Goal: Task Accomplishment & Management: Complete application form

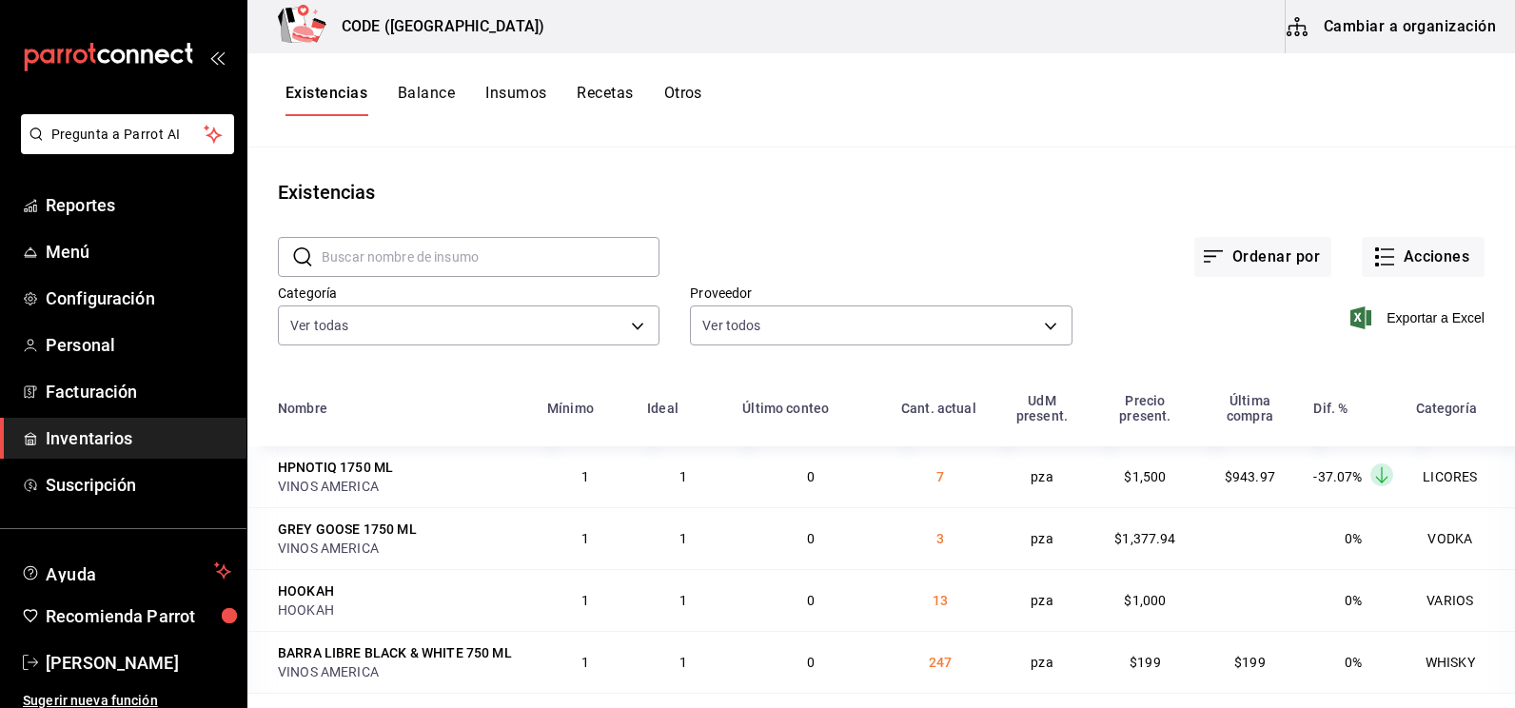
click at [144, 438] on span "Inventarios" at bounding box center [139, 438] width 186 height 26
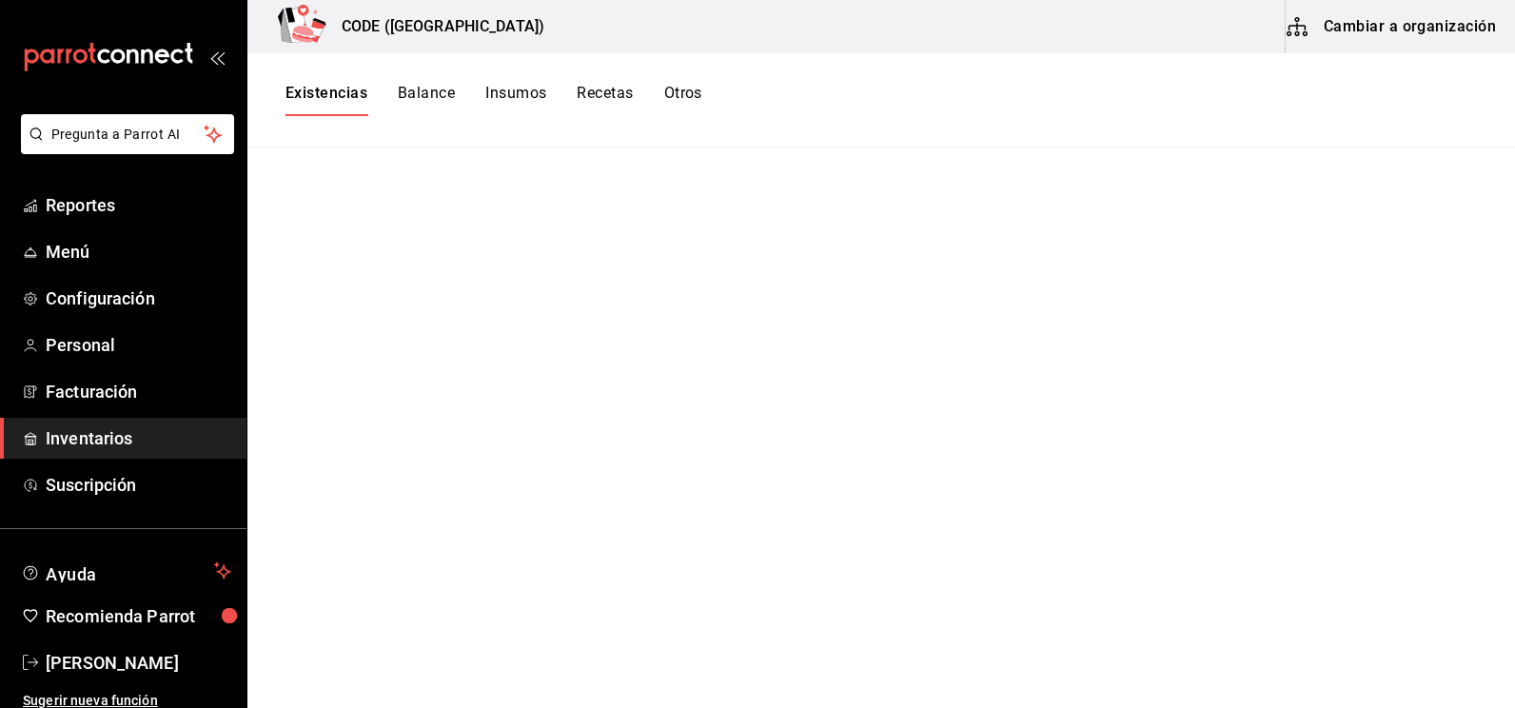
click at [494, 91] on button "Insumos" at bounding box center [515, 100] width 61 height 32
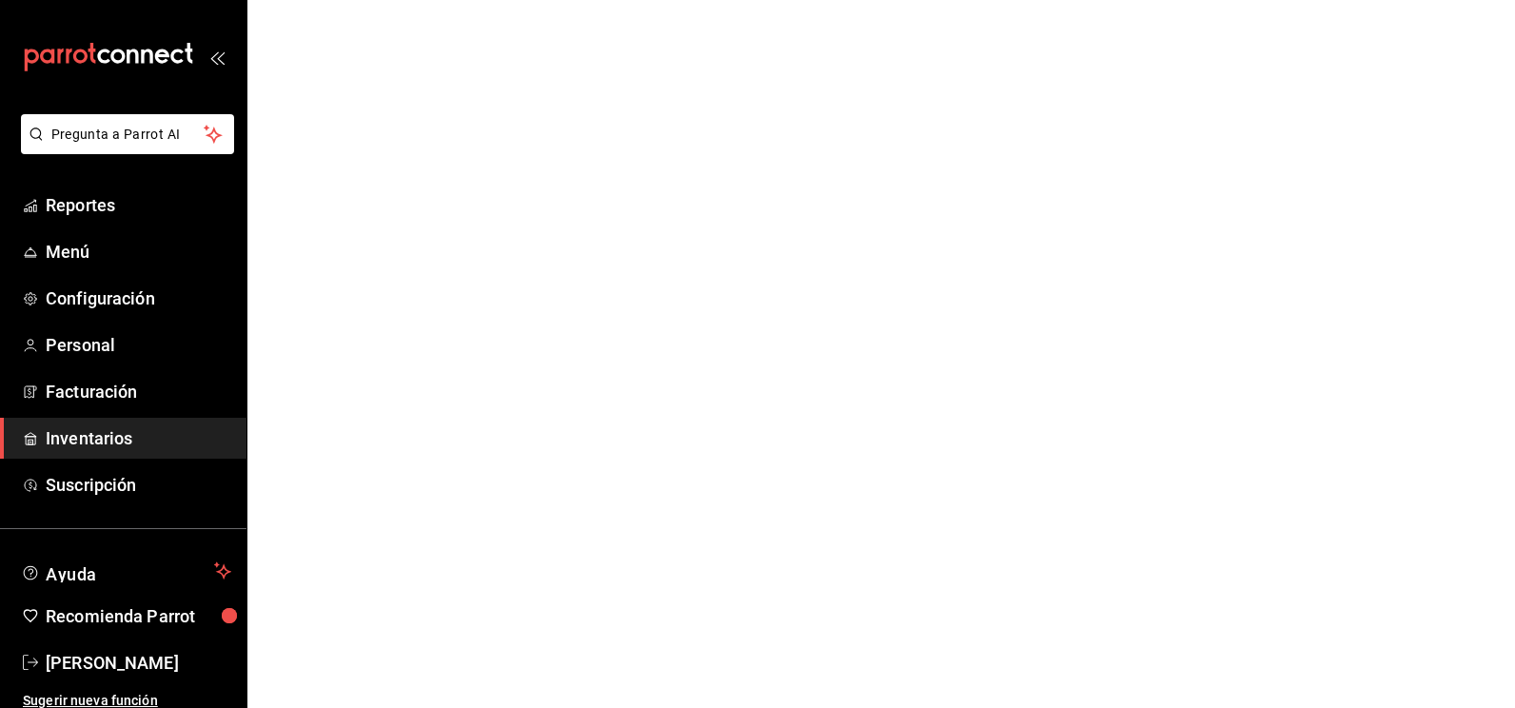
click at [397, 0] on html "Pregunta a Parrot AI Reportes Menú Configuración Personal Facturación Inventari…" at bounding box center [757, 0] width 1515 height 0
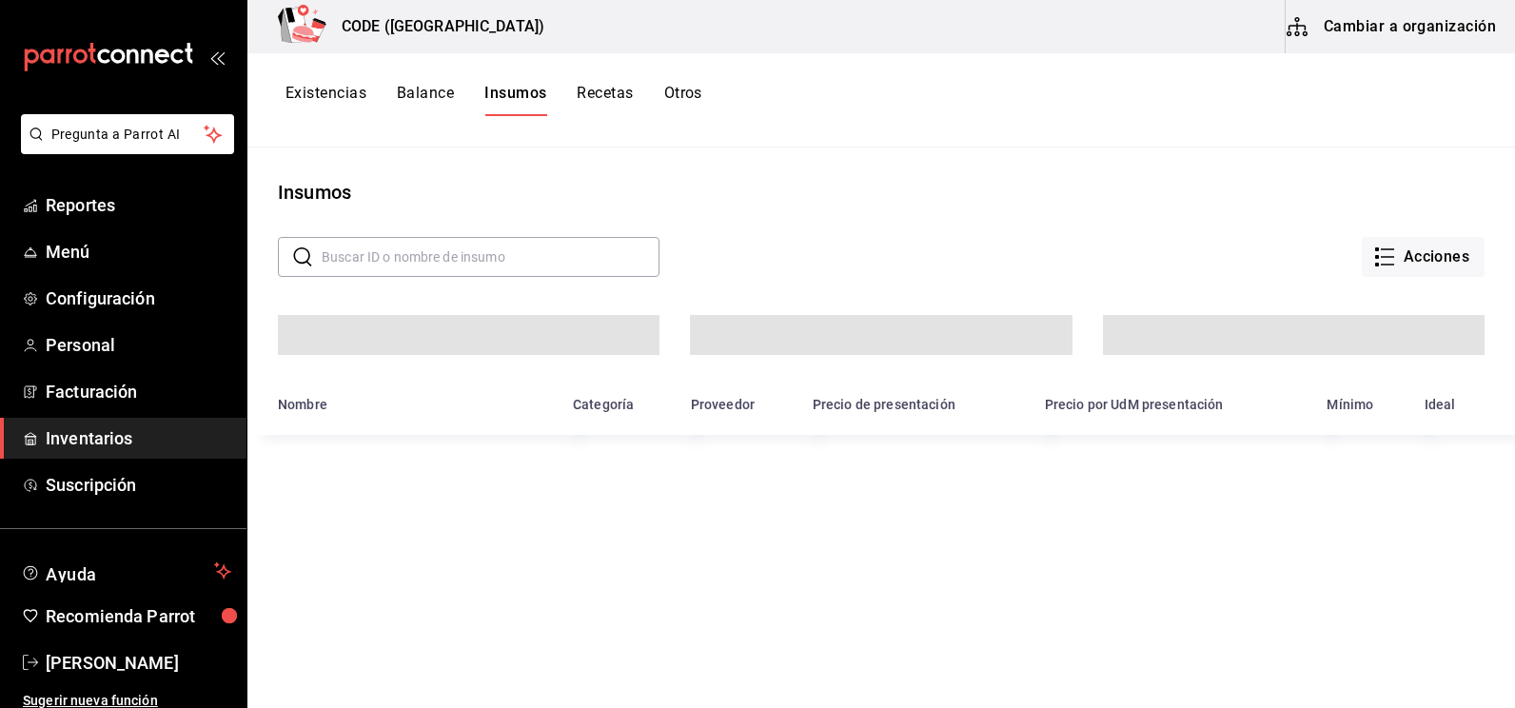
click at [323, 88] on button "Existencias" at bounding box center [325, 100] width 81 height 32
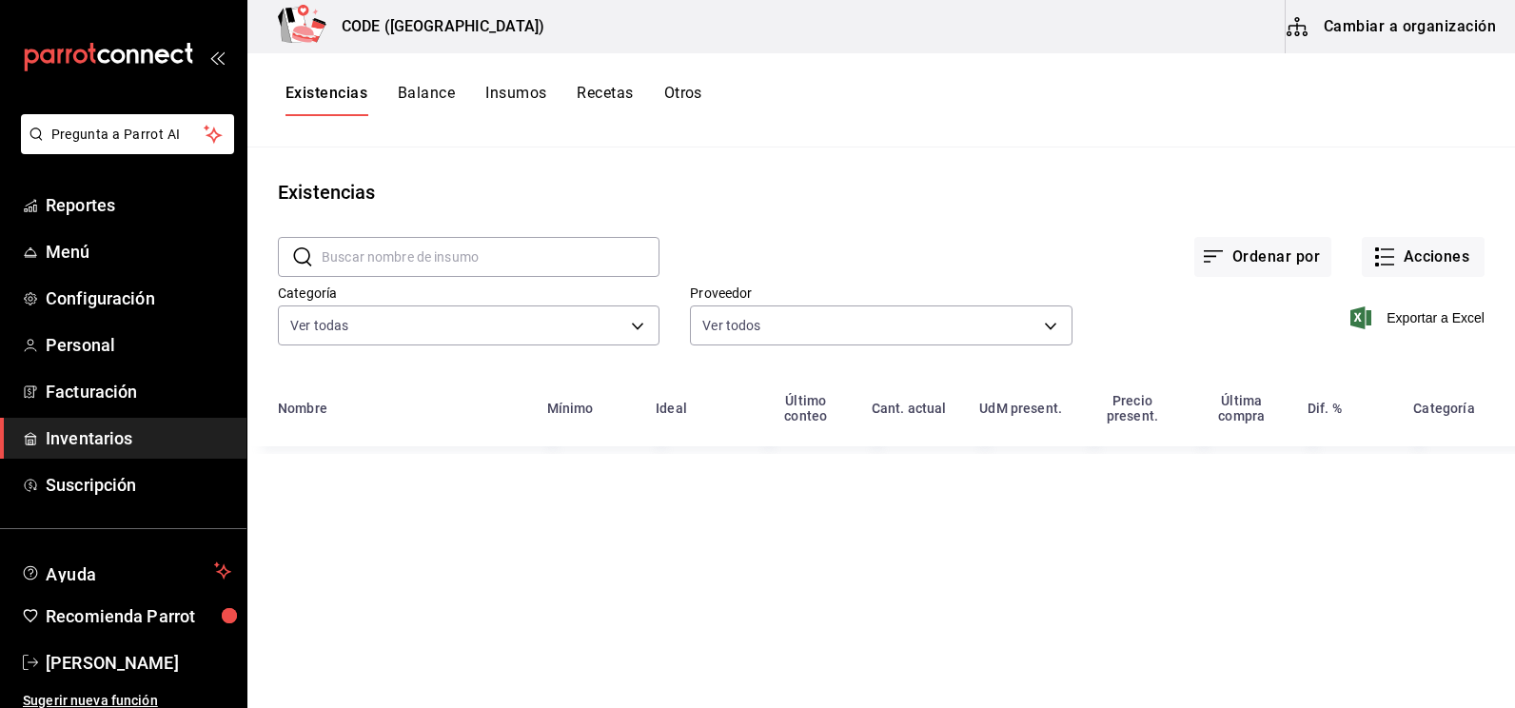
click at [886, 194] on div "Existencias" at bounding box center [880, 192] width 1267 height 29
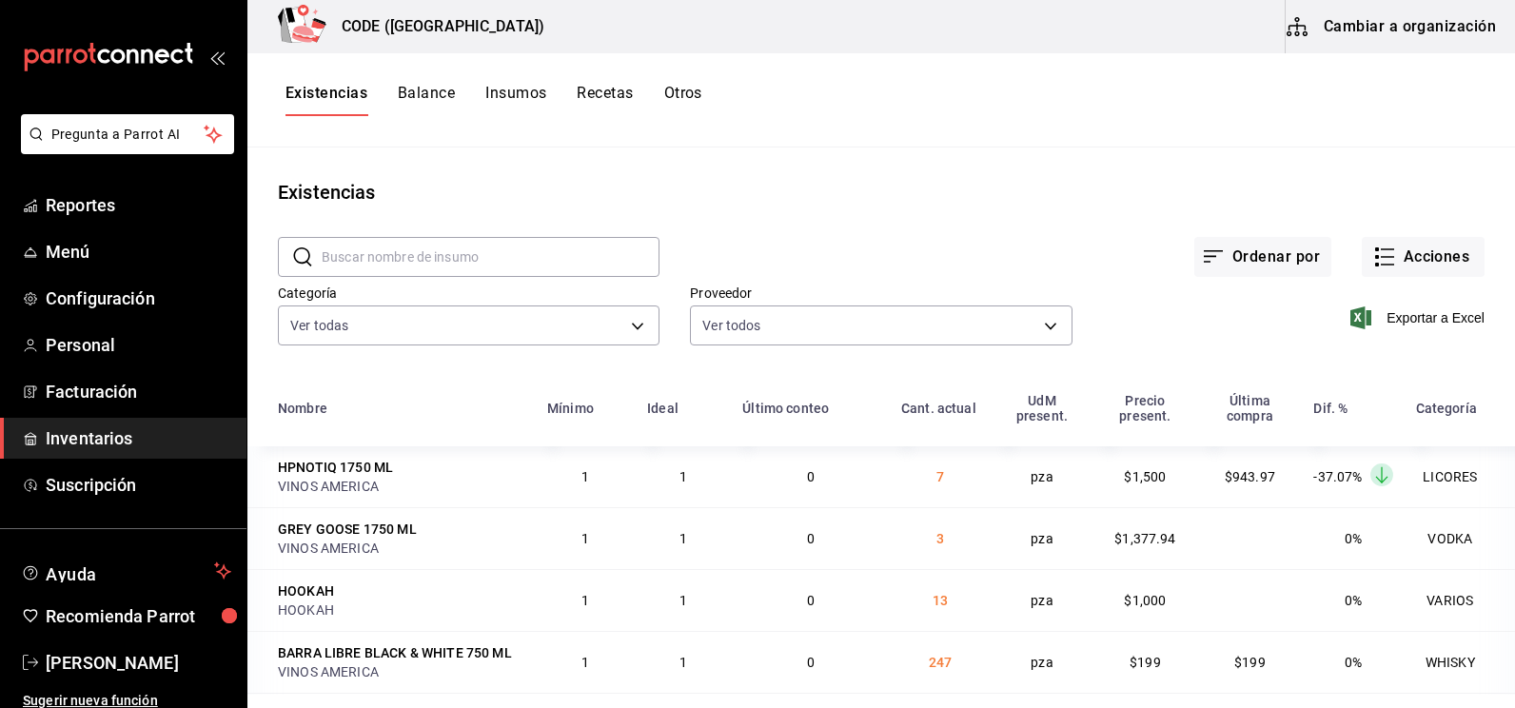
click at [440, 249] on input "text" at bounding box center [491, 257] width 338 height 38
click at [1383, 254] on button "Acciones" at bounding box center [1422, 257] width 123 height 40
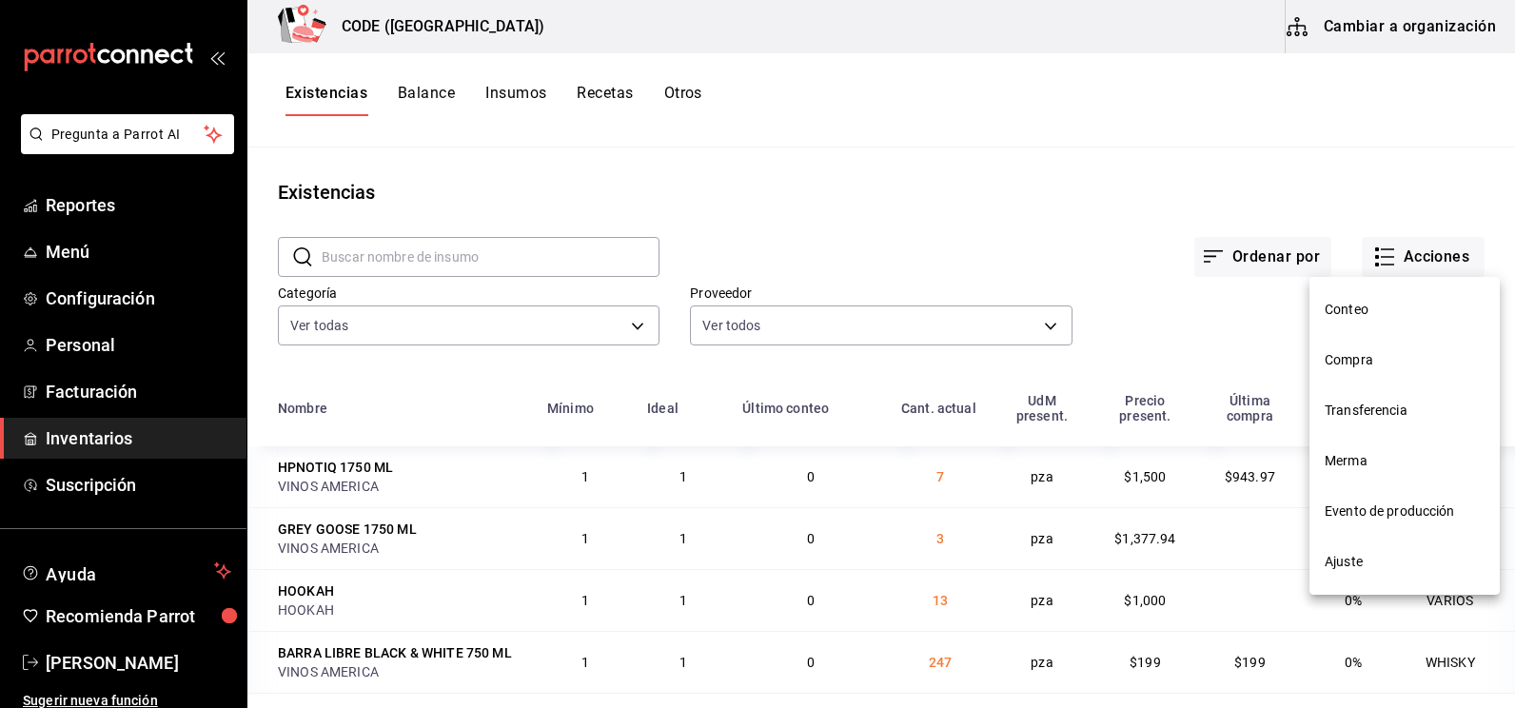
click at [1364, 354] on span "Compra" at bounding box center [1404, 360] width 160 height 20
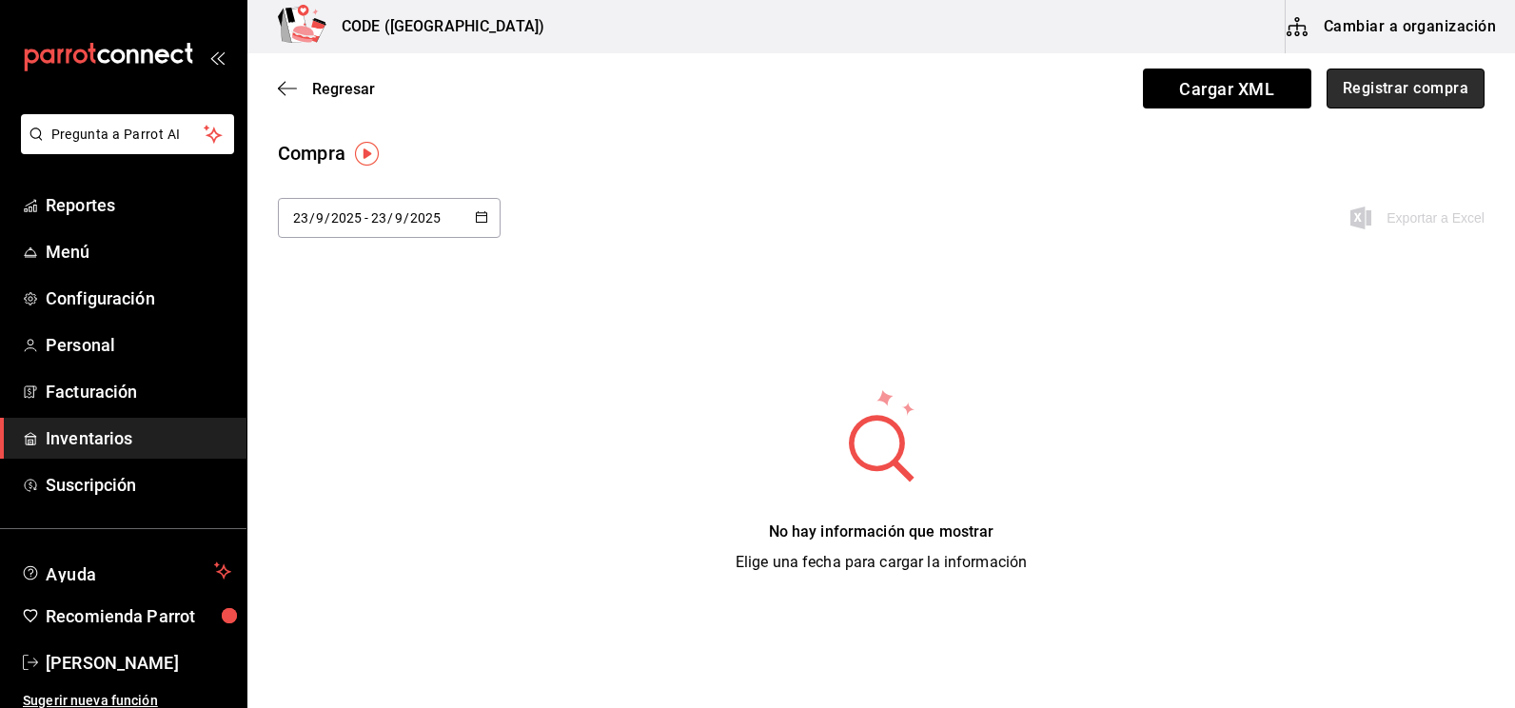
click at [1427, 98] on button "Registrar compra" at bounding box center [1405, 88] width 158 height 40
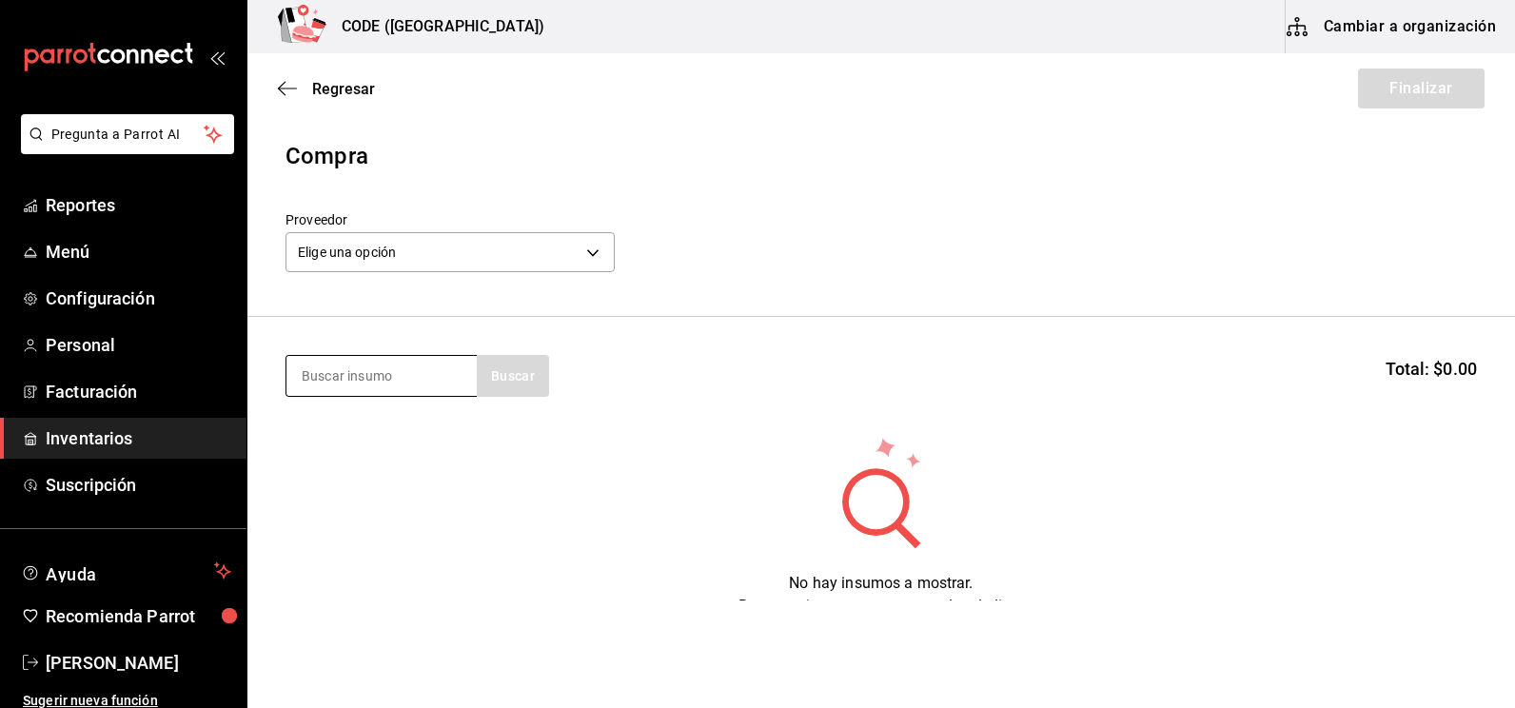
click at [421, 375] on input at bounding box center [381, 376] width 190 height 40
click at [394, 384] on input at bounding box center [381, 376] width 190 height 40
type input "smir"
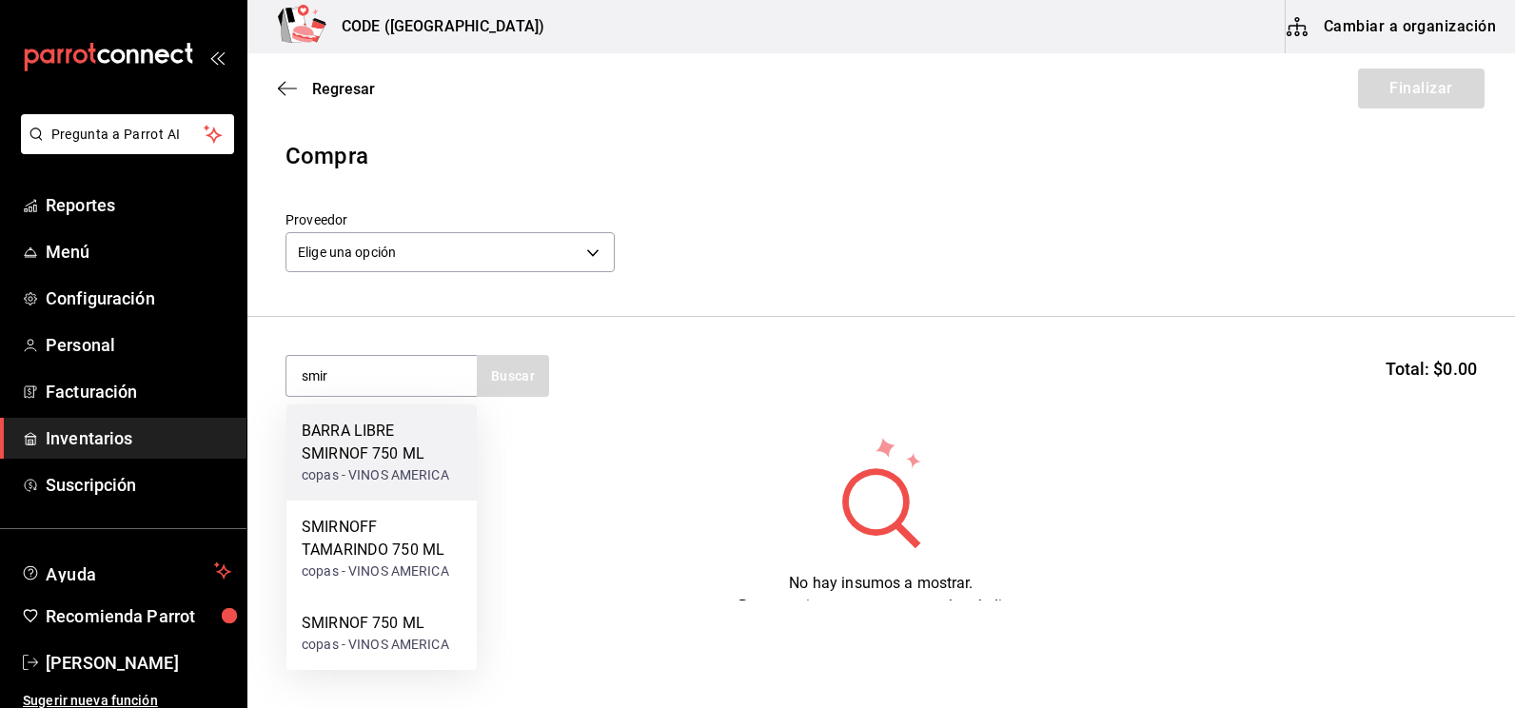
click at [339, 485] on div "BARRA LIBRE SMIRNOF 750 ML copas - VINOS AMERICA" at bounding box center [381, 452] width 190 height 96
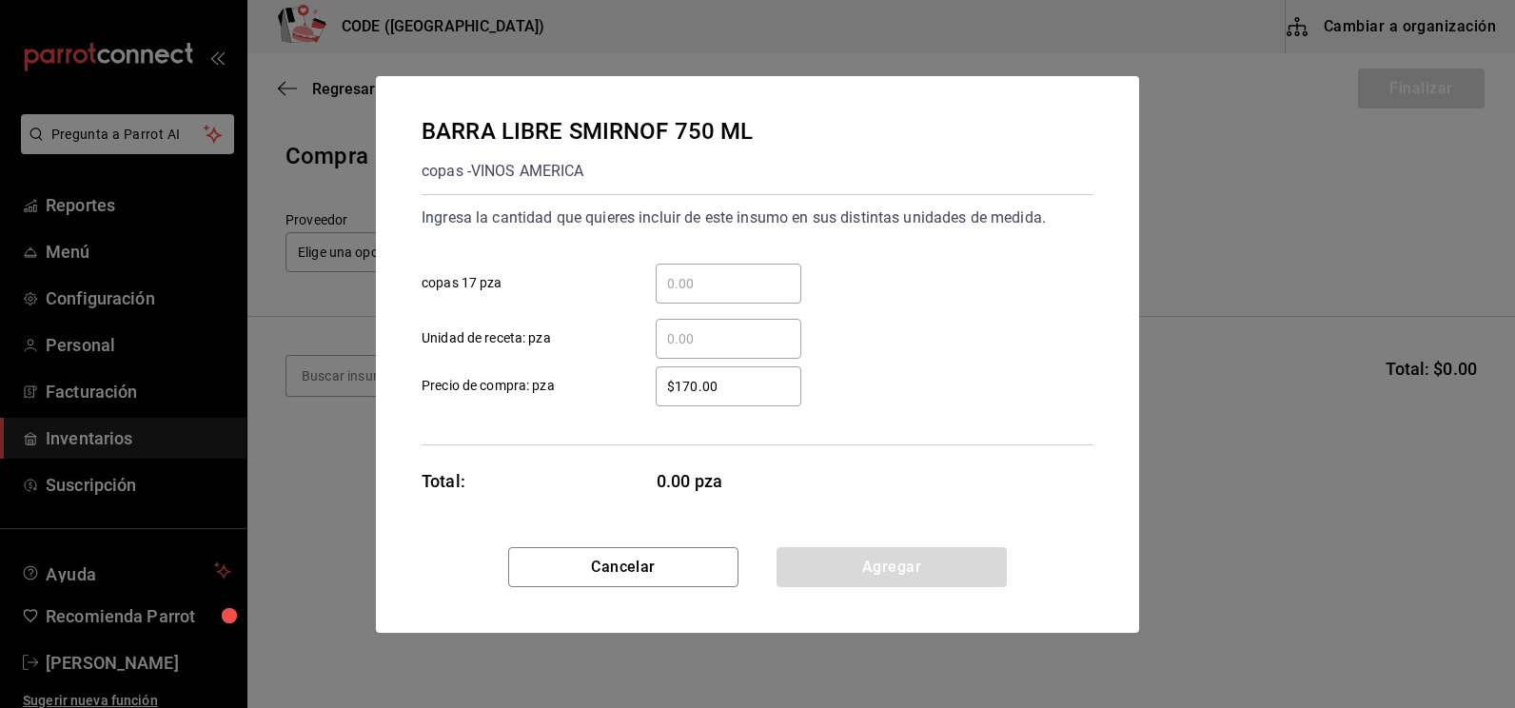
click at [694, 298] on div "​" at bounding box center [728, 284] width 146 height 40
click at [694, 295] on input "​ copas 17 pza" at bounding box center [728, 283] width 146 height 23
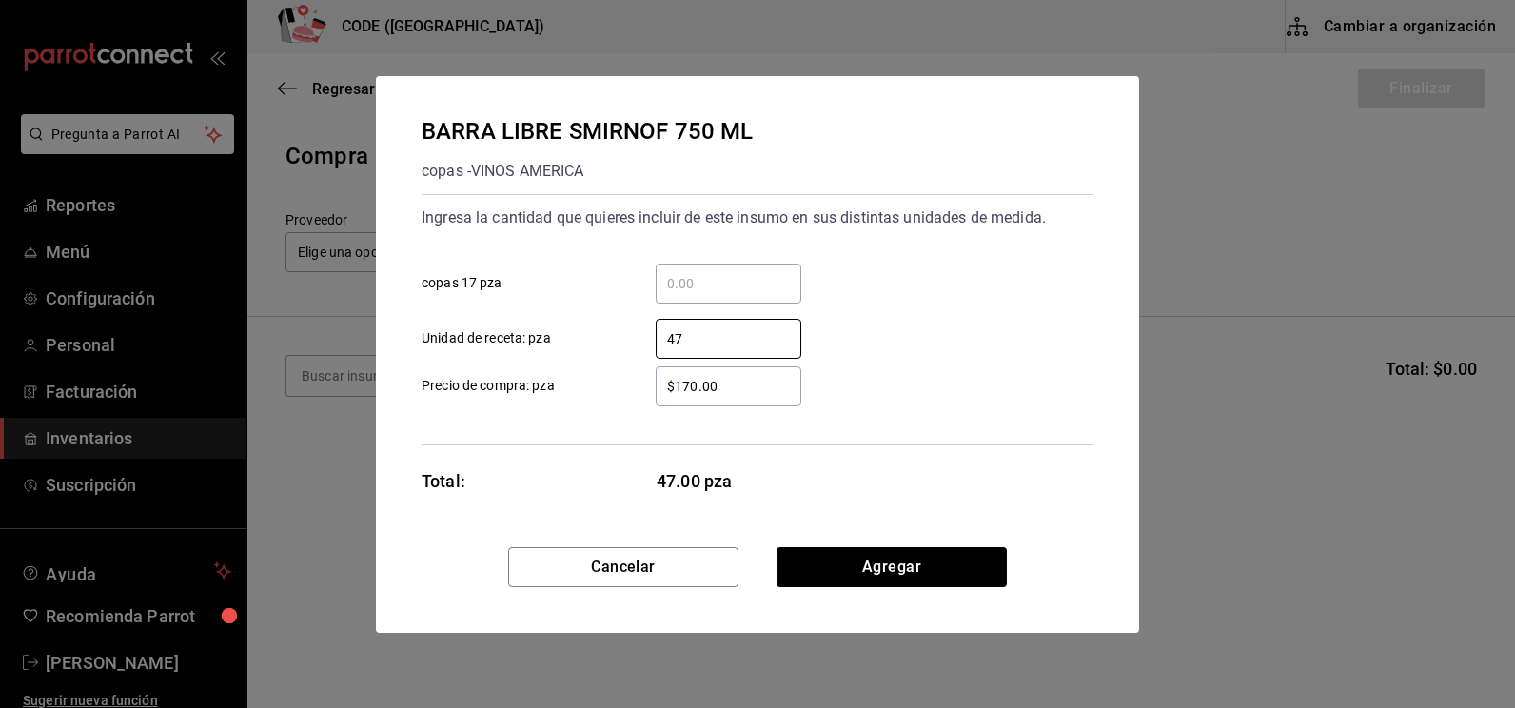
type input "47"
click at [949, 573] on button "Agregar" at bounding box center [891, 567] width 230 height 40
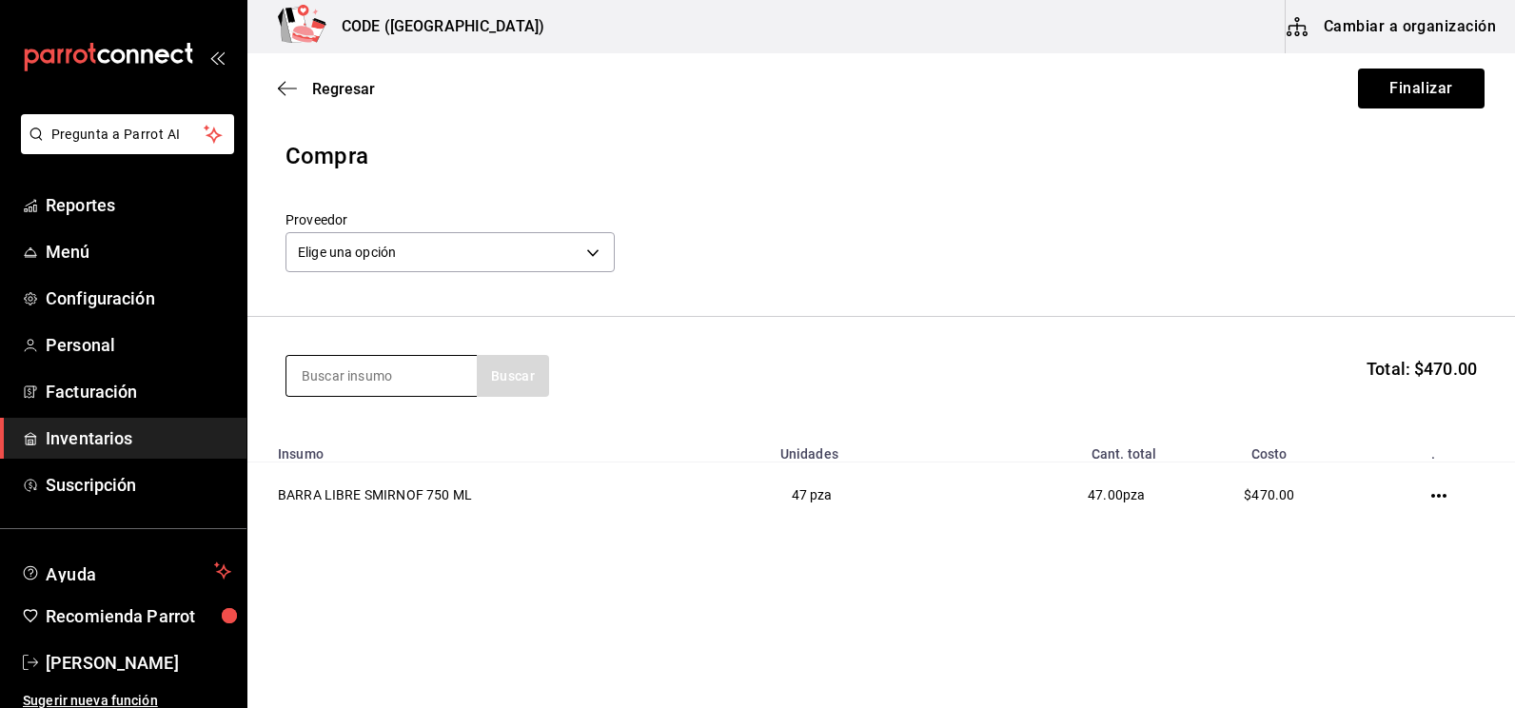
click at [401, 385] on input at bounding box center [381, 376] width 190 height 40
type input "MANDA"
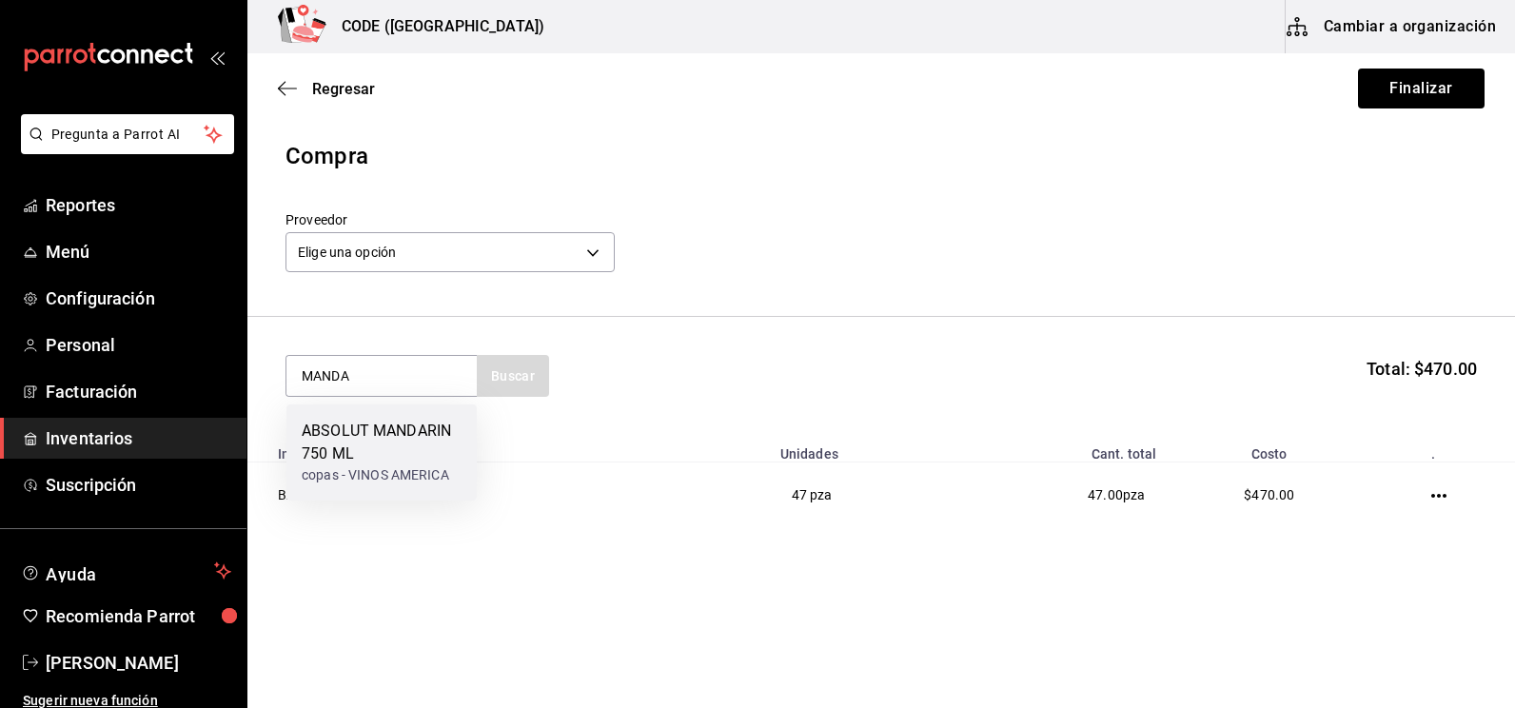
click at [350, 466] on div "copas - VINOS AMERICA" at bounding box center [382, 475] width 160 height 20
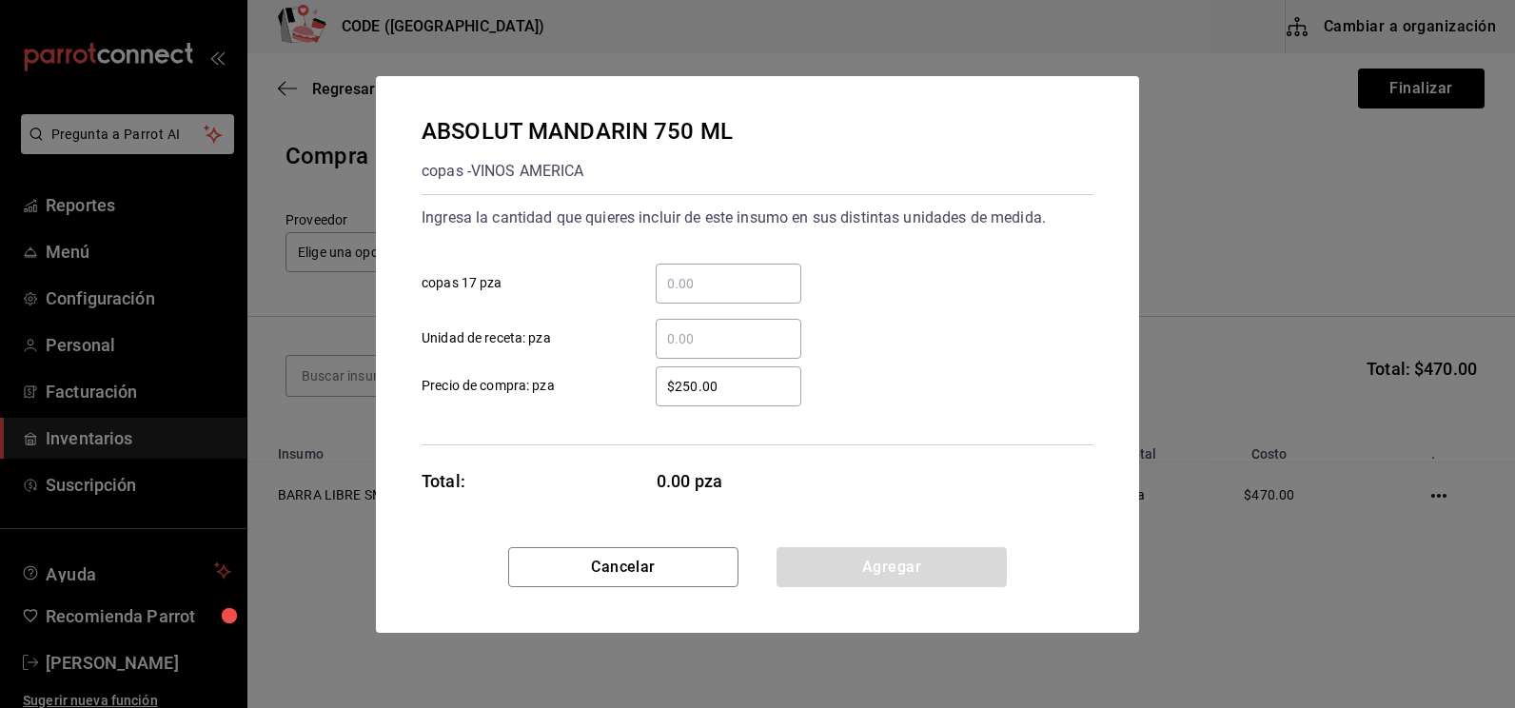
click at [705, 332] on input "​ Unidad de receta: pza" at bounding box center [728, 338] width 146 height 23
type input "1"
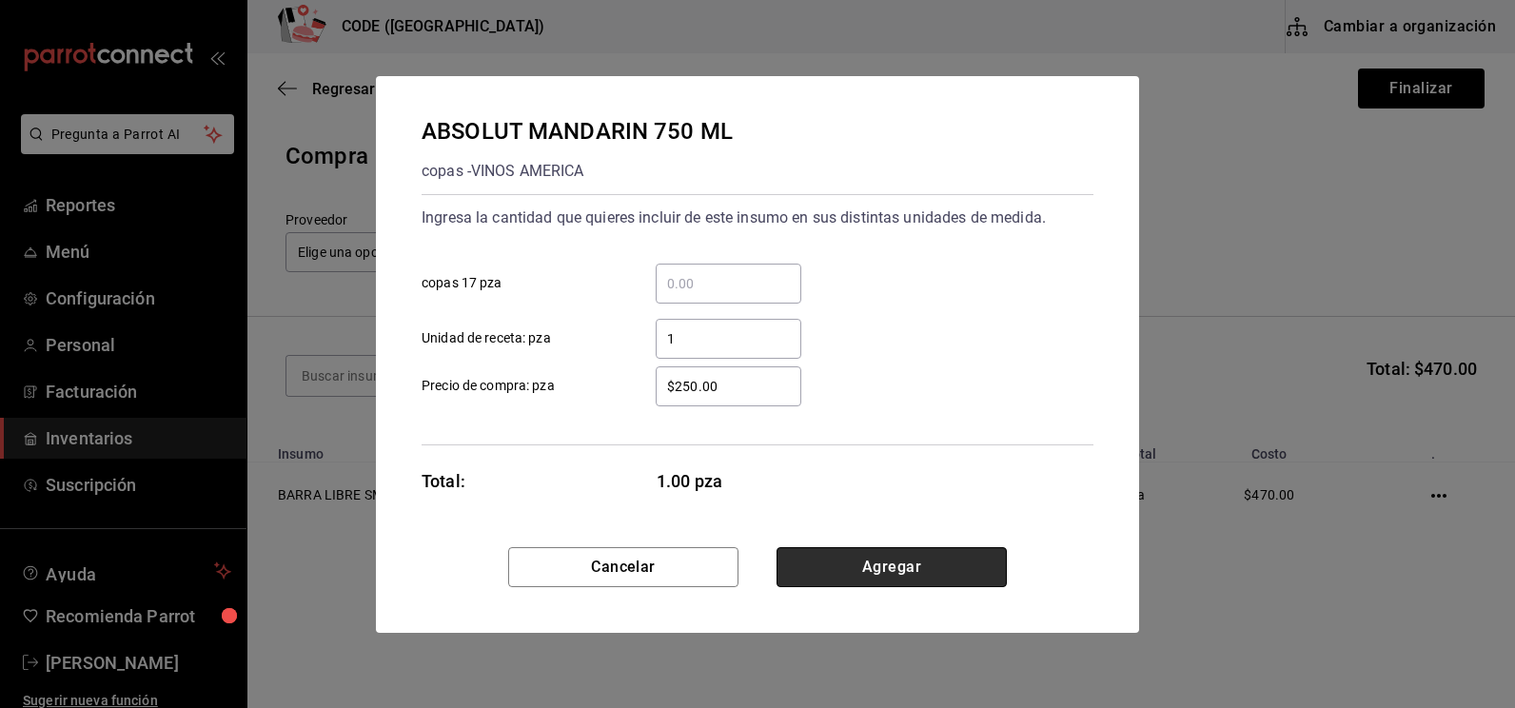
click at [828, 561] on button "Agregar" at bounding box center [891, 567] width 230 height 40
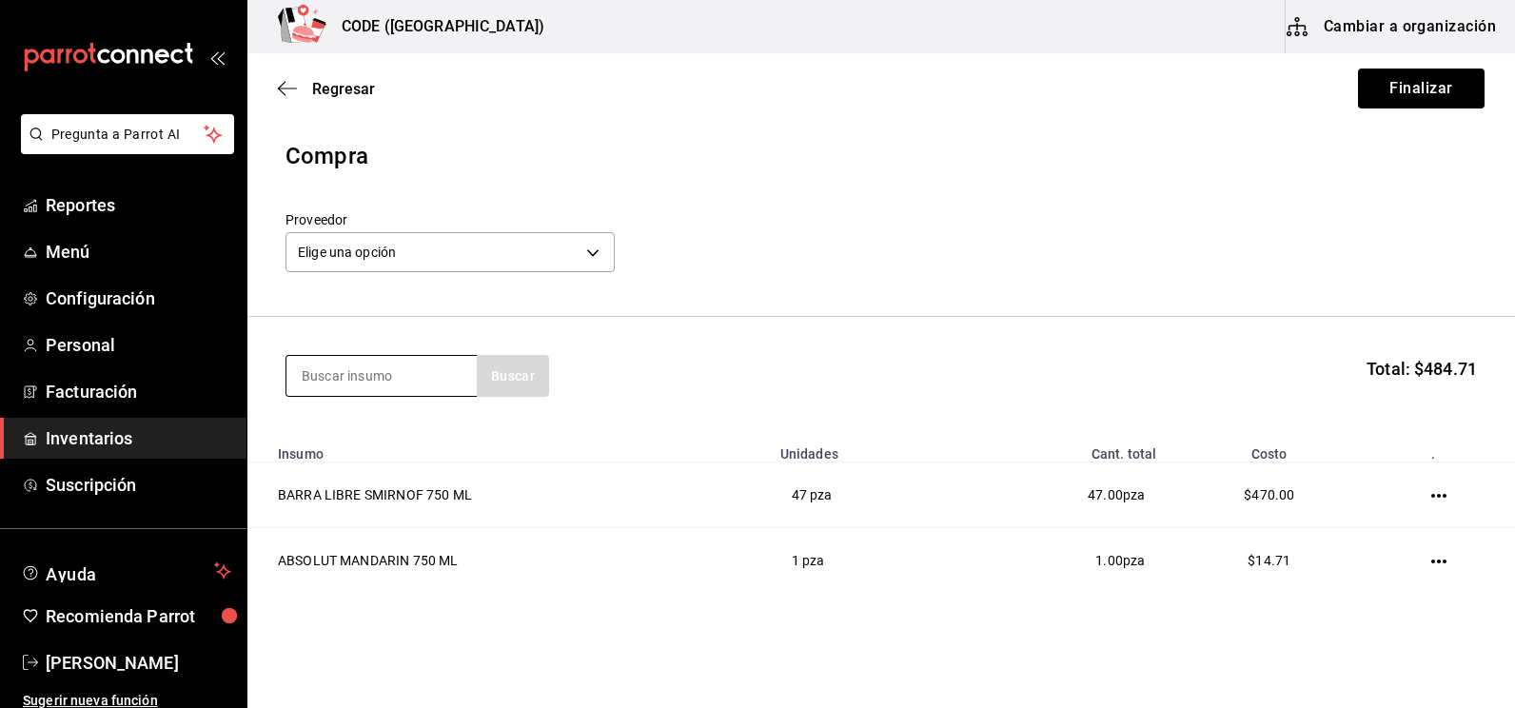
click at [361, 379] on input at bounding box center [381, 376] width 190 height 40
type input "RED B"
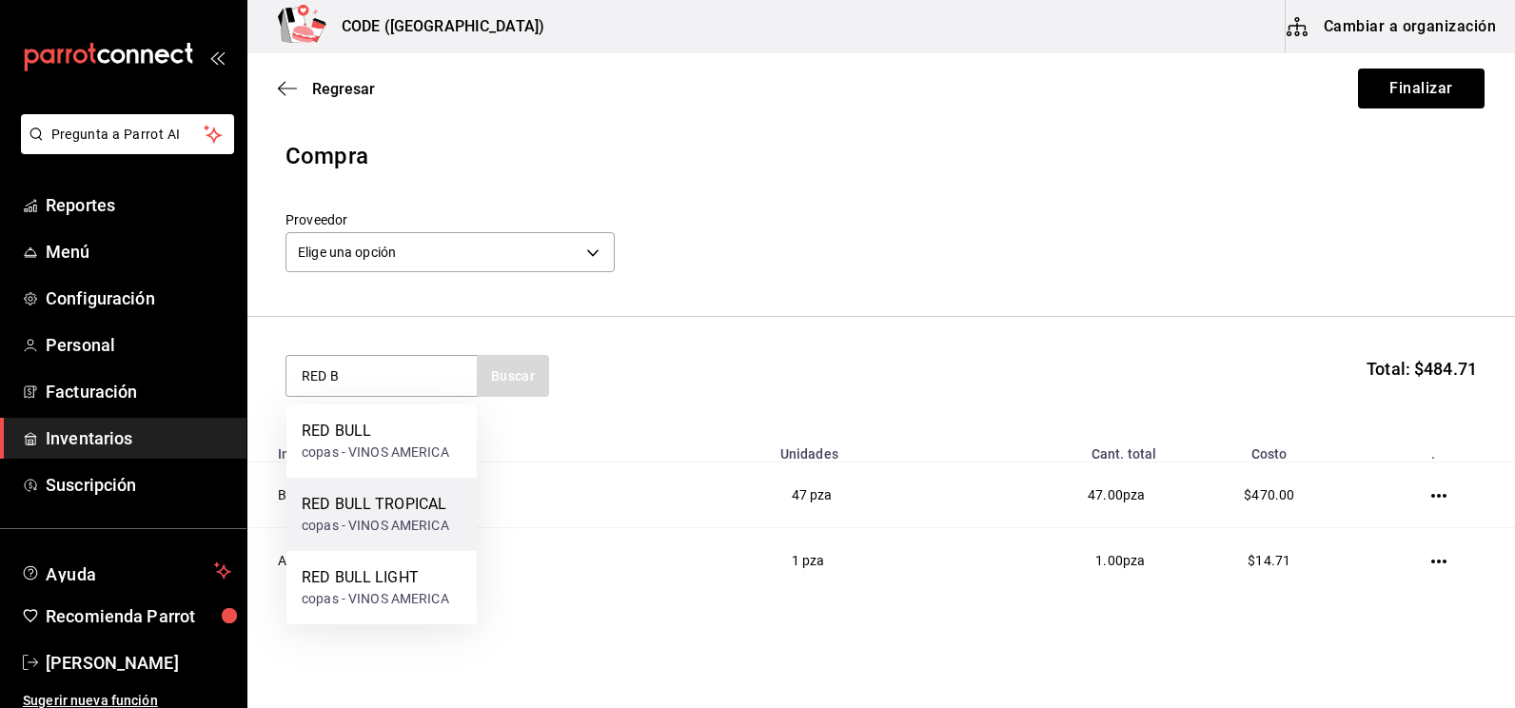
click at [400, 529] on div "copas - VINOS AMERICA" at bounding box center [375, 526] width 147 height 20
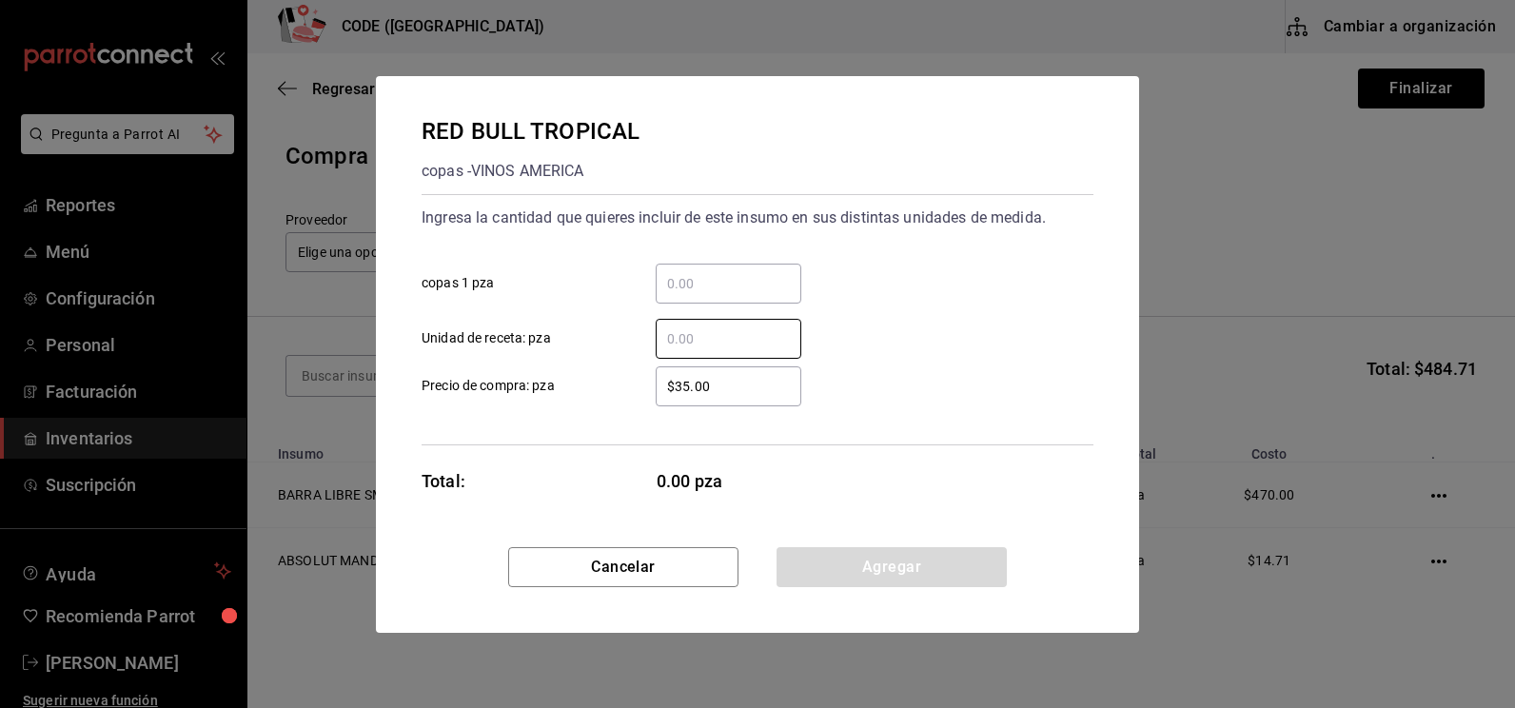
drag, startPoint x: 746, startPoint y: 334, endPoint x: 867, endPoint y: 272, distance: 135.7
click at [746, 334] on input "​ Unidad de receta: pza" at bounding box center [728, 338] width 146 height 23
type input "1"
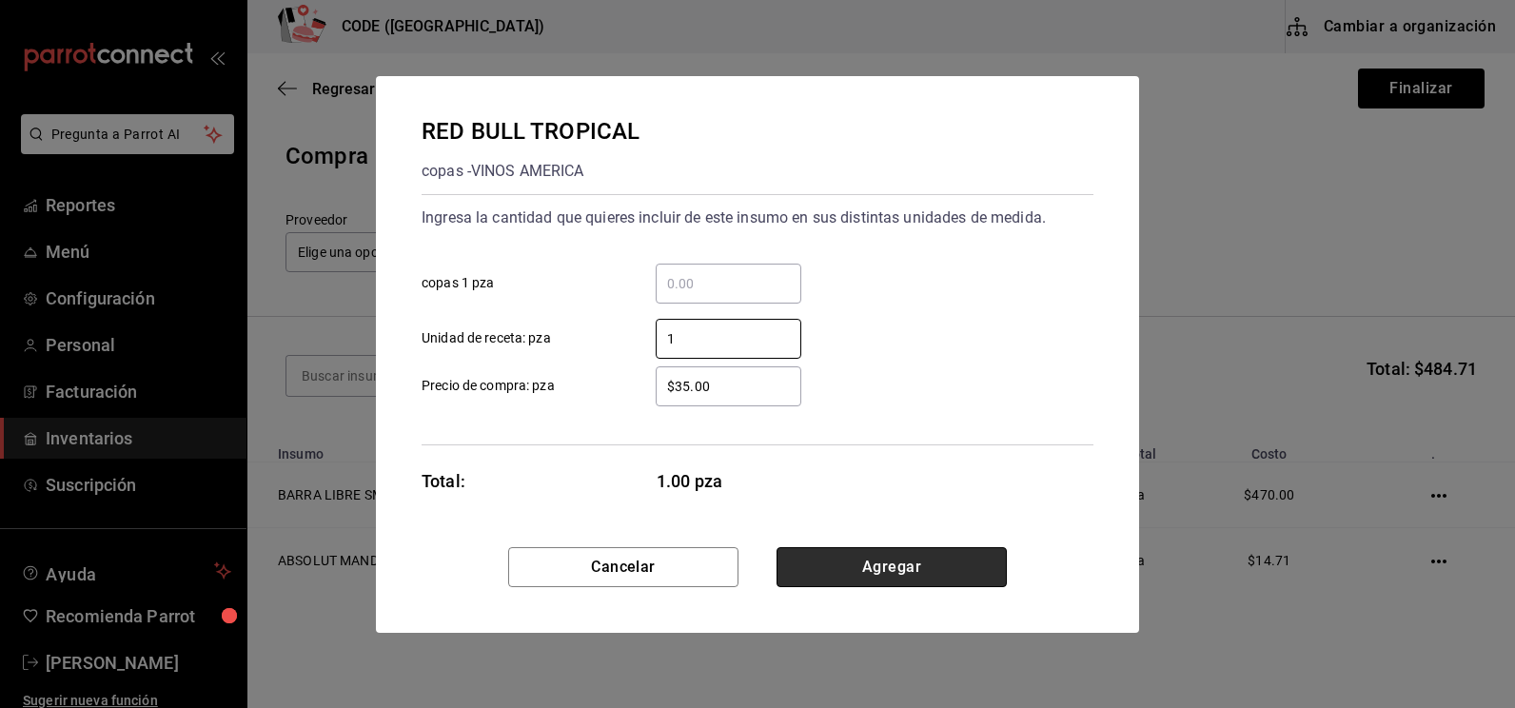
click at [860, 564] on button "Agregar" at bounding box center [891, 567] width 230 height 40
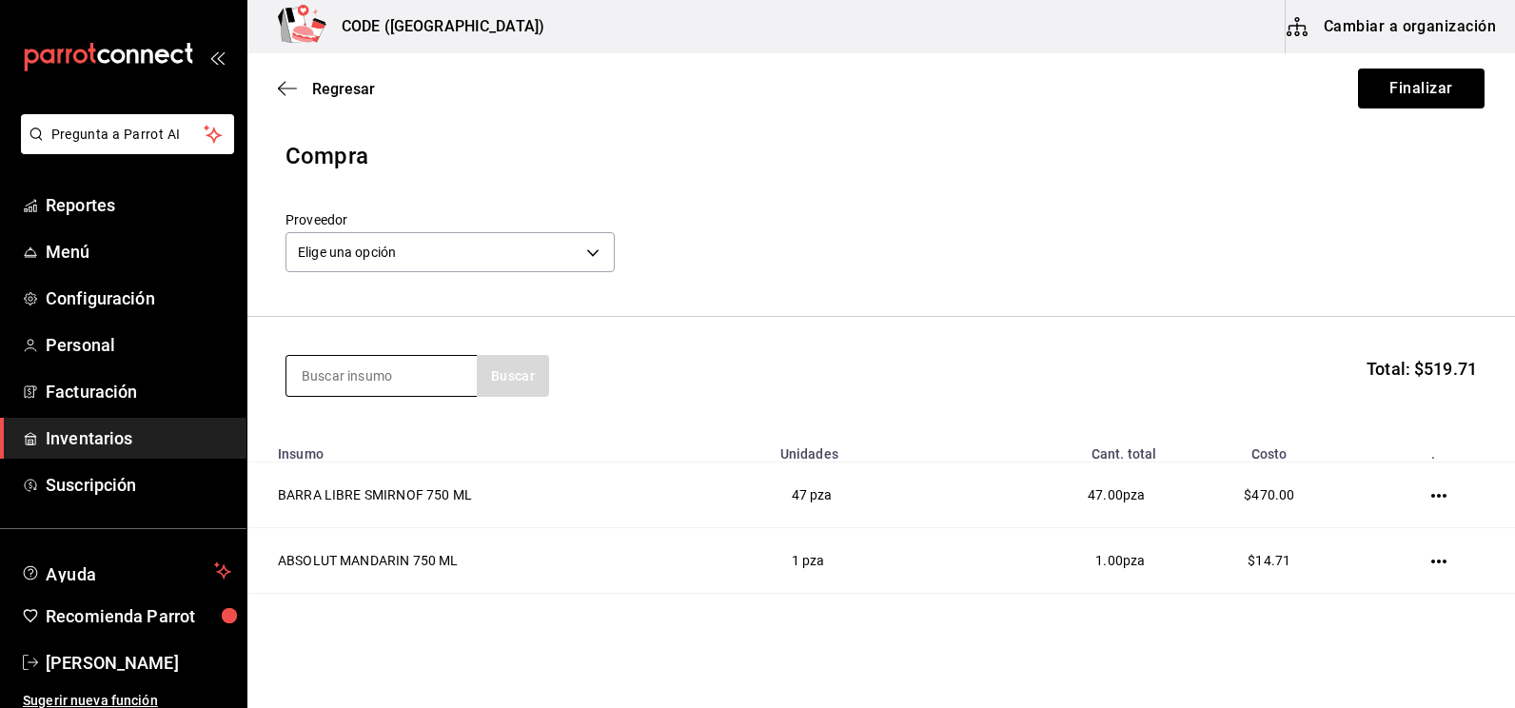
click at [342, 370] on input at bounding box center [381, 376] width 190 height 40
type input "REFRESCO"
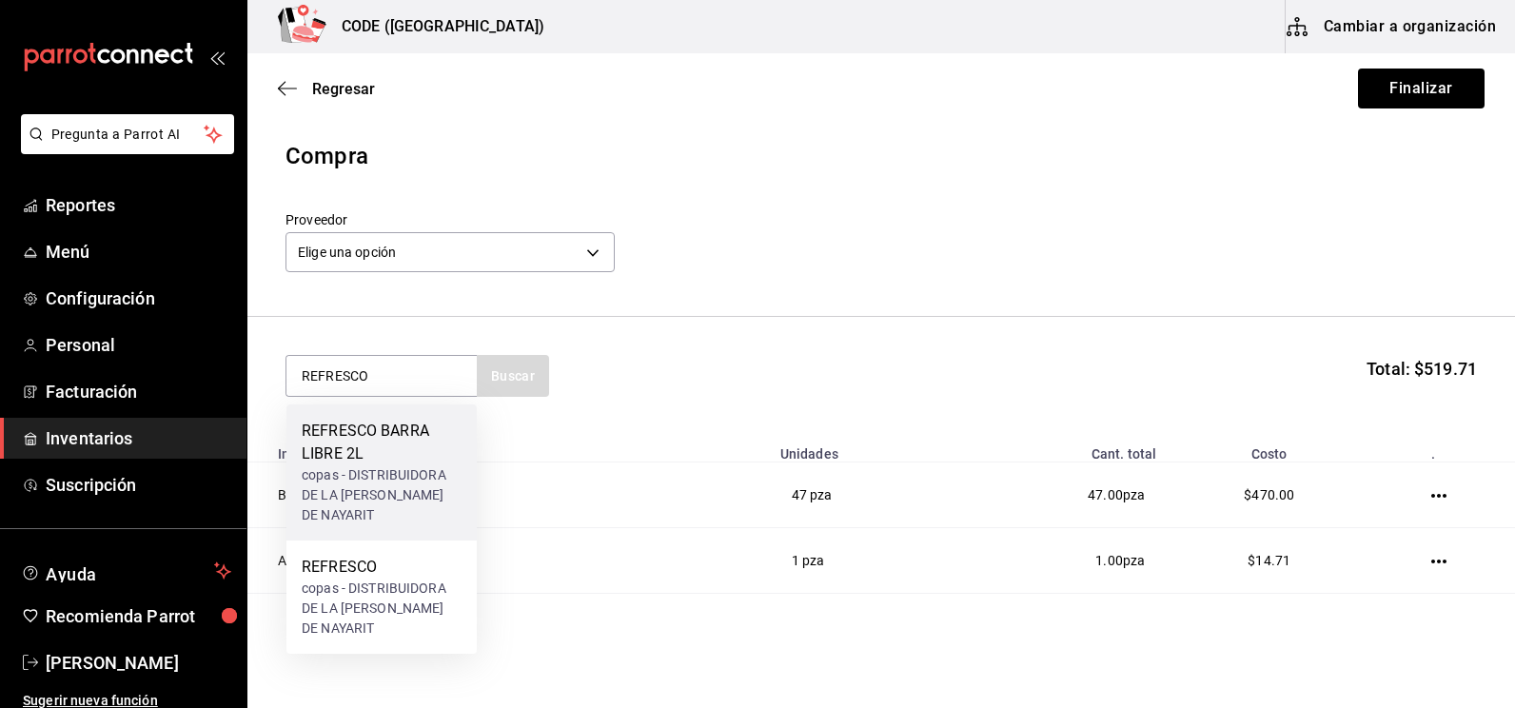
click at [365, 481] on div "copas - DISTRIBUIDORA DE LA [PERSON_NAME] DE NAYARIT" at bounding box center [382, 495] width 160 height 60
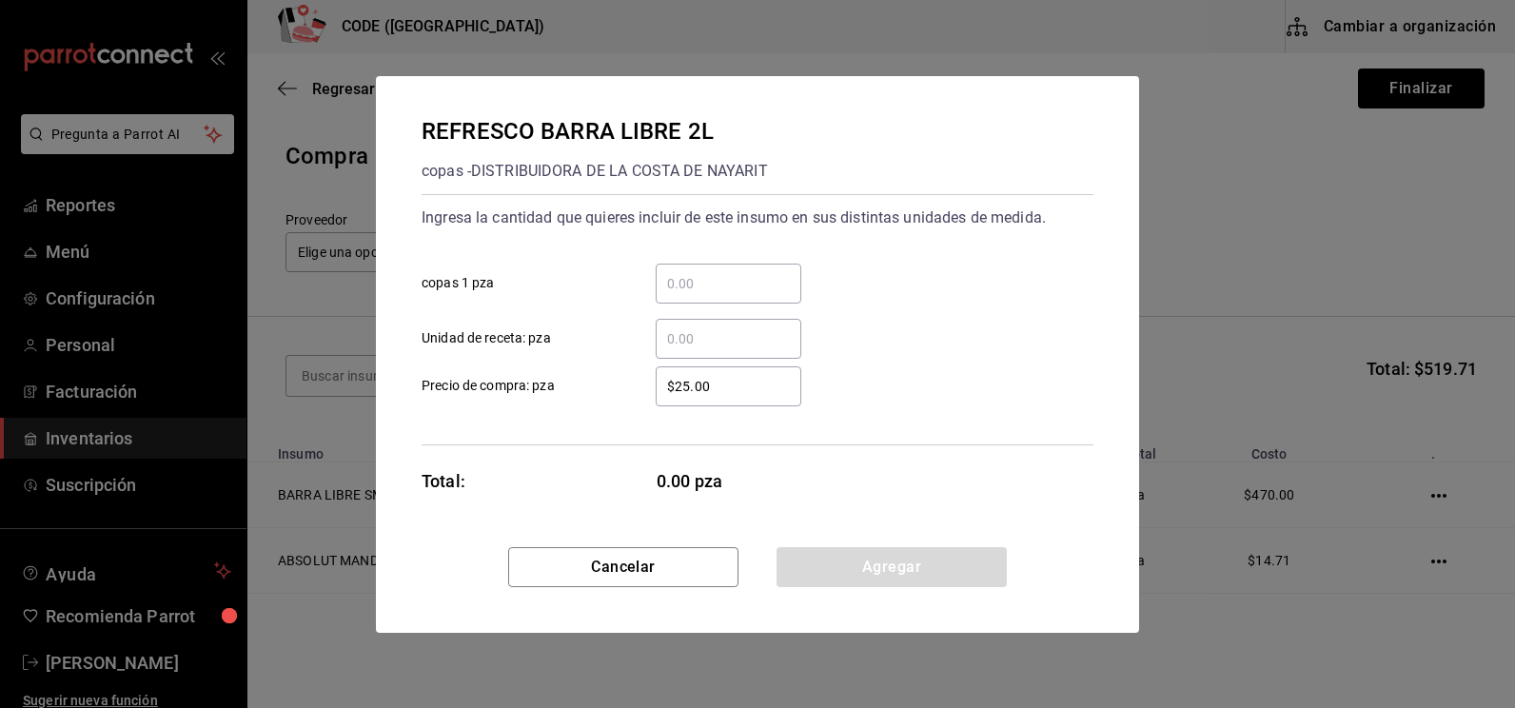
click at [708, 295] on div "​" at bounding box center [728, 284] width 146 height 40
click at [708, 295] on input "​ copas 1 pza" at bounding box center [728, 283] width 146 height 23
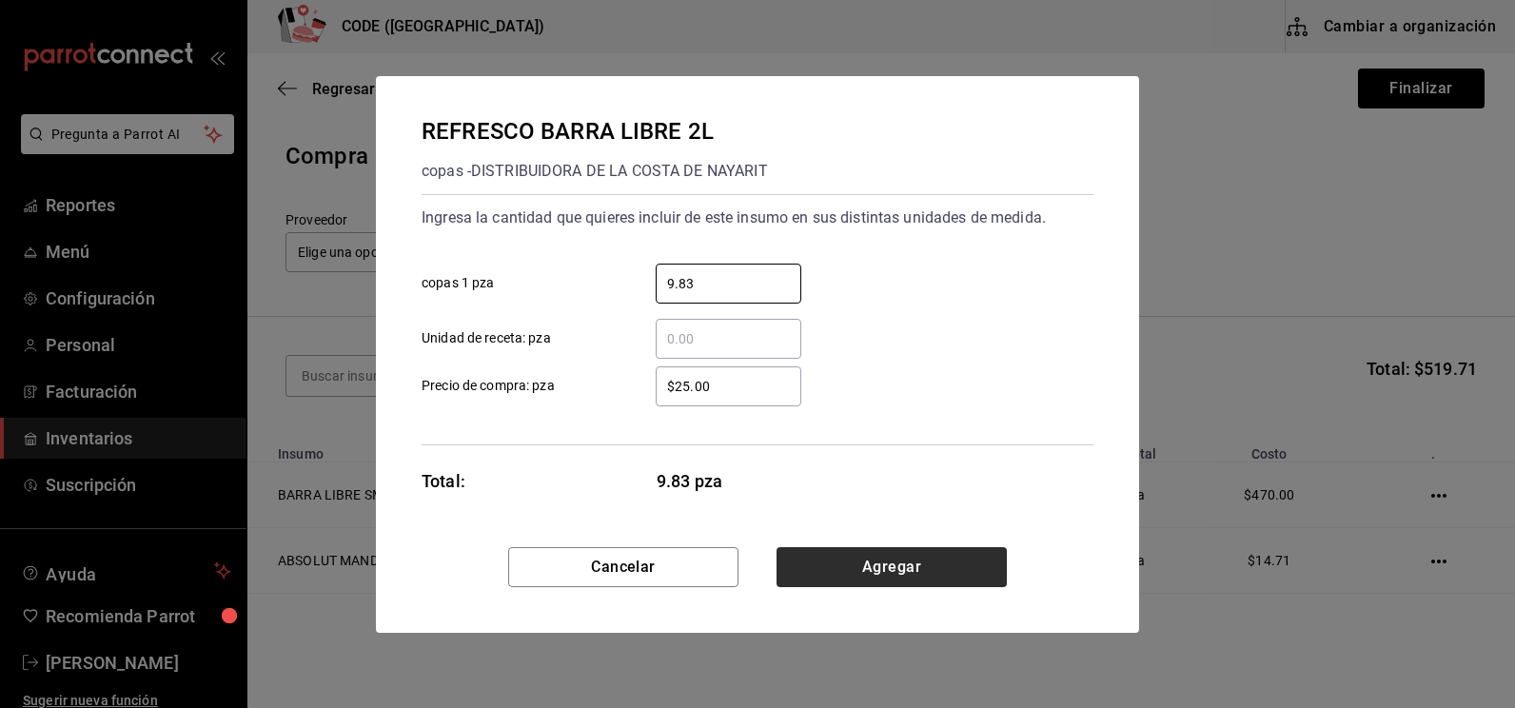
type input "9.83"
click at [824, 554] on button "Agregar" at bounding box center [891, 567] width 230 height 40
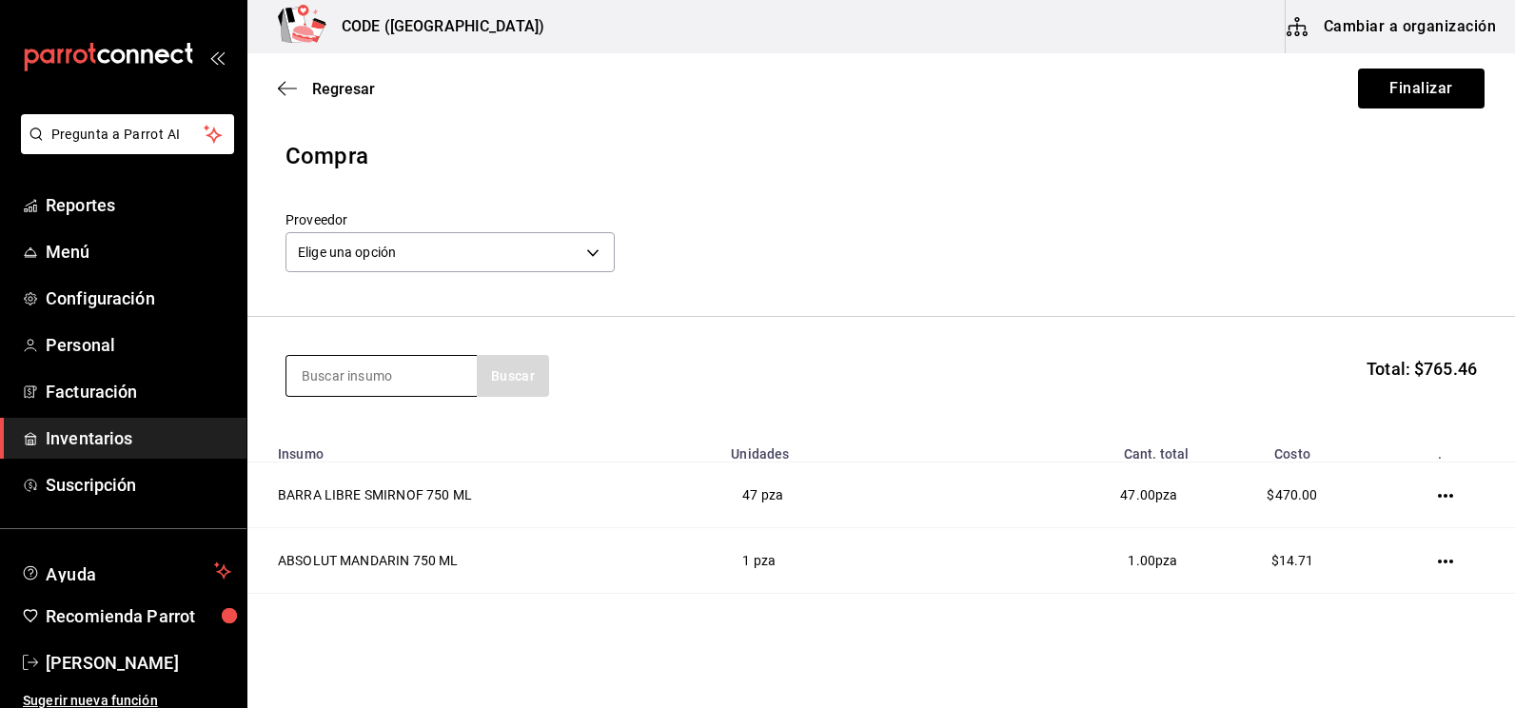
click at [410, 371] on input at bounding box center [381, 376] width 190 height 40
type input "GRAN"
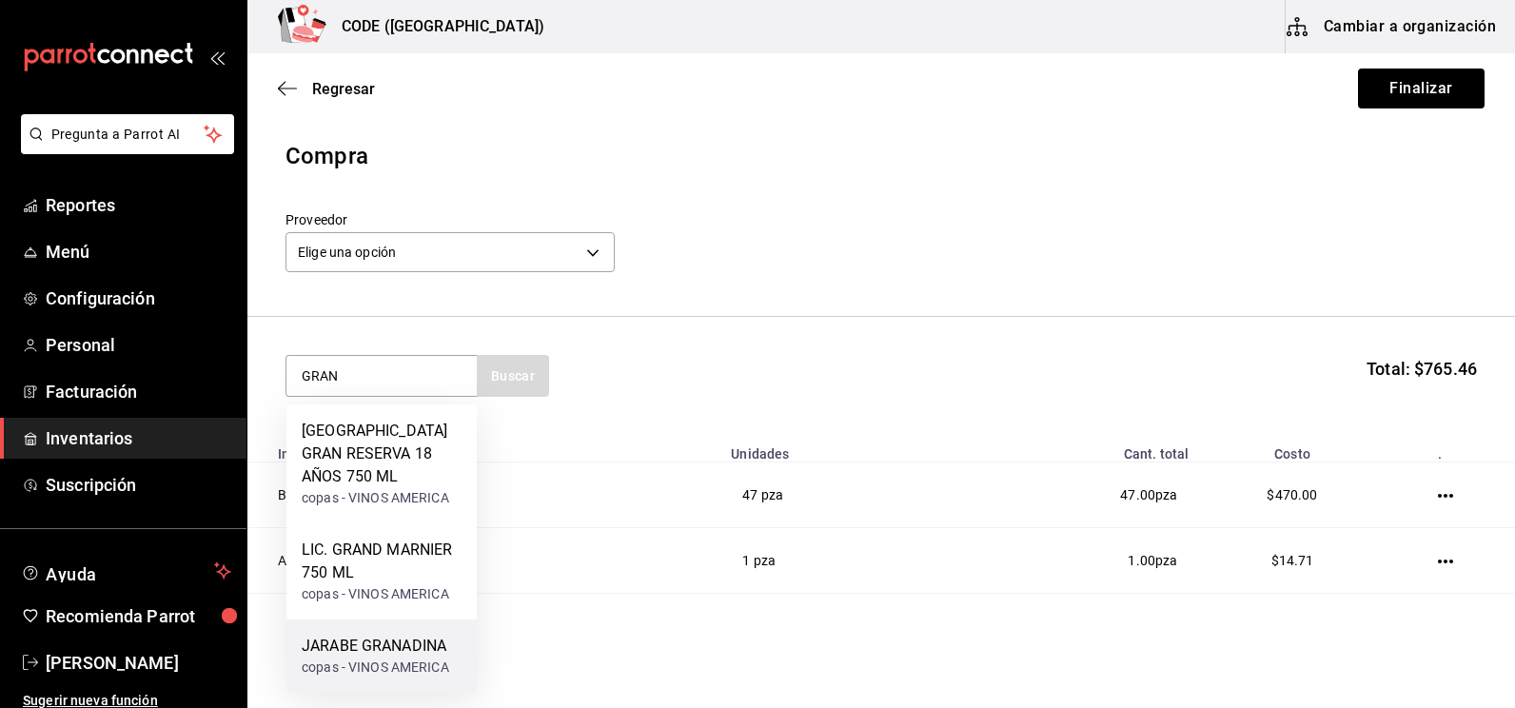
click at [406, 636] on div "JARABE GRANADINA" at bounding box center [375, 646] width 147 height 23
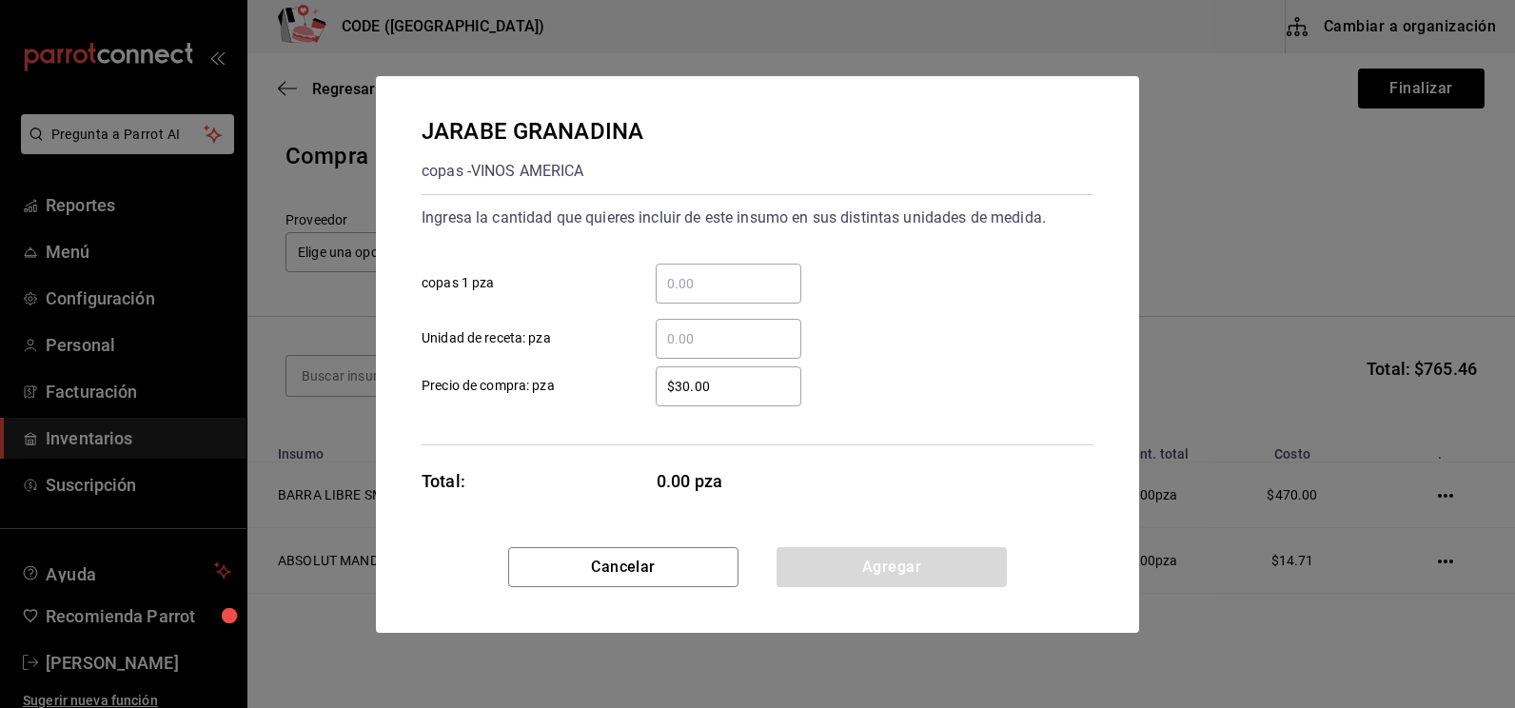
click at [719, 349] on input "​ Unidad de receta: pza" at bounding box center [728, 338] width 146 height 23
type input "0.3"
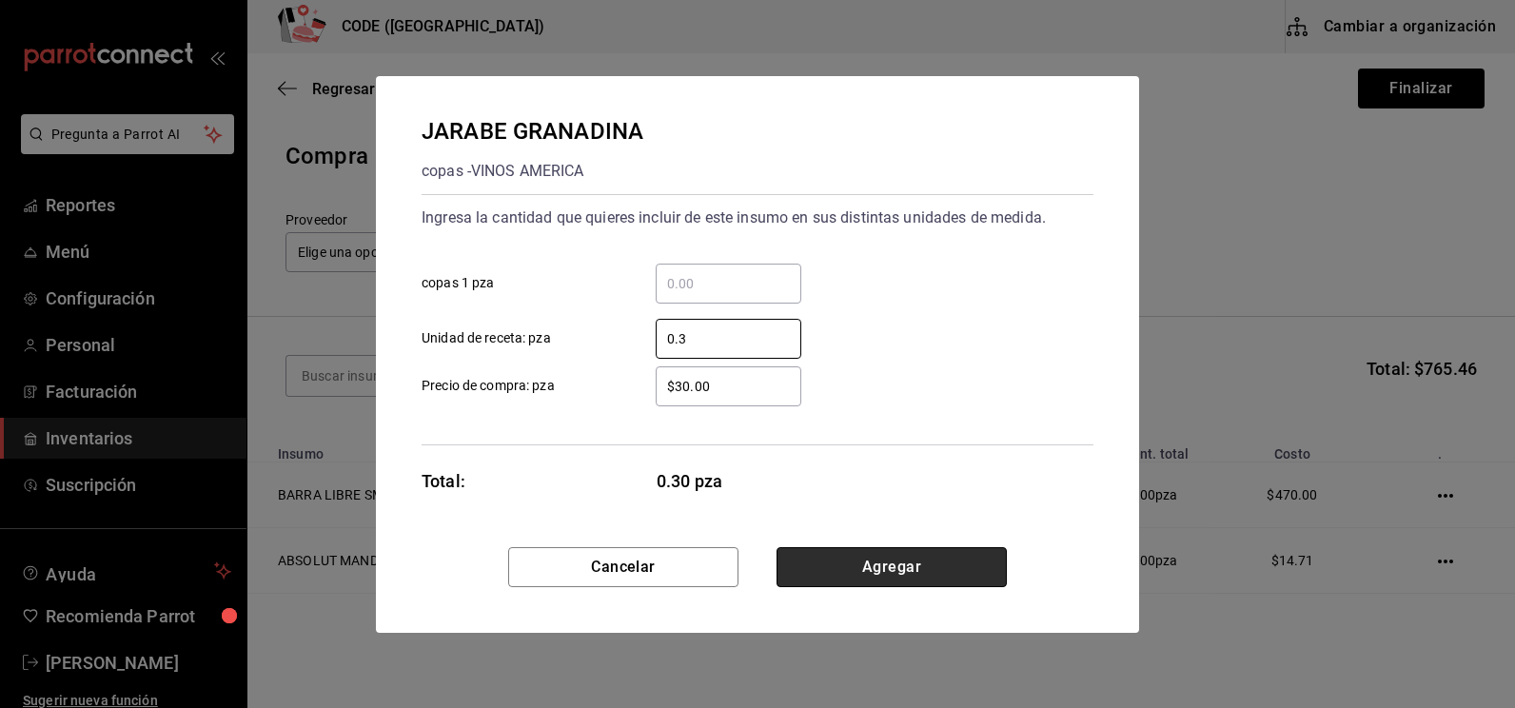
click at [809, 579] on button "Agregar" at bounding box center [891, 567] width 230 height 40
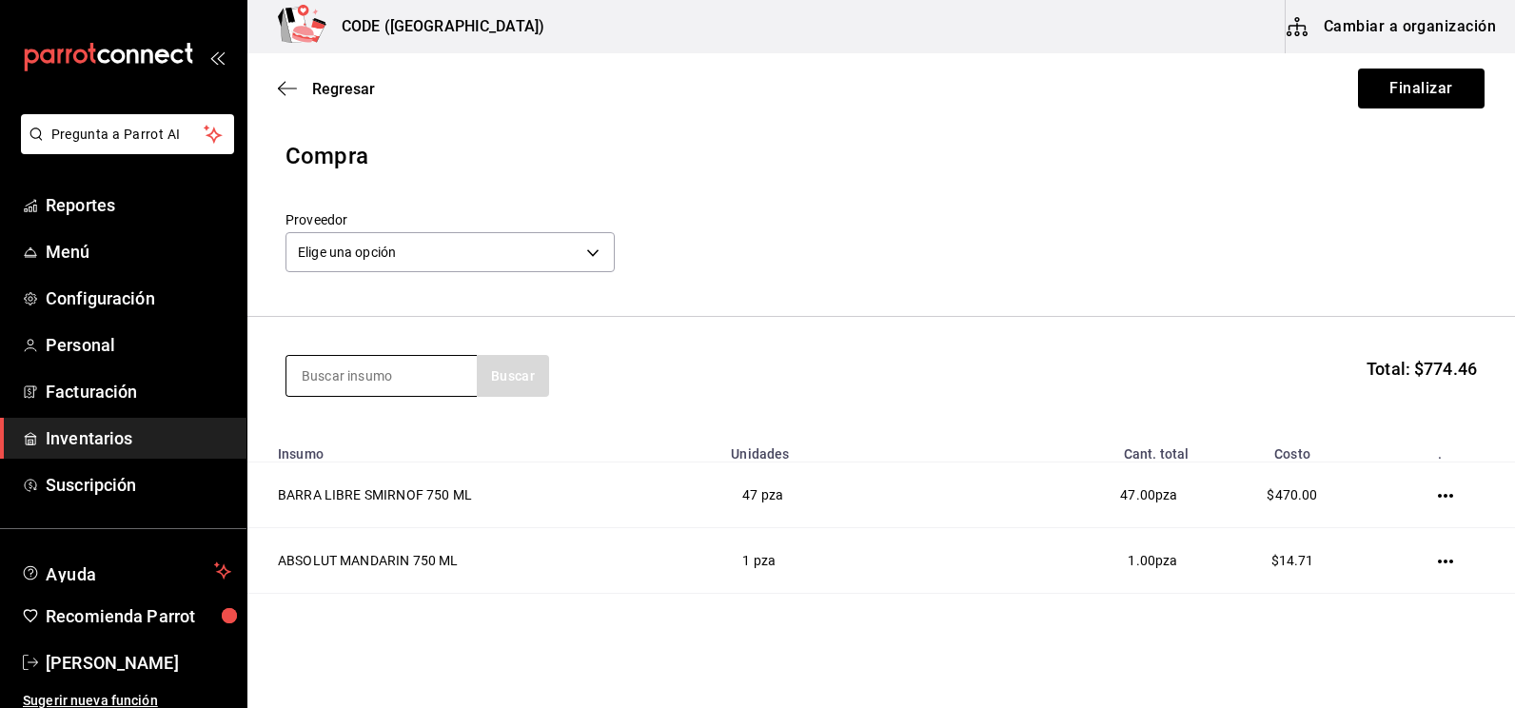
click at [378, 385] on input at bounding box center [381, 376] width 190 height 40
type input "REFRE"
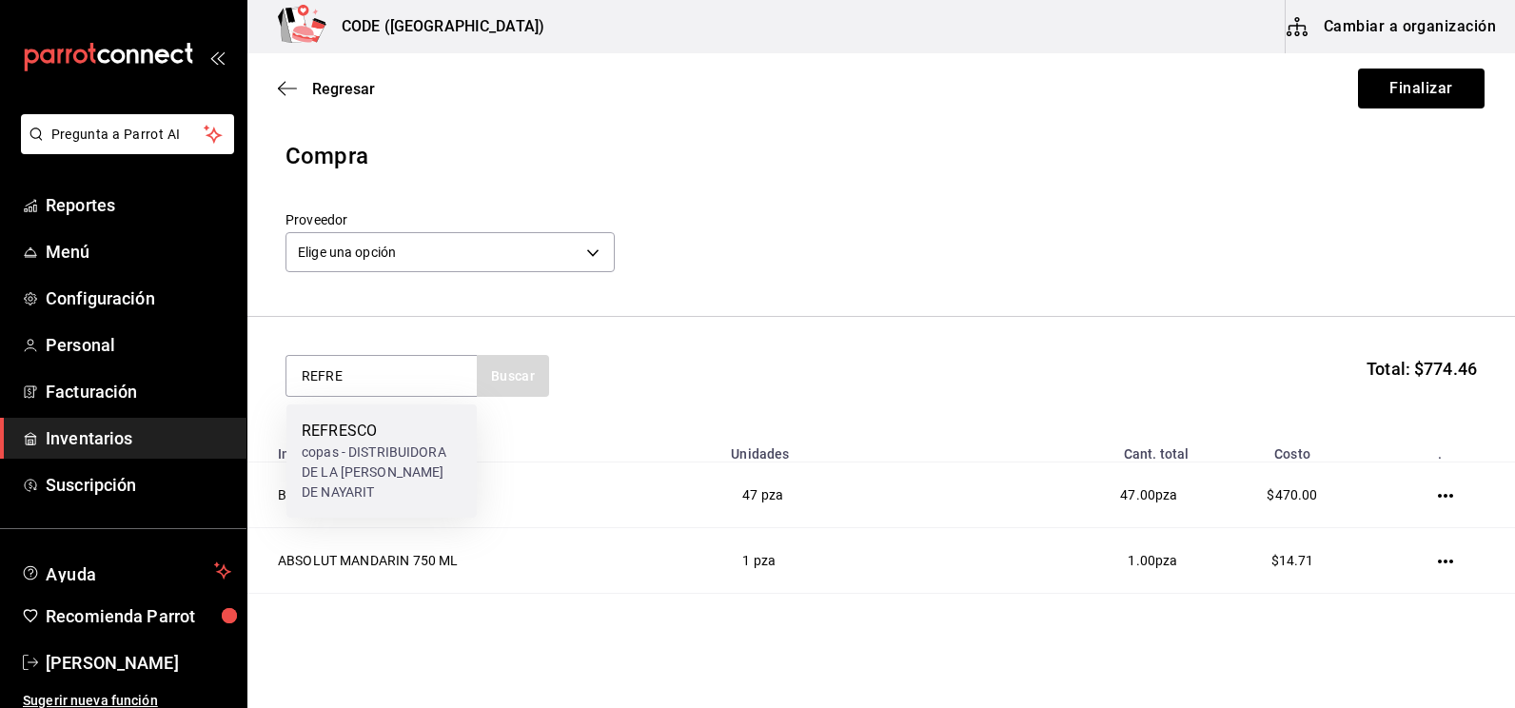
click at [389, 470] on div "copas - DISTRIBUIDORA DE LA [PERSON_NAME] DE NAYARIT" at bounding box center [382, 472] width 160 height 60
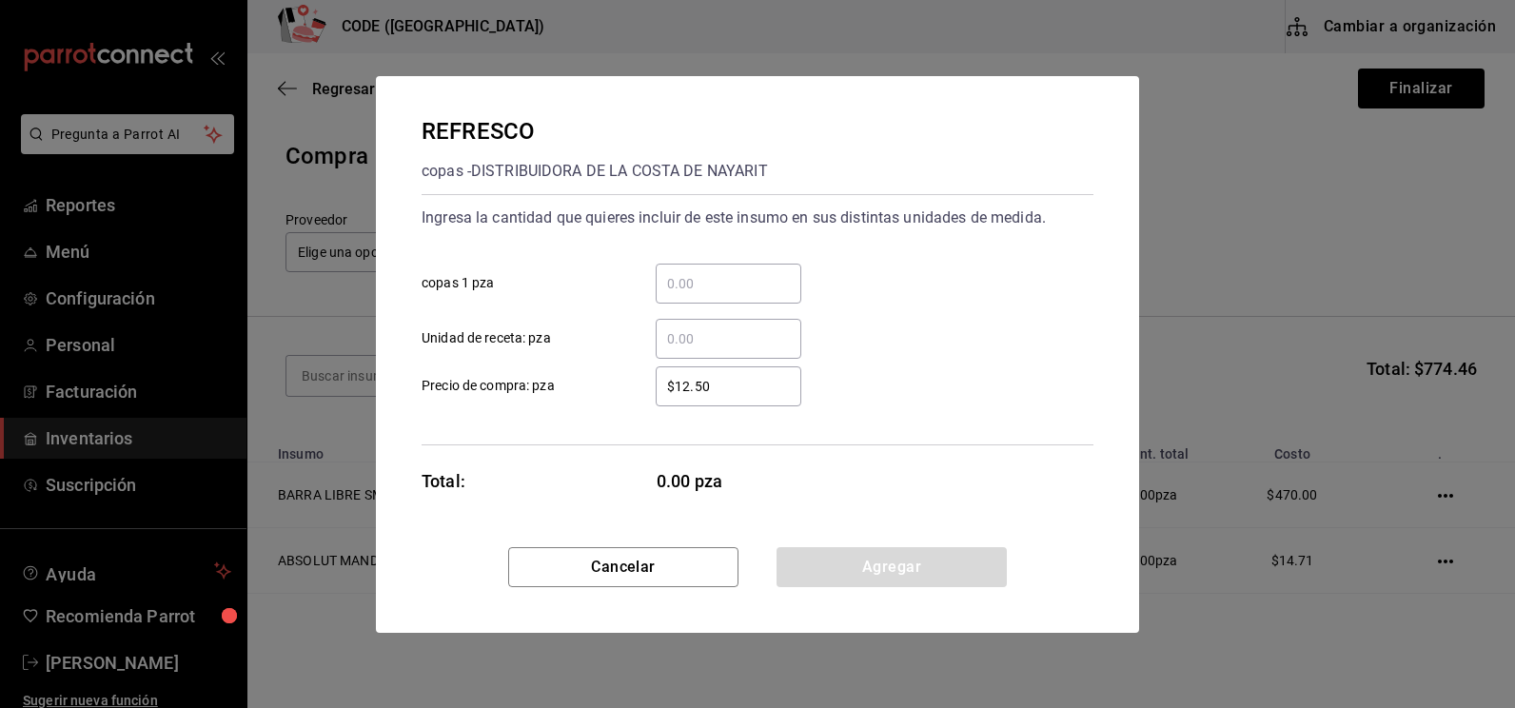
drag, startPoint x: 719, startPoint y: 340, endPoint x: 734, endPoint y: 323, distance: 22.9
click at [719, 340] on input "​ Unidad de receta: pza" at bounding box center [728, 338] width 146 height 23
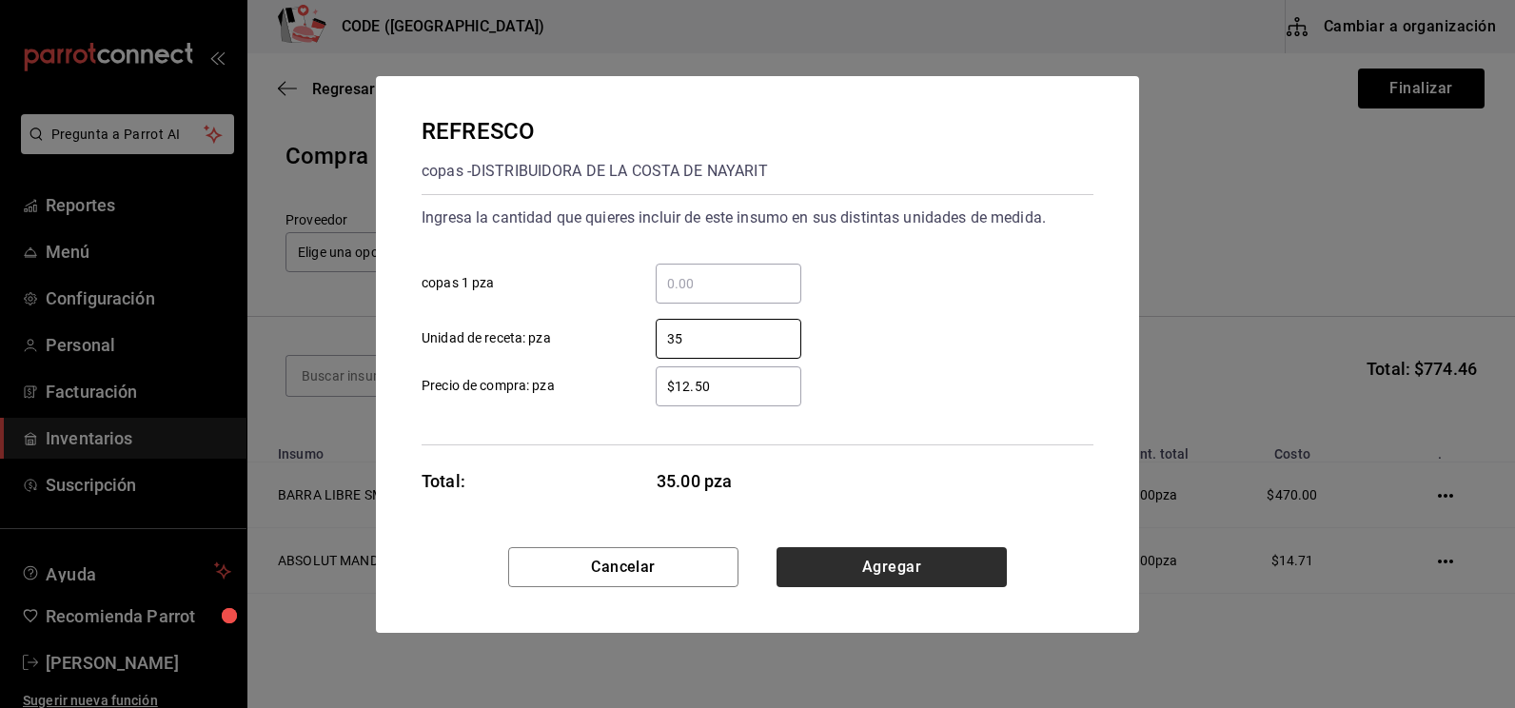
type input "35"
click at [828, 577] on button "Agregar" at bounding box center [891, 567] width 230 height 40
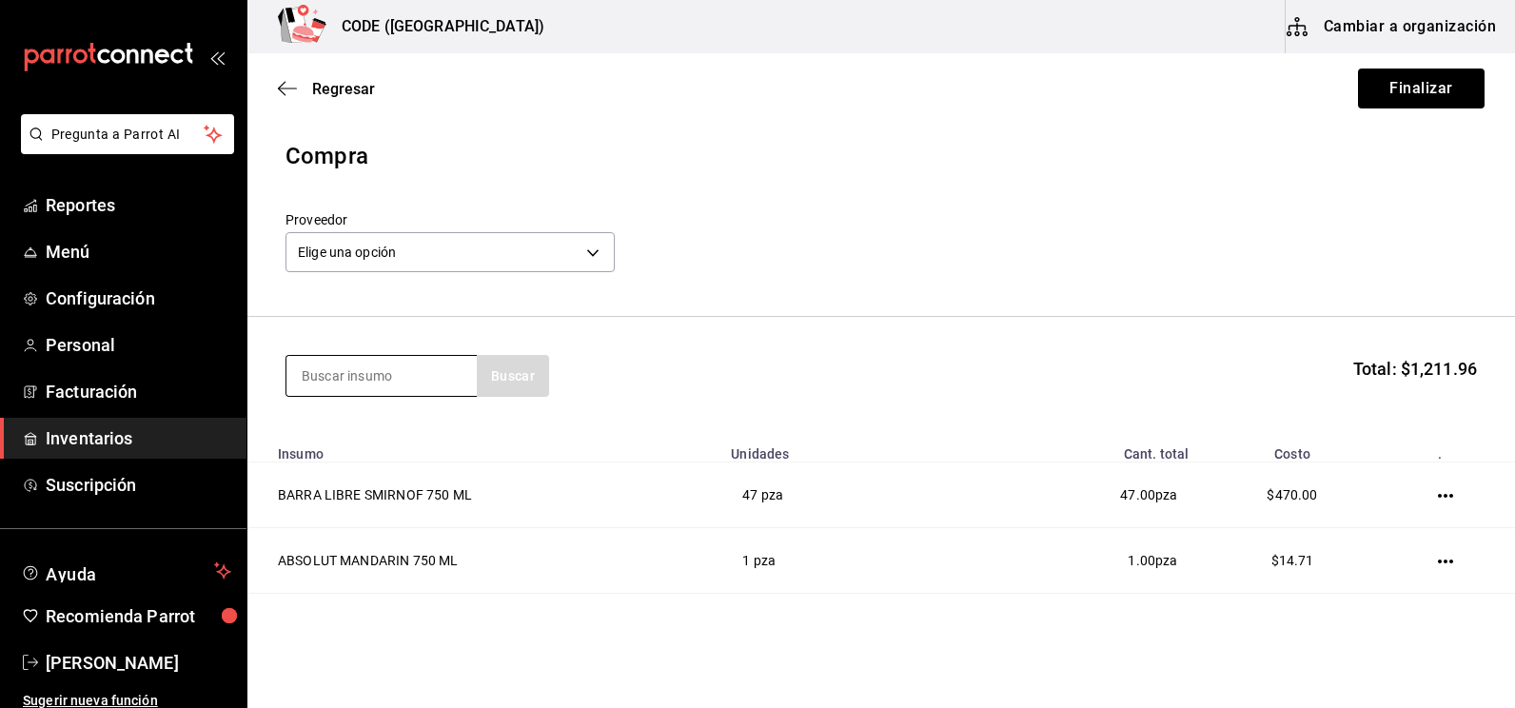
click at [374, 371] on input at bounding box center [381, 376] width 190 height 40
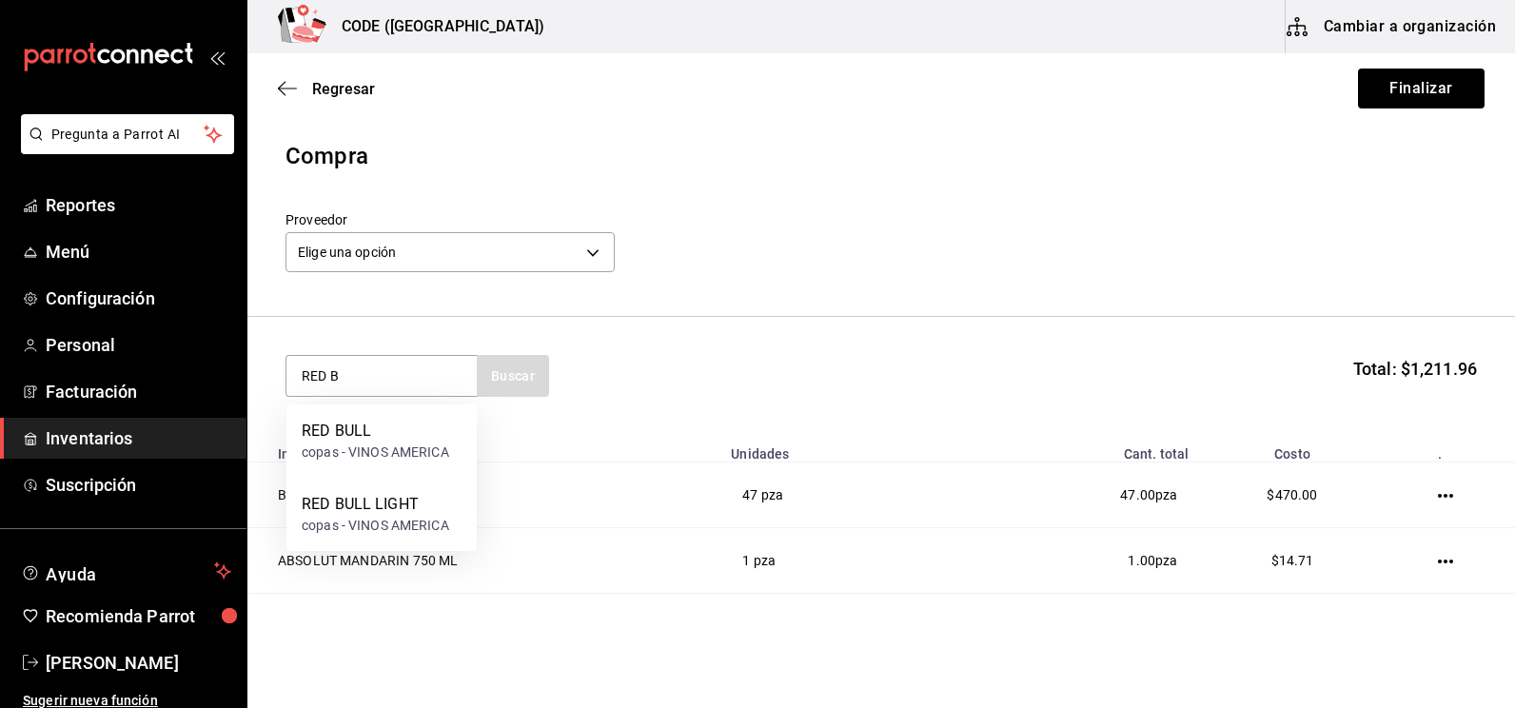
type input "RED B"
click at [381, 429] on div "RED BULL" at bounding box center [375, 431] width 147 height 23
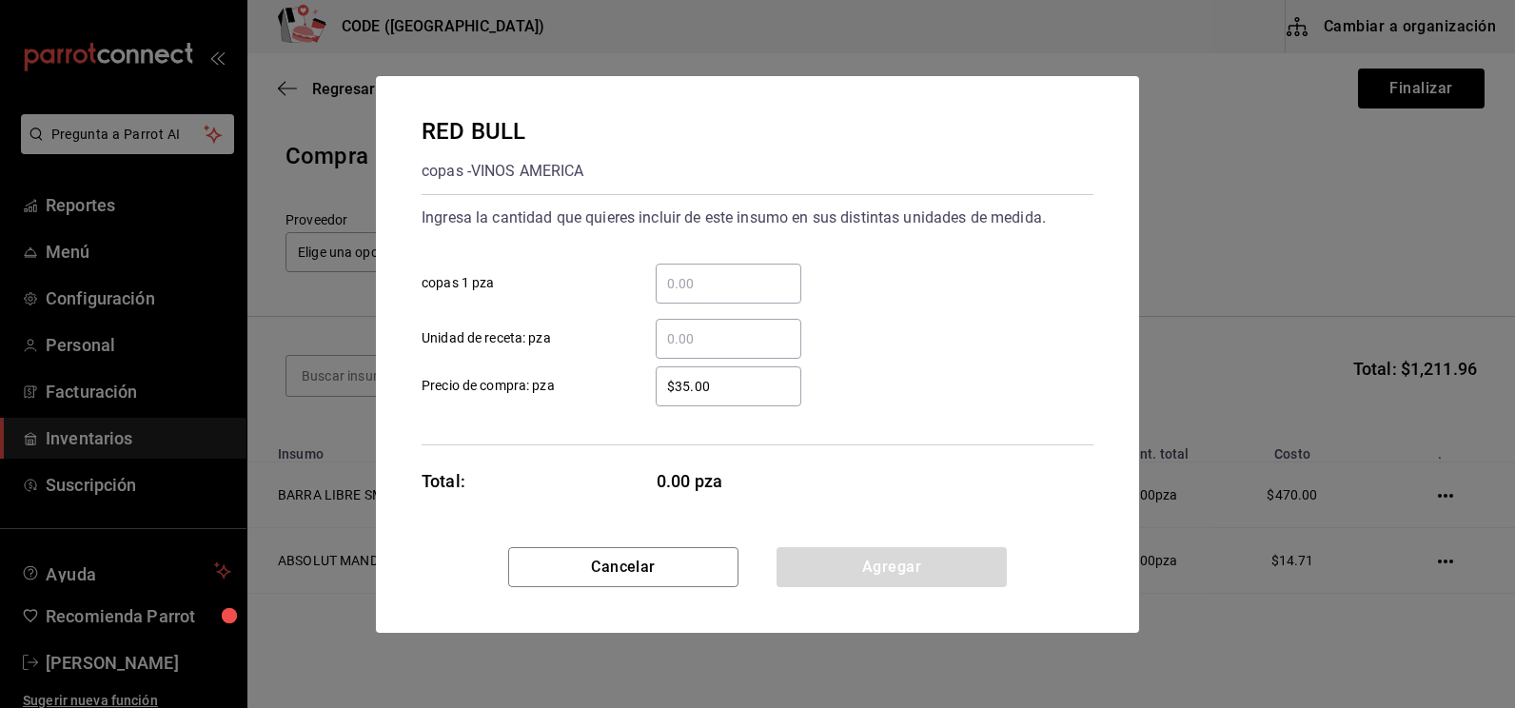
click at [735, 342] on input "​ Unidad de receta: pza" at bounding box center [728, 338] width 146 height 23
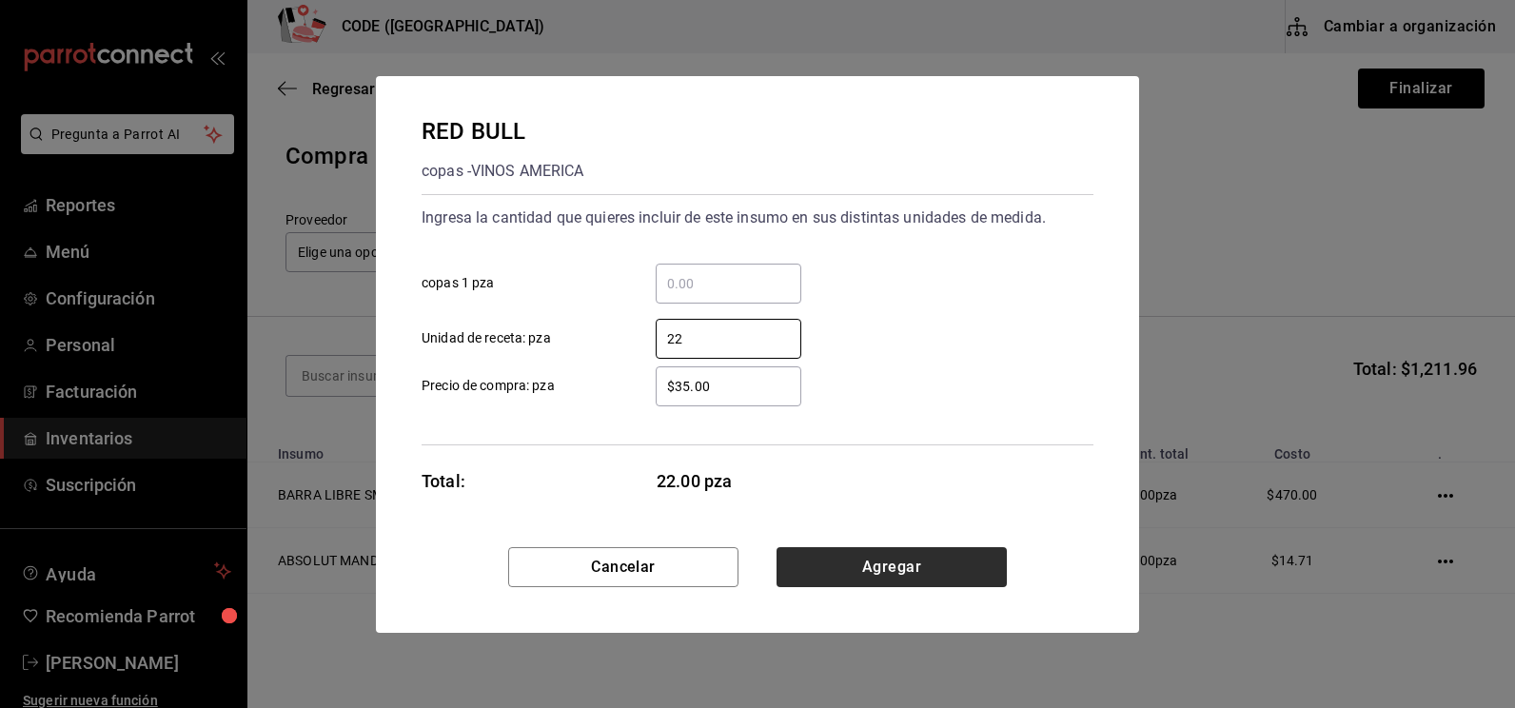
type input "22"
click at [866, 571] on button "Agregar" at bounding box center [891, 567] width 230 height 40
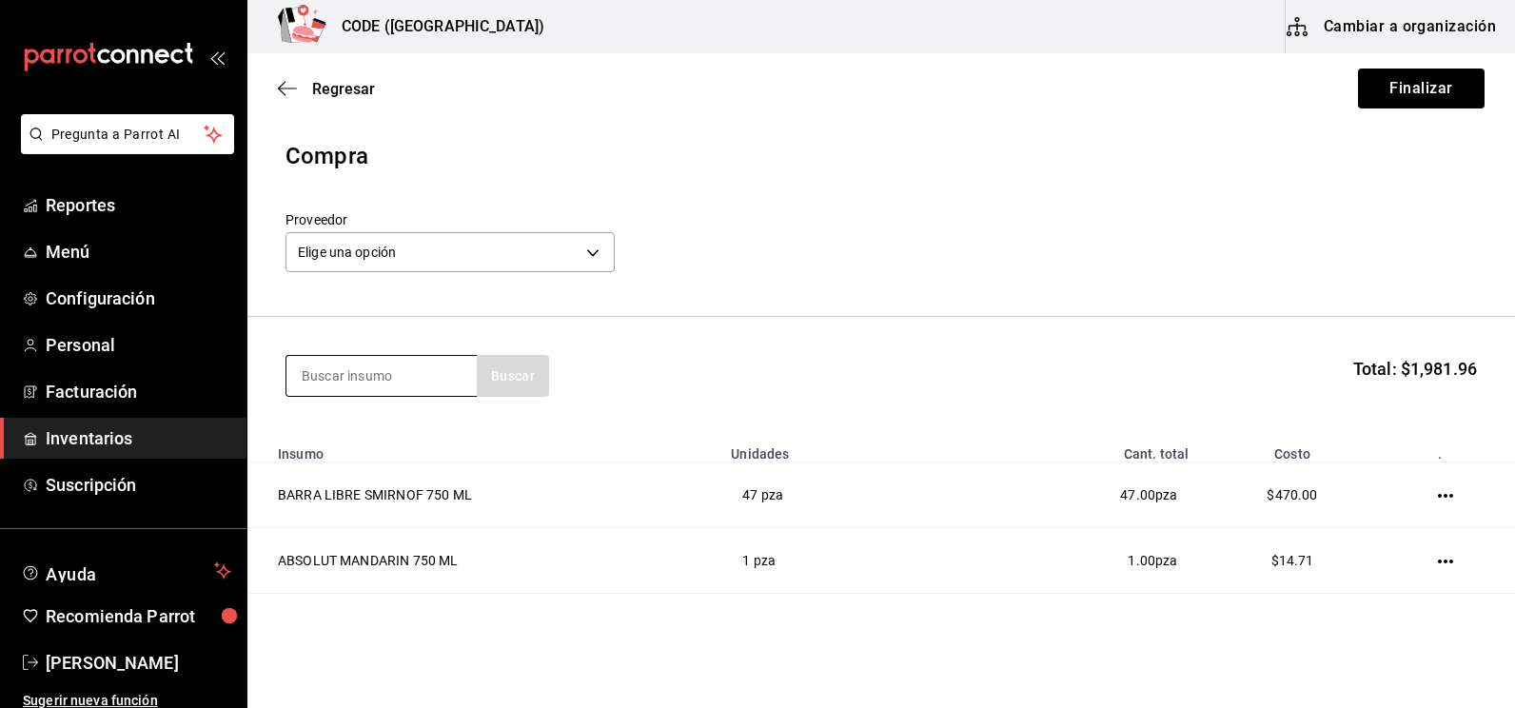
click at [335, 376] on input at bounding box center [381, 376] width 190 height 40
type input "AGUA N"
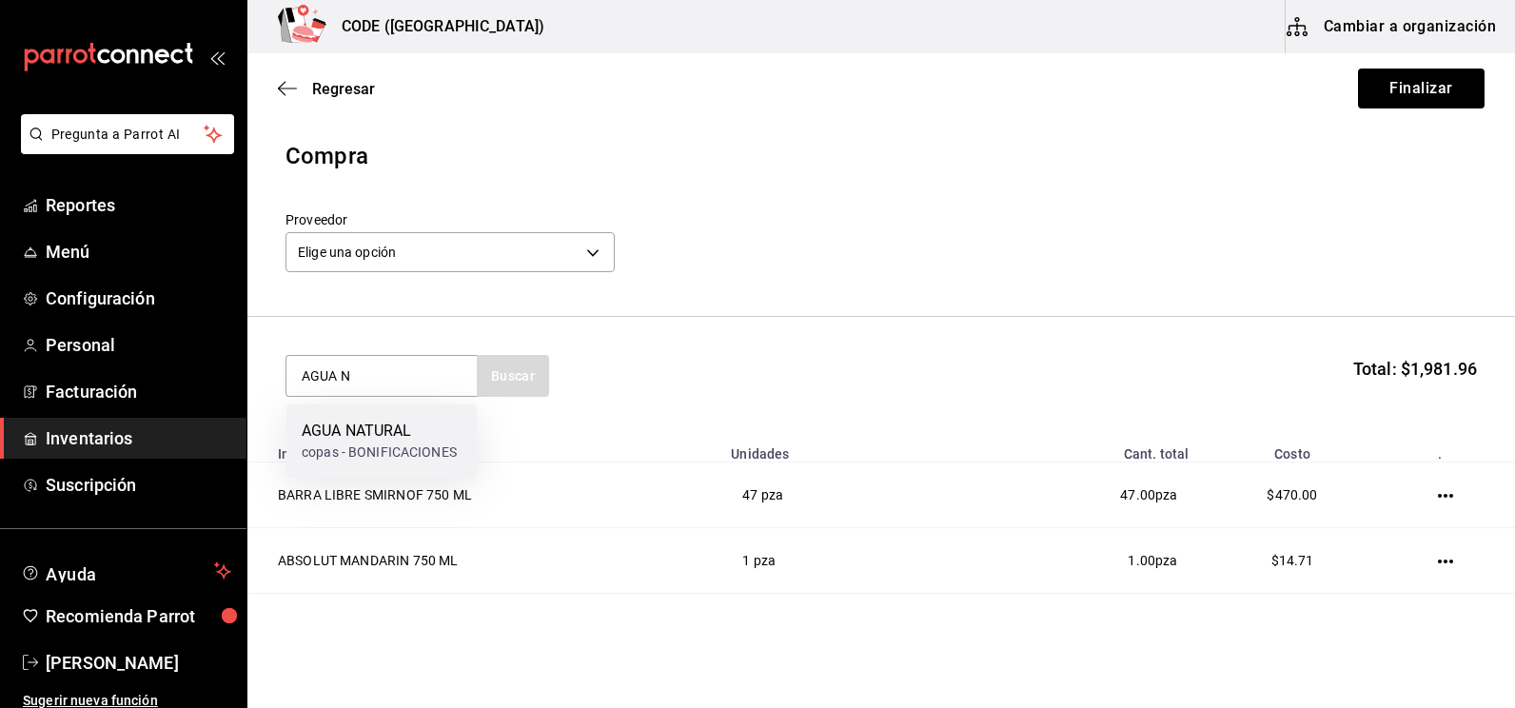
click at [338, 418] on div "AGUA NATURAL copas - BONIFICACIONES" at bounding box center [381, 440] width 190 height 73
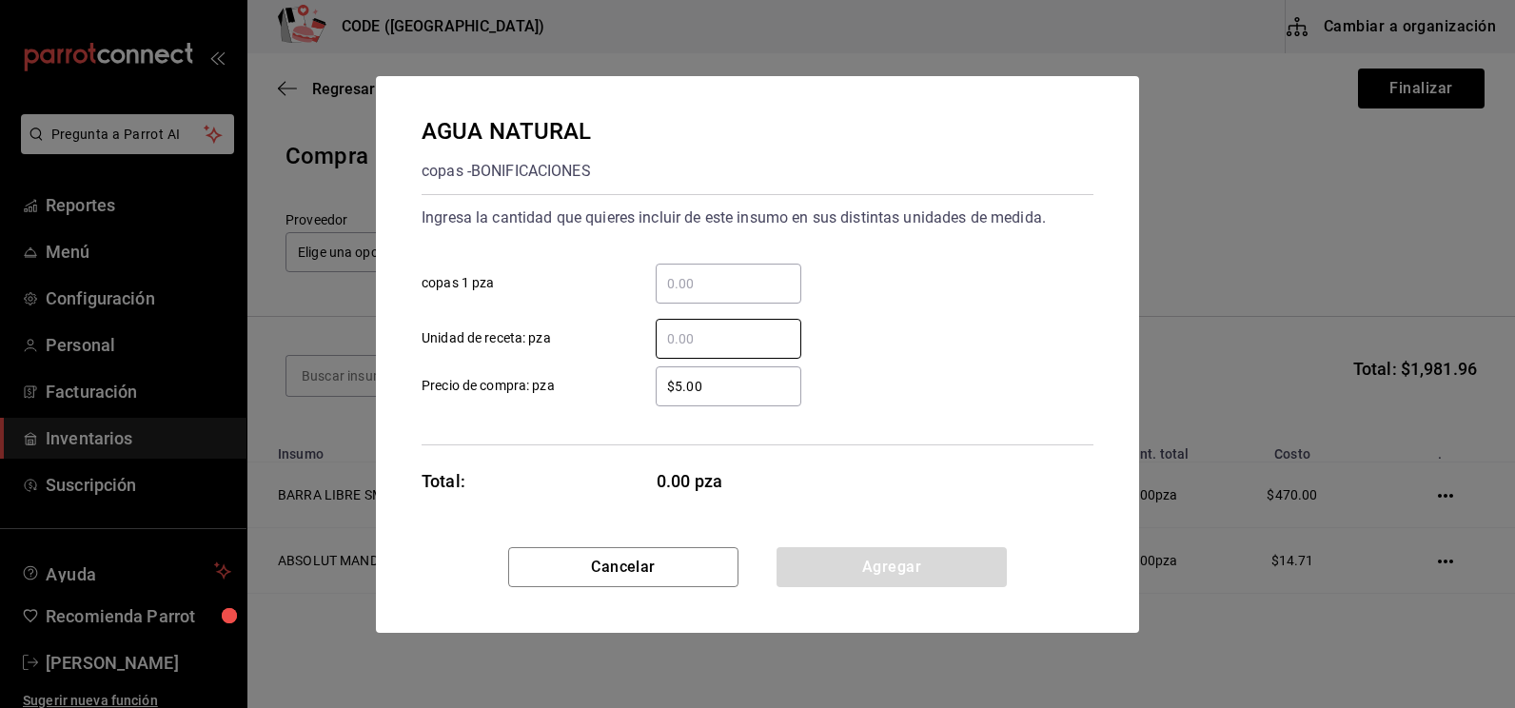
drag, startPoint x: 692, startPoint y: 335, endPoint x: 662, endPoint y: 315, distance: 35.6
click at [693, 335] on input "​ Unidad de receta: pza" at bounding box center [728, 338] width 146 height 23
type input "14"
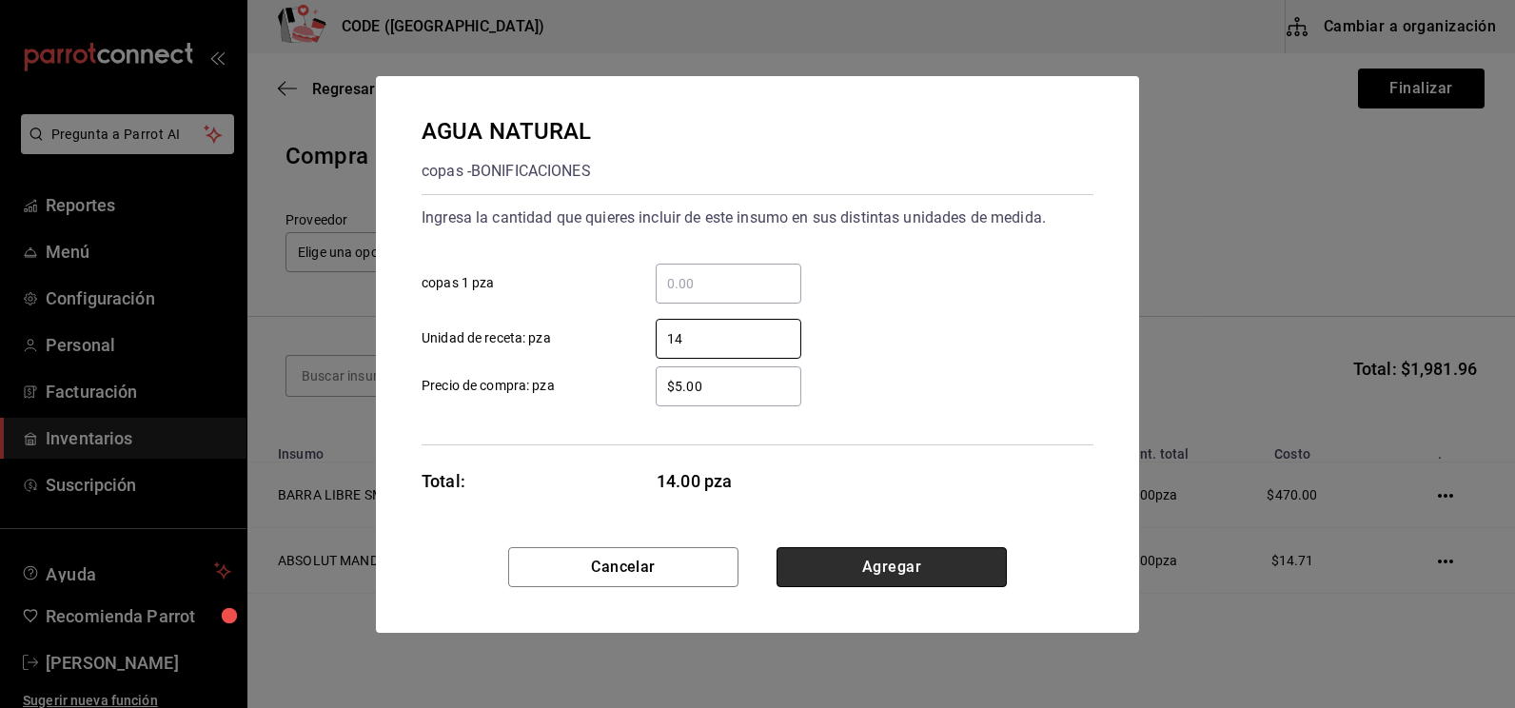
click at [872, 561] on button "Agregar" at bounding box center [891, 567] width 230 height 40
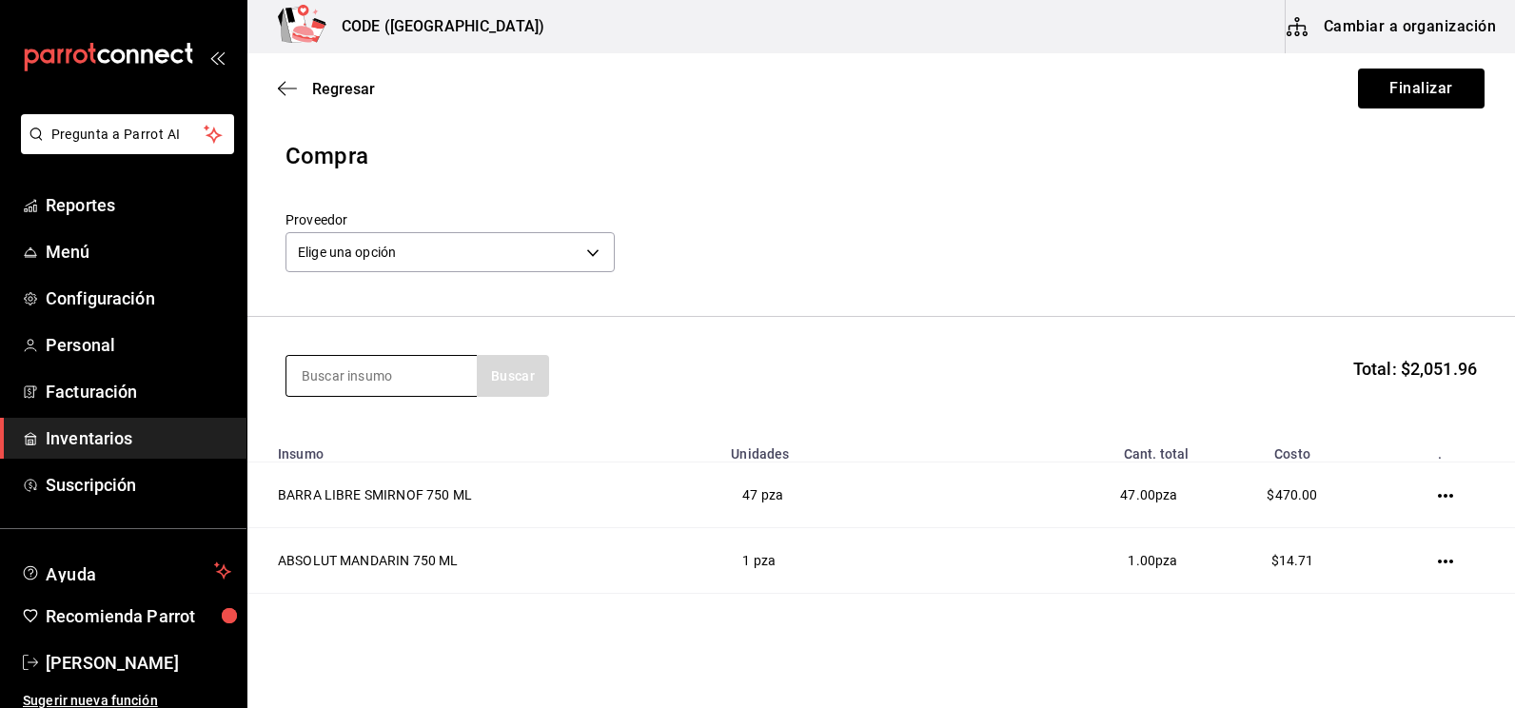
click at [402, 383] on input at bounding box center [381, 376] width 190 height 40
type input "JUGO"
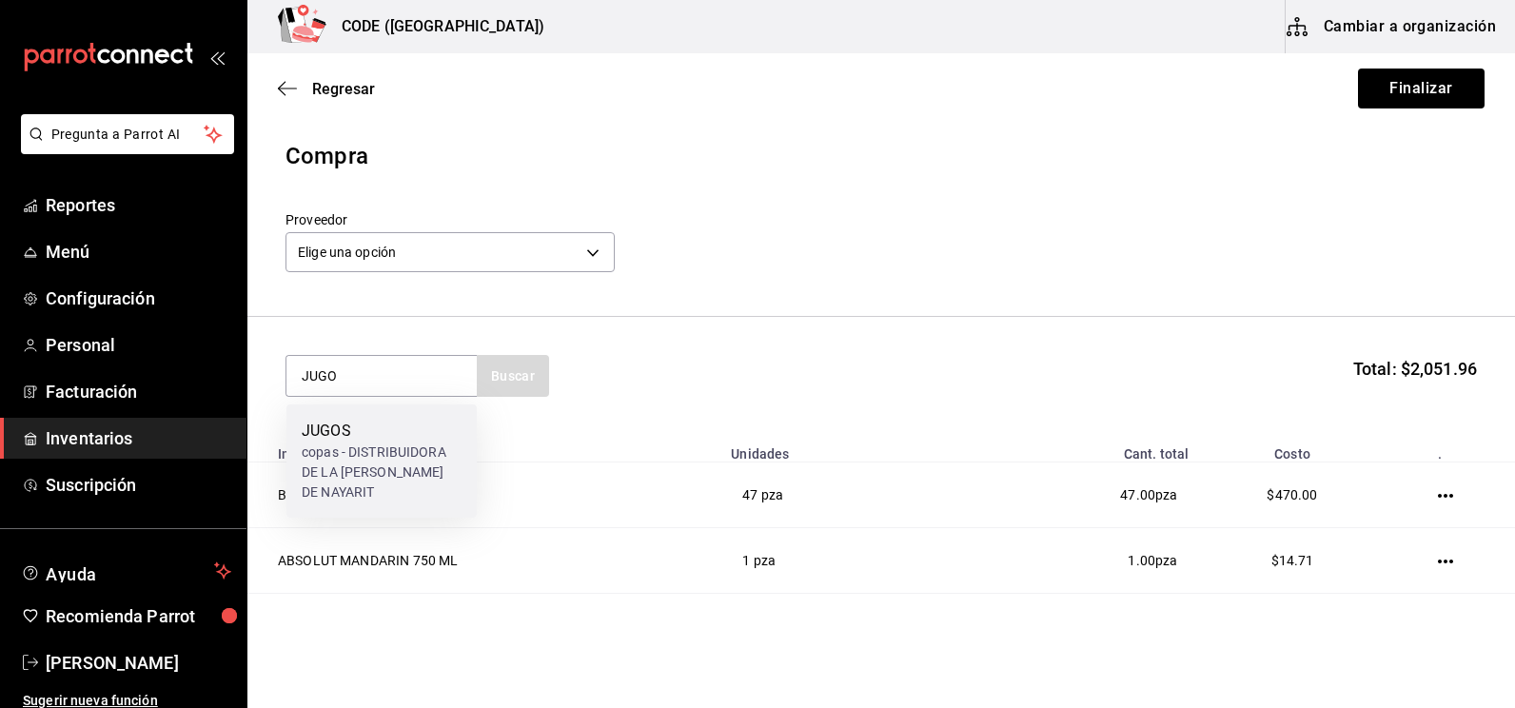
click at [307, 423] on div "JUGOS" at bounding box center [382, 431] width 160 height 23
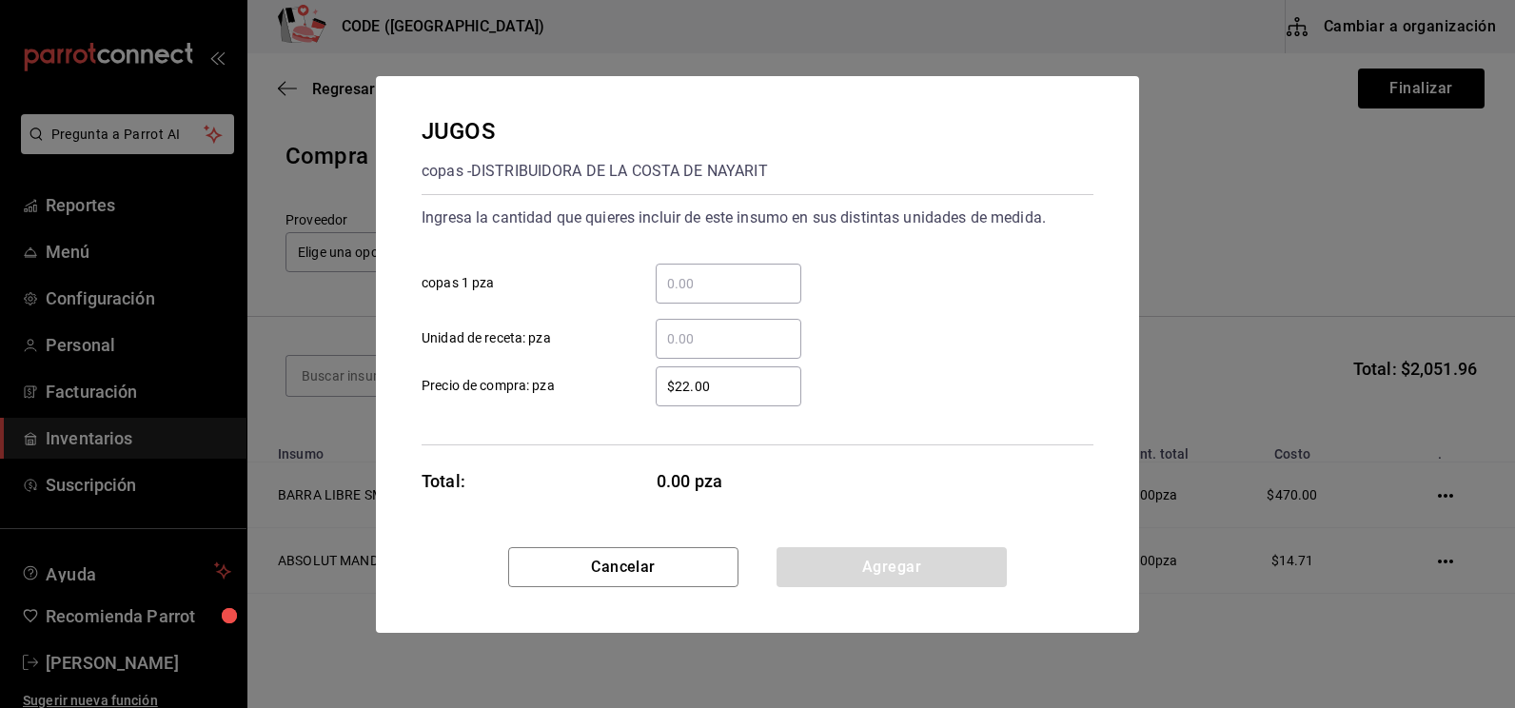
click at [718, 343] on input "​ Unidad de receta: pza" at bounding box center [728, 338] width 146 height 23
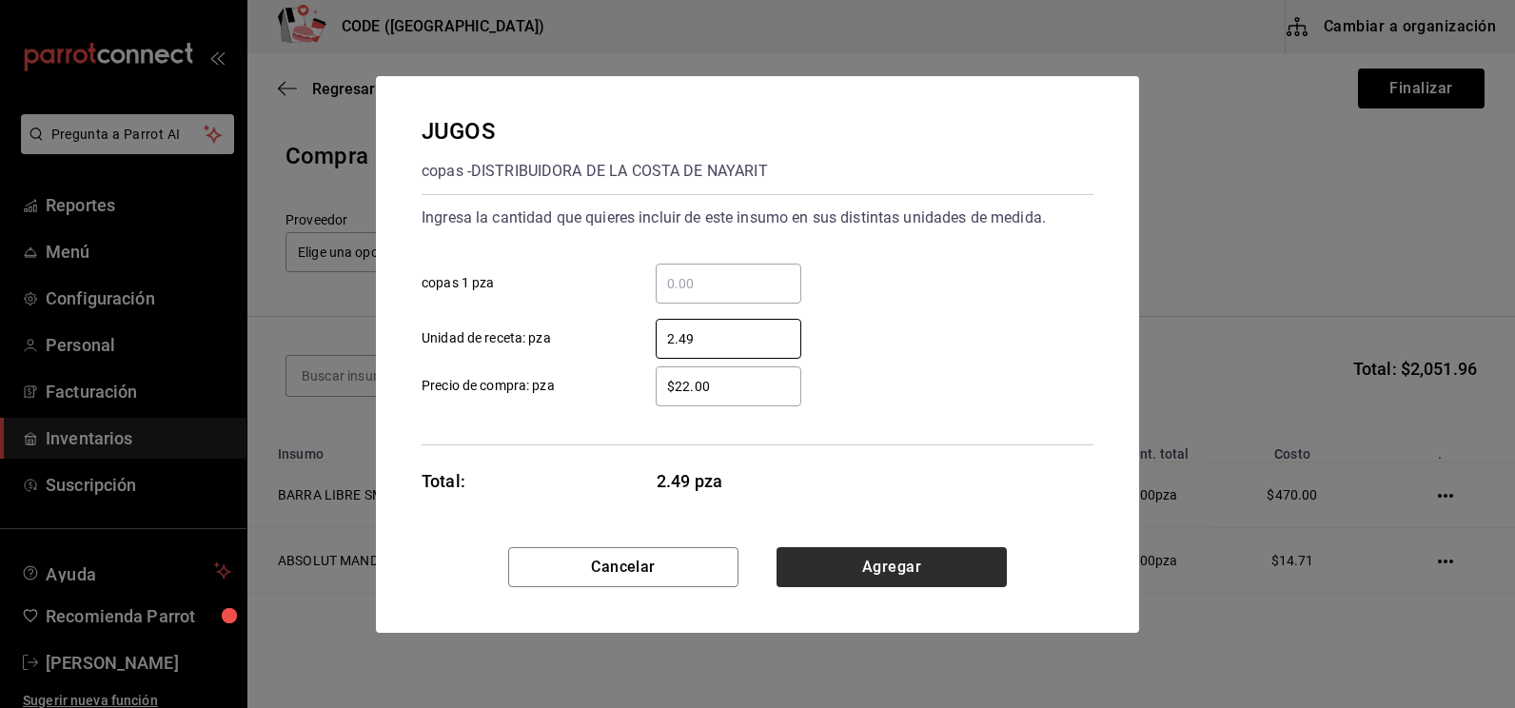
type input "2.49"
click at [929, 560] on button "Agregar" at bounding box center [891, 567] width 230 height 40
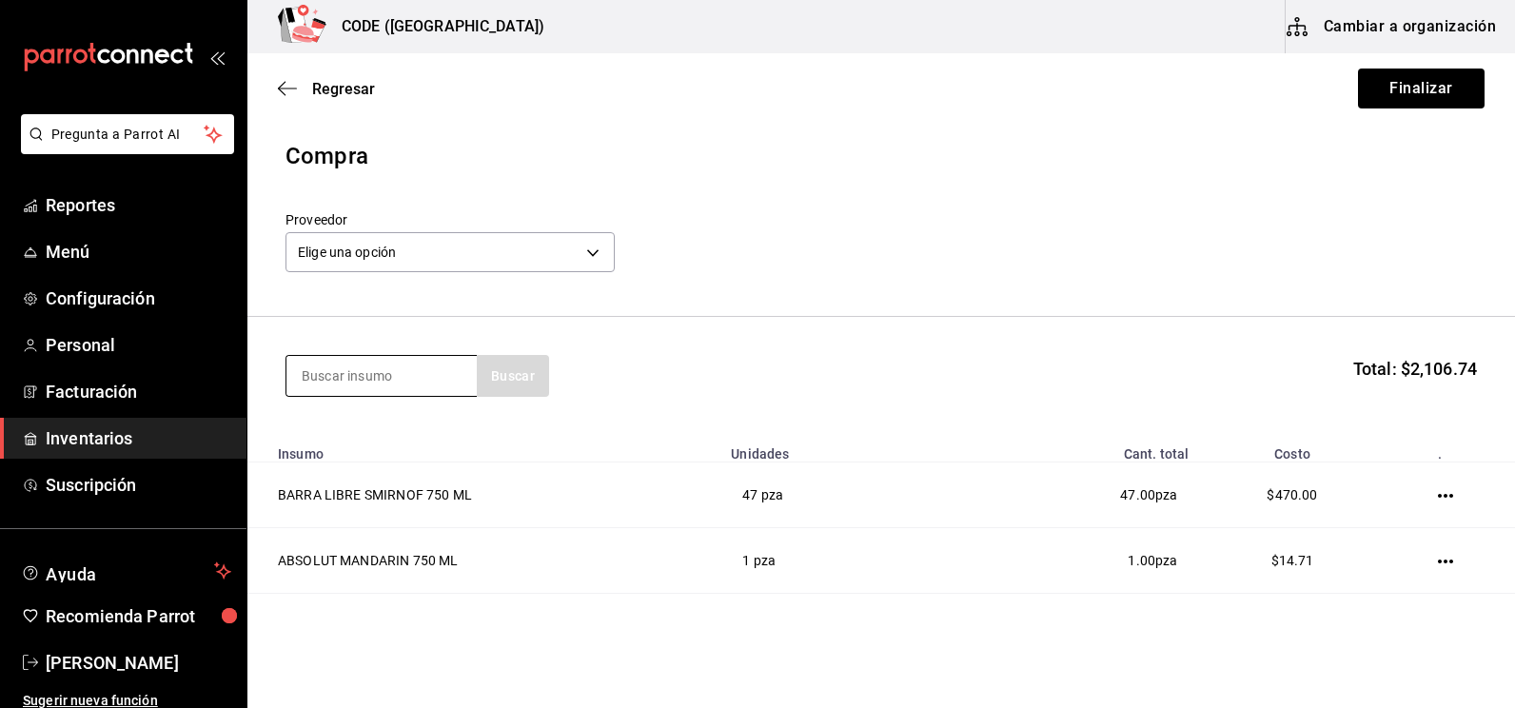
click at [410, 374] on input at bounding box center [381, 376] width 190 height 40
drag, startPoint x: 334, startPoint y: 381, endPoint x: 320, endPoint y: 358, distance: 26.9
click at [334, 381] on input at bounding box center [381, 376] width 190 height 40
type input "CUERV"
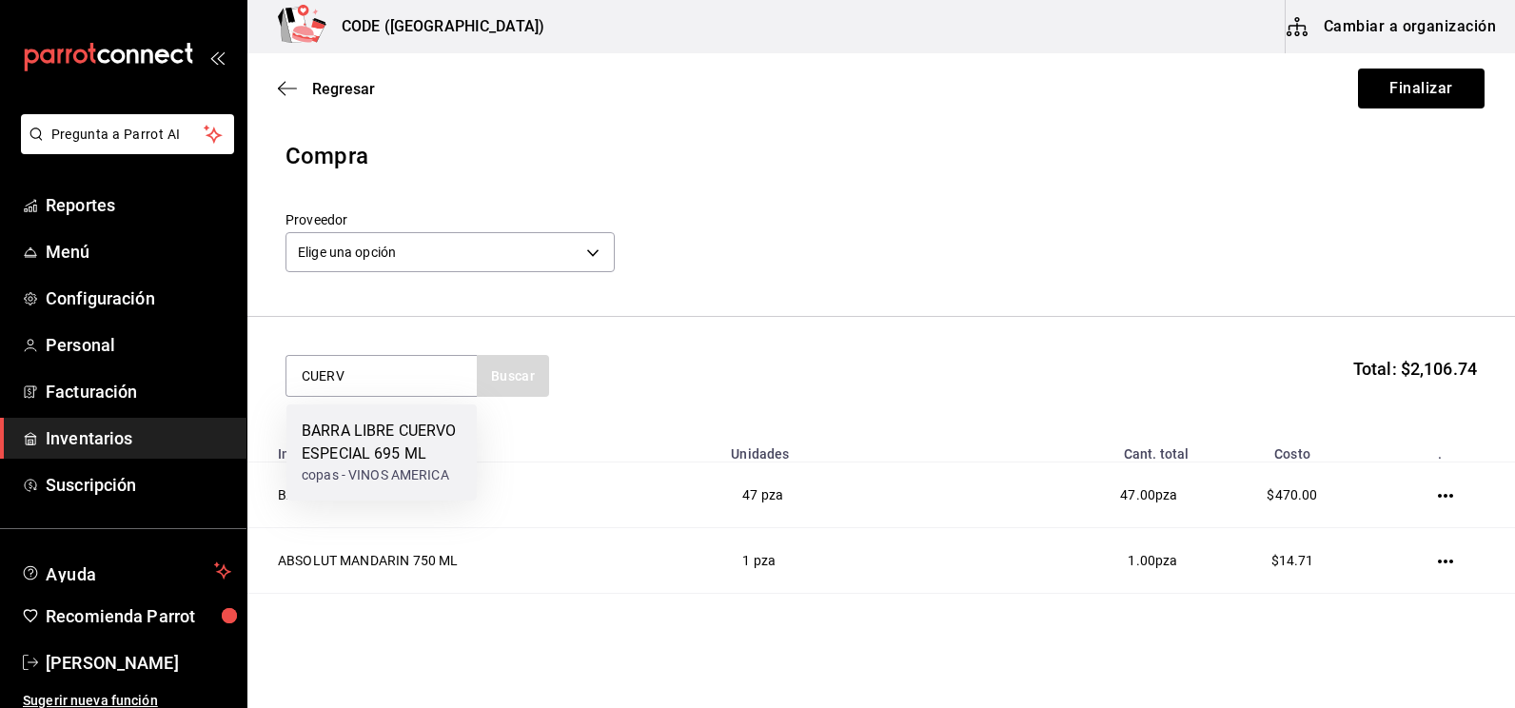
click at [375, 456] on div "BARRA LIBRE CUERVO ESPECIAL 695 ML" at bounding box center [382, 443] width 160 height 46
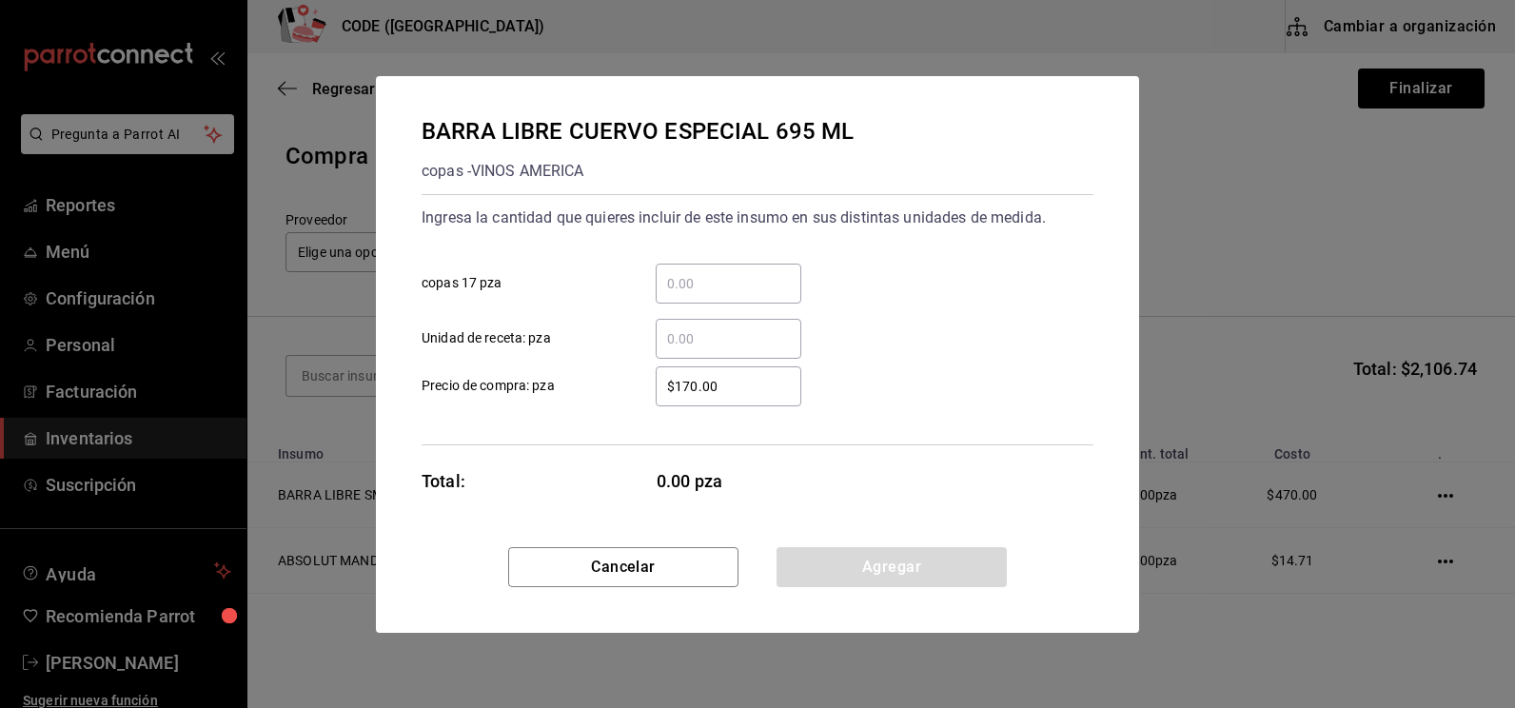
click at [691, 356] on div "​" at bounding box center [728, 339] width 146 height 40
click at [691, 350] on input "​ Unidad de receta: pza" at bounding box center [728, 338] width 146 height 23
click at [692, 336] on input "​ Unidad de receta: pza" at bounding box center [728, 338] width 146 height 23
type input "46"
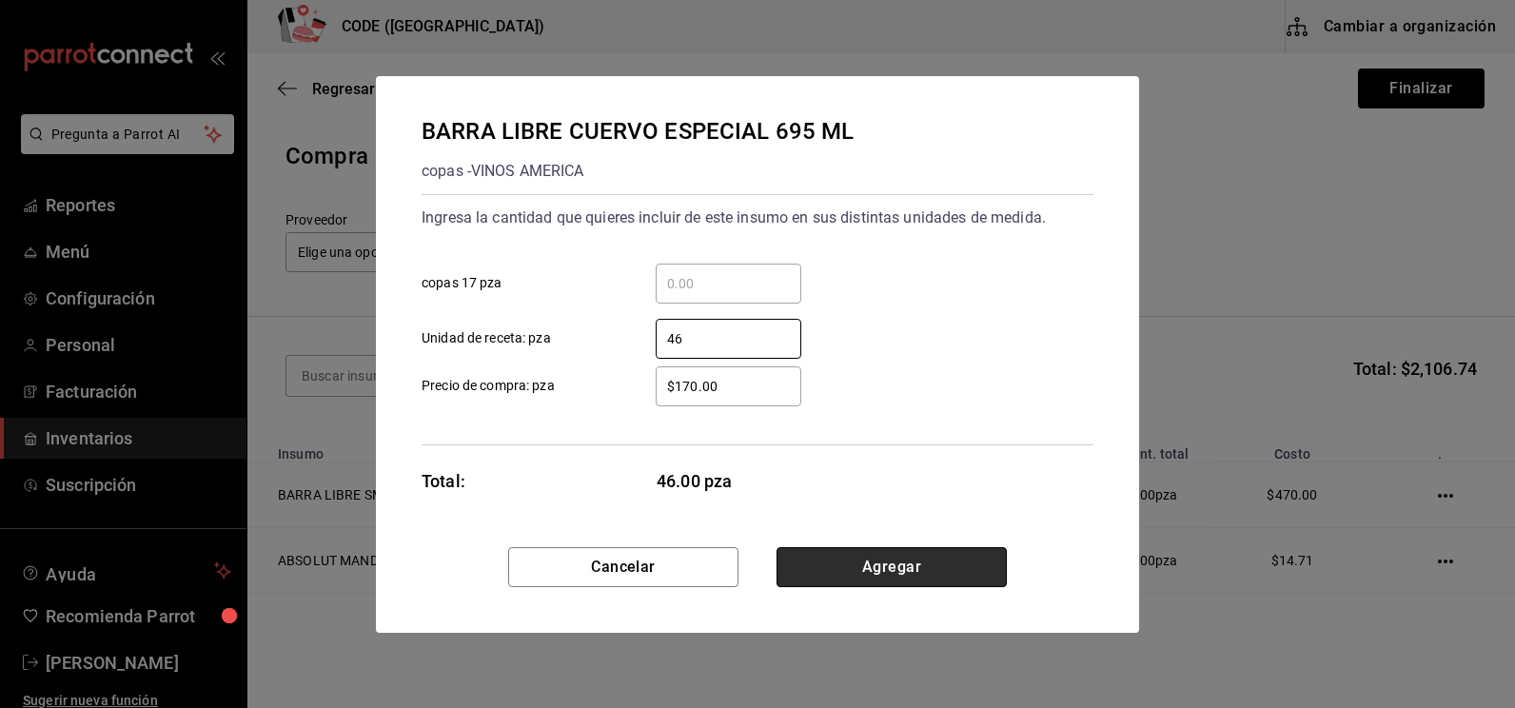
click at [886, 576] on button "Agregar" at bounding box center [891, 567] width 230 height 40
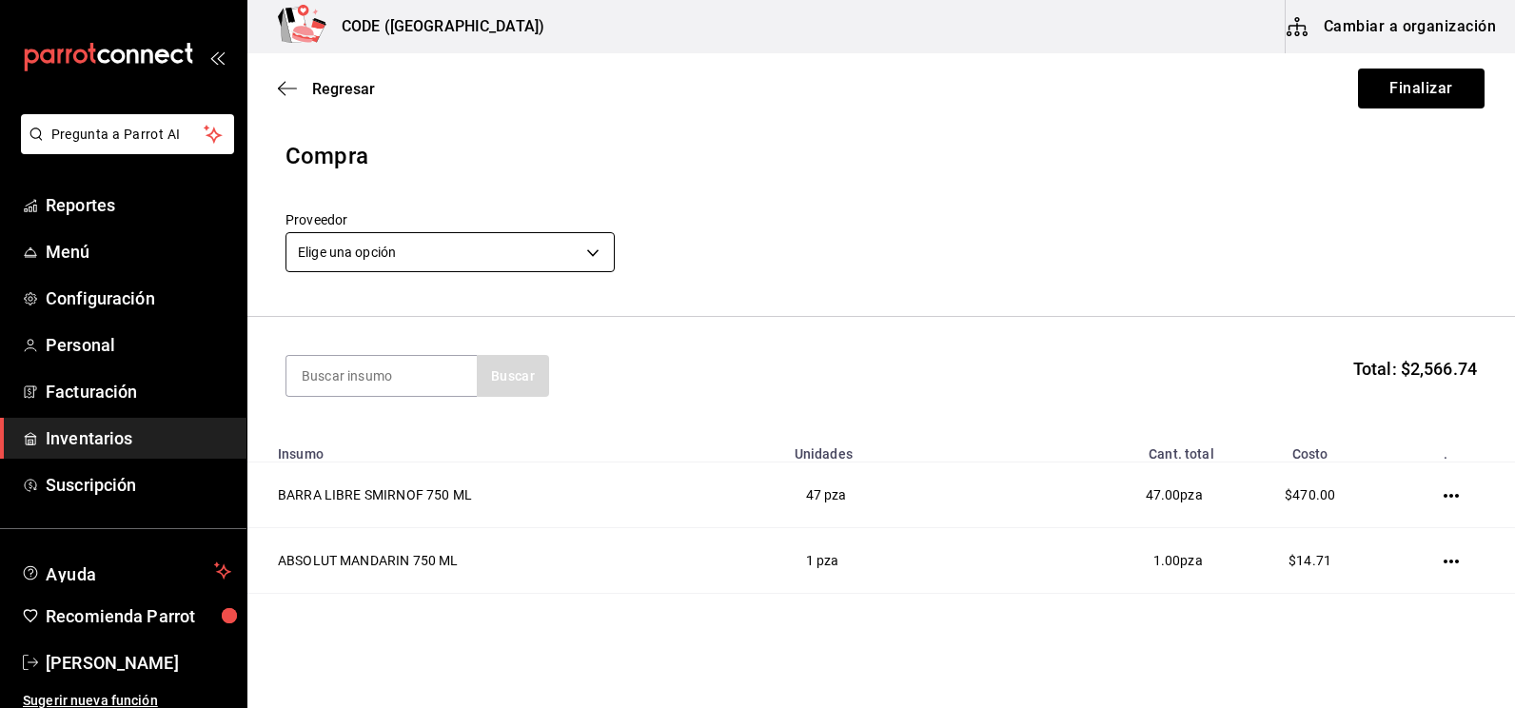
click at [583, 257] on body "Pregunta a Parrot AI Reportes Menú Configuración Personal Facturación Inventari…" at bounding box center [757, 300] width 1515 height 600
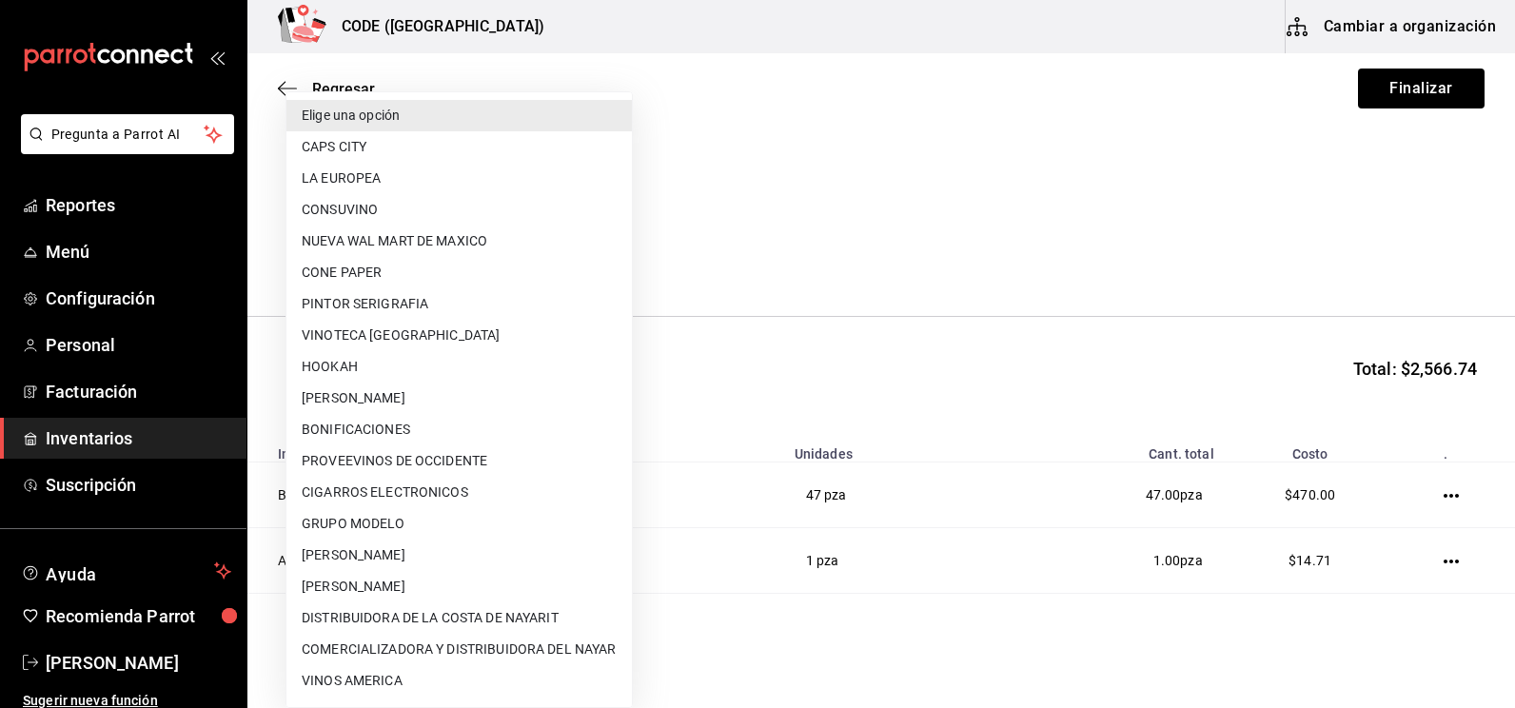
click at [870, 165] on div at bounding box center [757, 354] width 1515 height 708
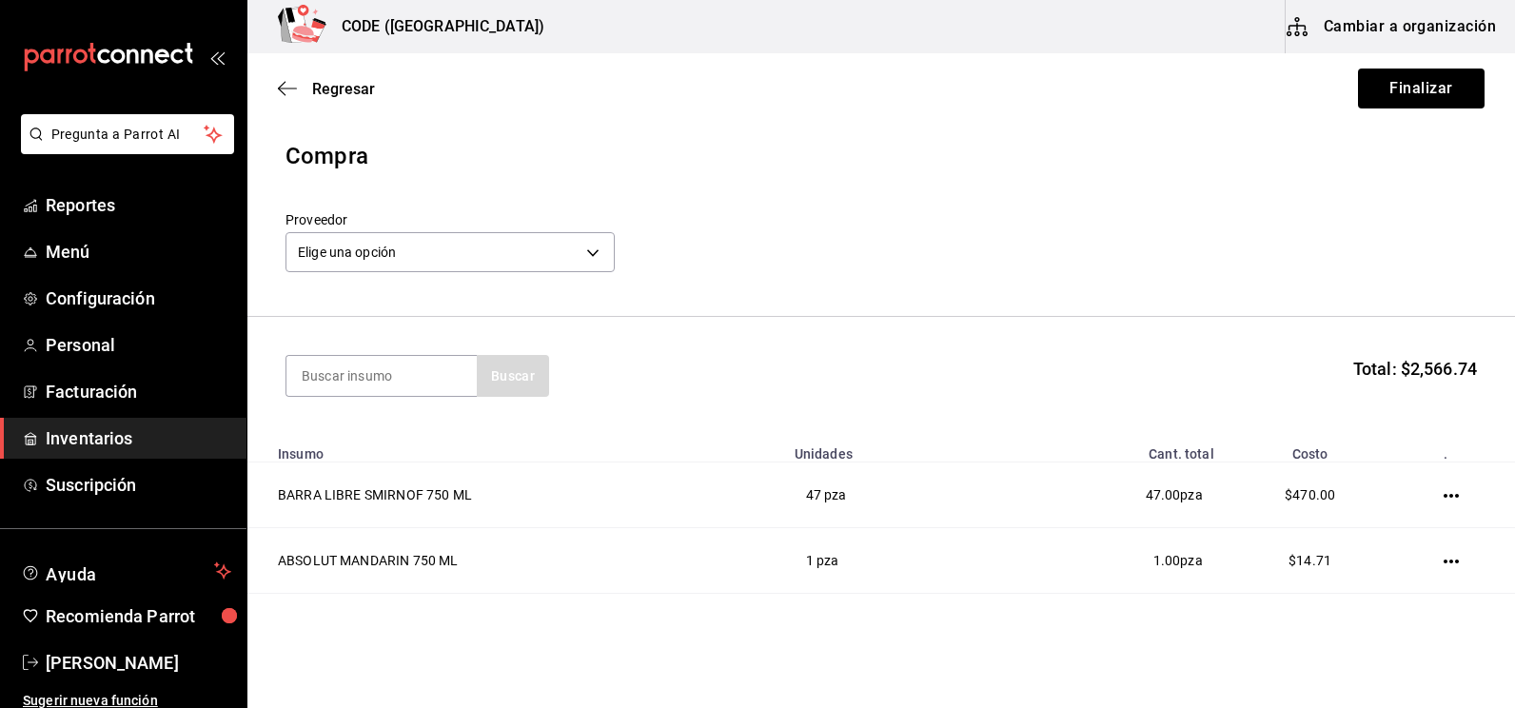
click at [352, 353] on section "Buscar Total: $2,566.74" at bounding box center [880, 376] width 1267 height 118
click at [329, 368] on input at bounding box center [381, 376] width 190 height 40
type input "HERRAD"
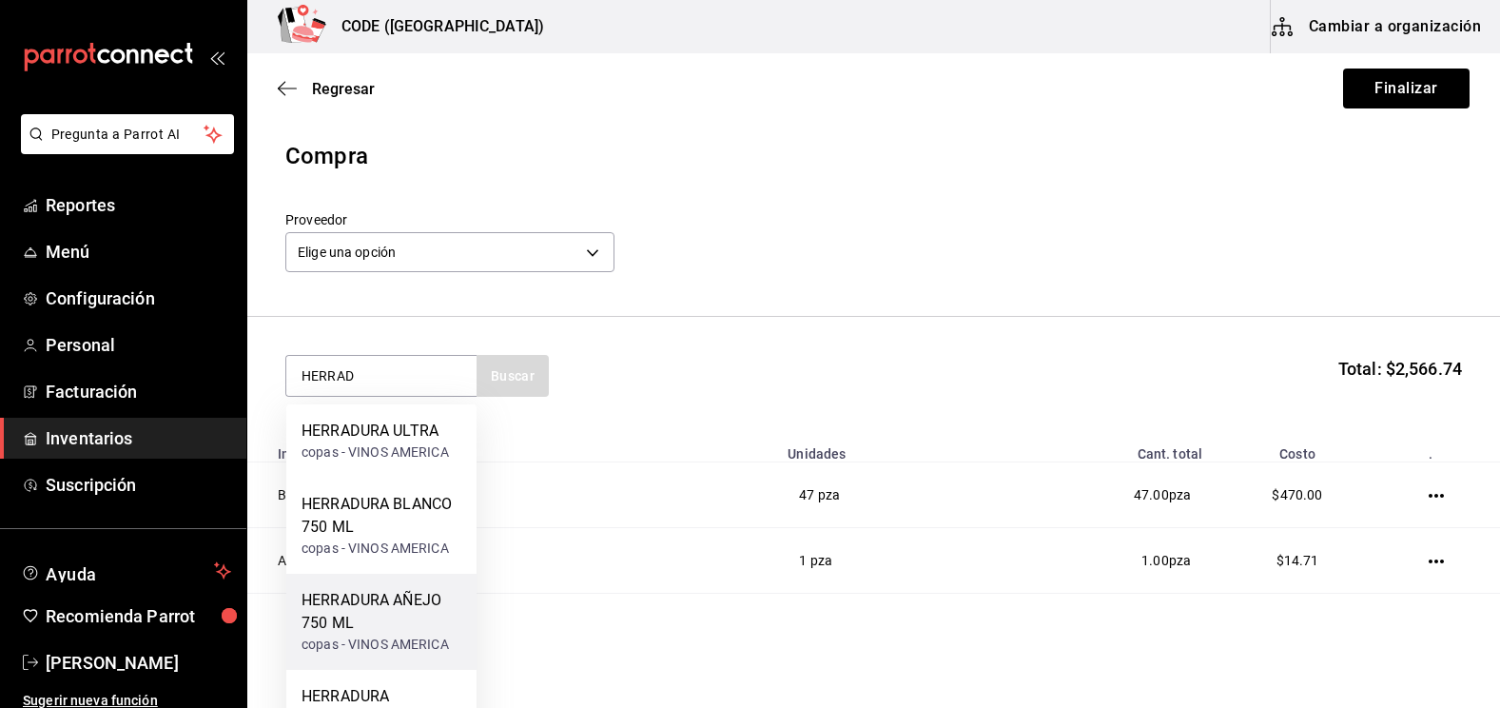
click at [396, 589] on div "HERRADURA AÑEJO 750 ML" at bounding box center [382, 612] width 160 height 46
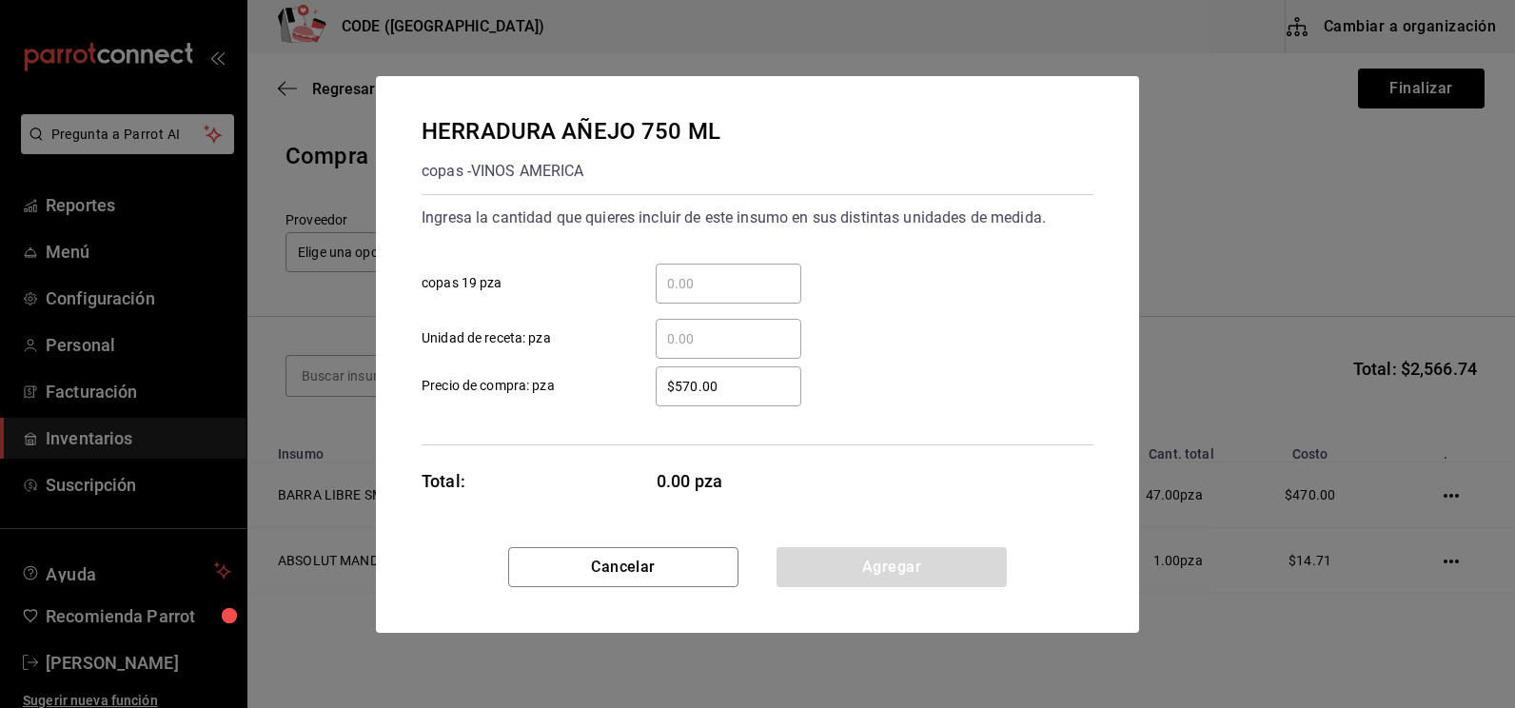
click at [739, 337] on input "​ Unidad de receta: pza" at bounding box center [728, 338] width 146 height 23
type input "1"
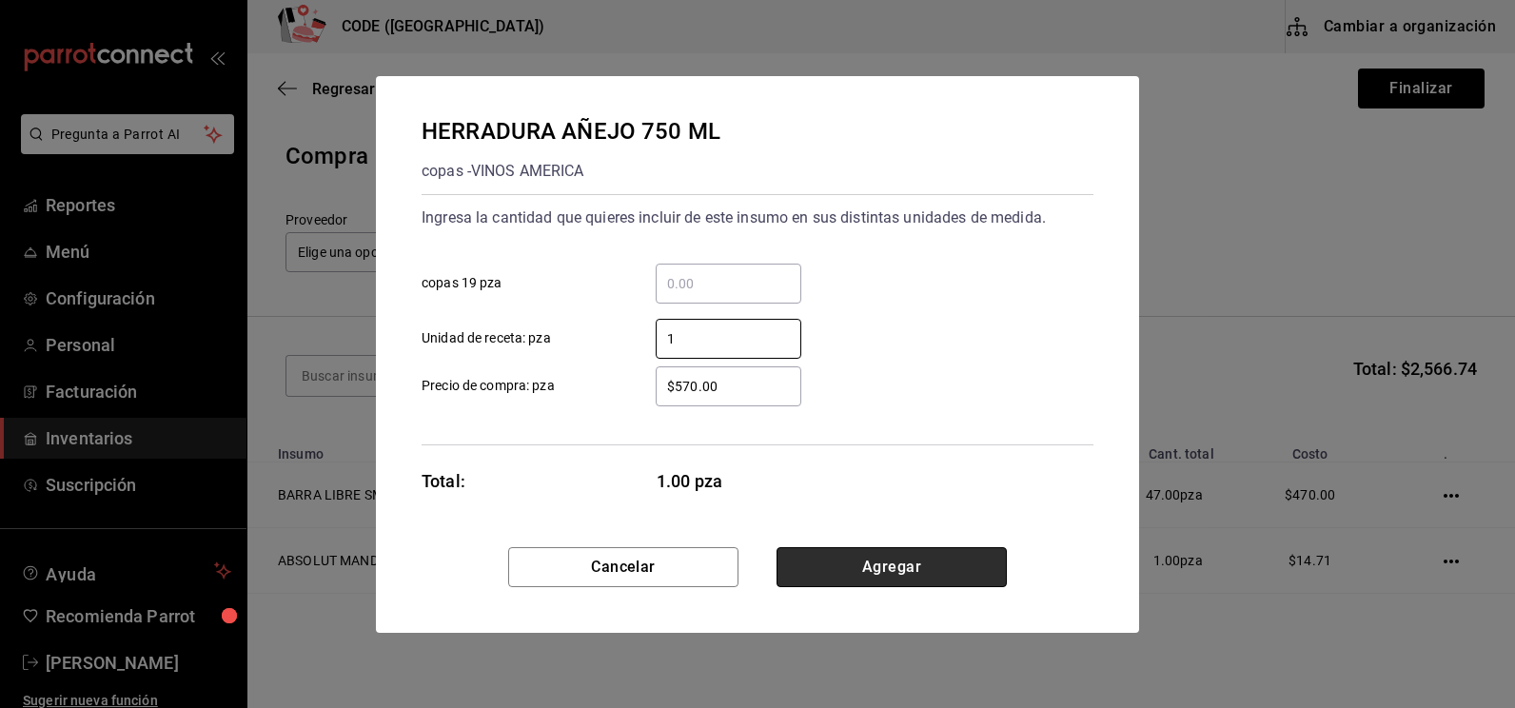
click at [924, 561] on button "Agregar" at bounding box center [891, 567] width 230 height 40
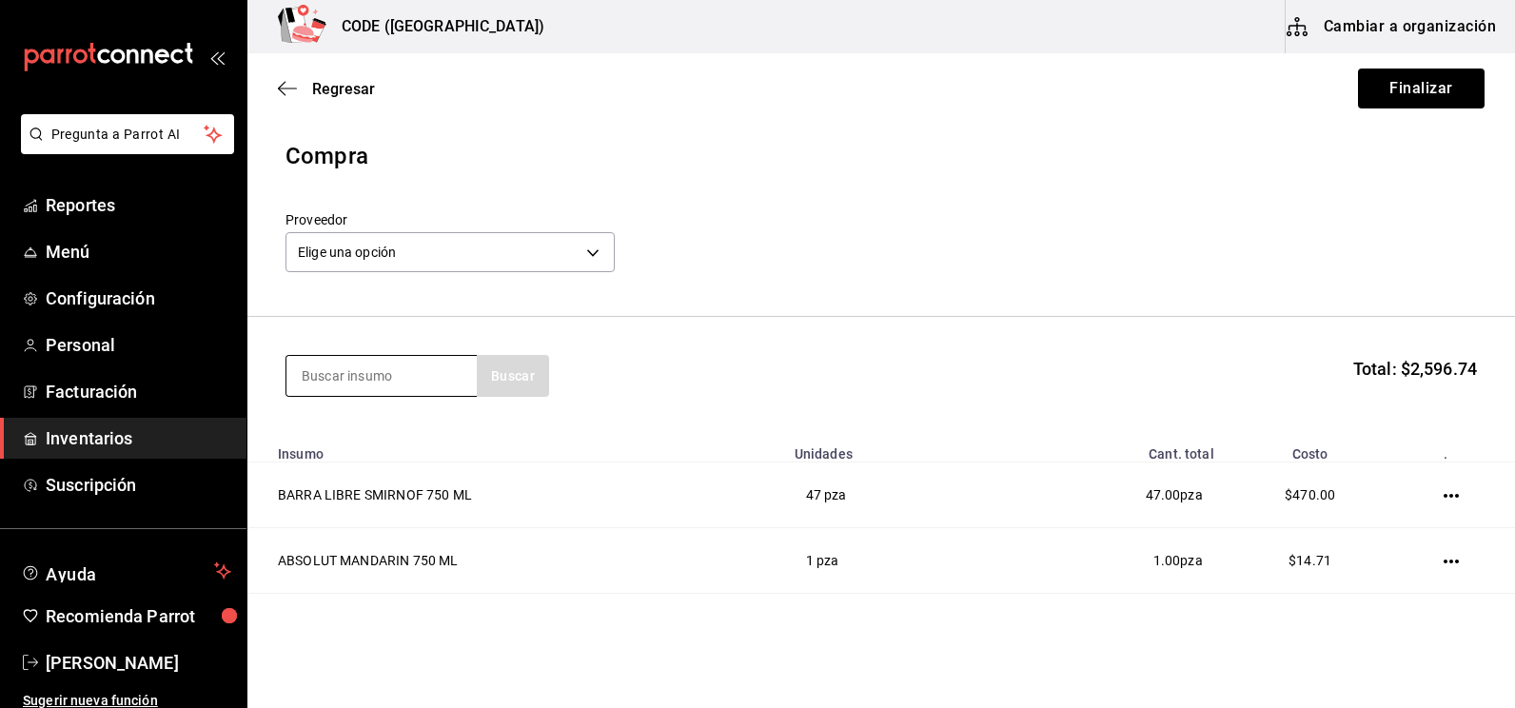
click at [421, 381] on input at bounding box center [381, 376] width 190 height 40
type input "1800"
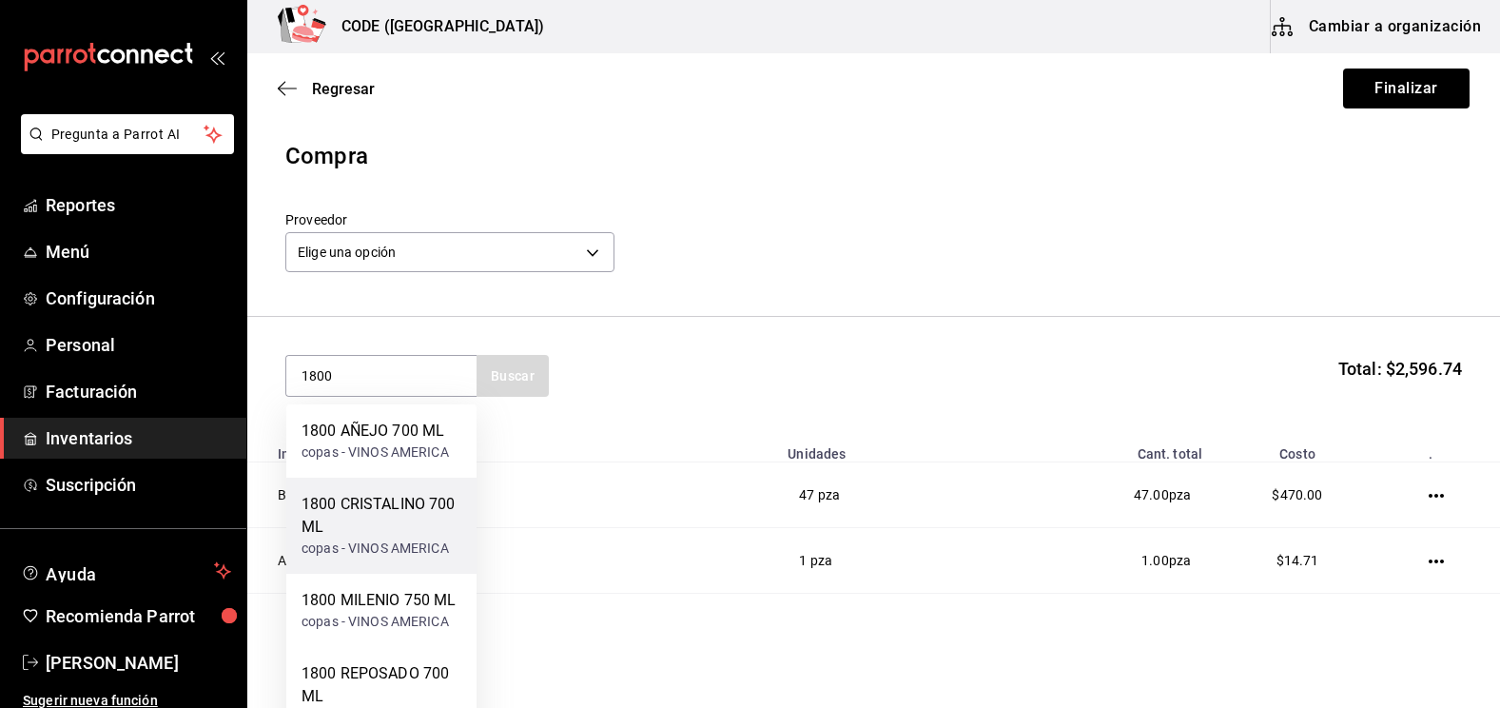
click at [368, 515] on div "1800 CRISTALINO 700 ML" at bounding box center [382, 516] width 160 height 46
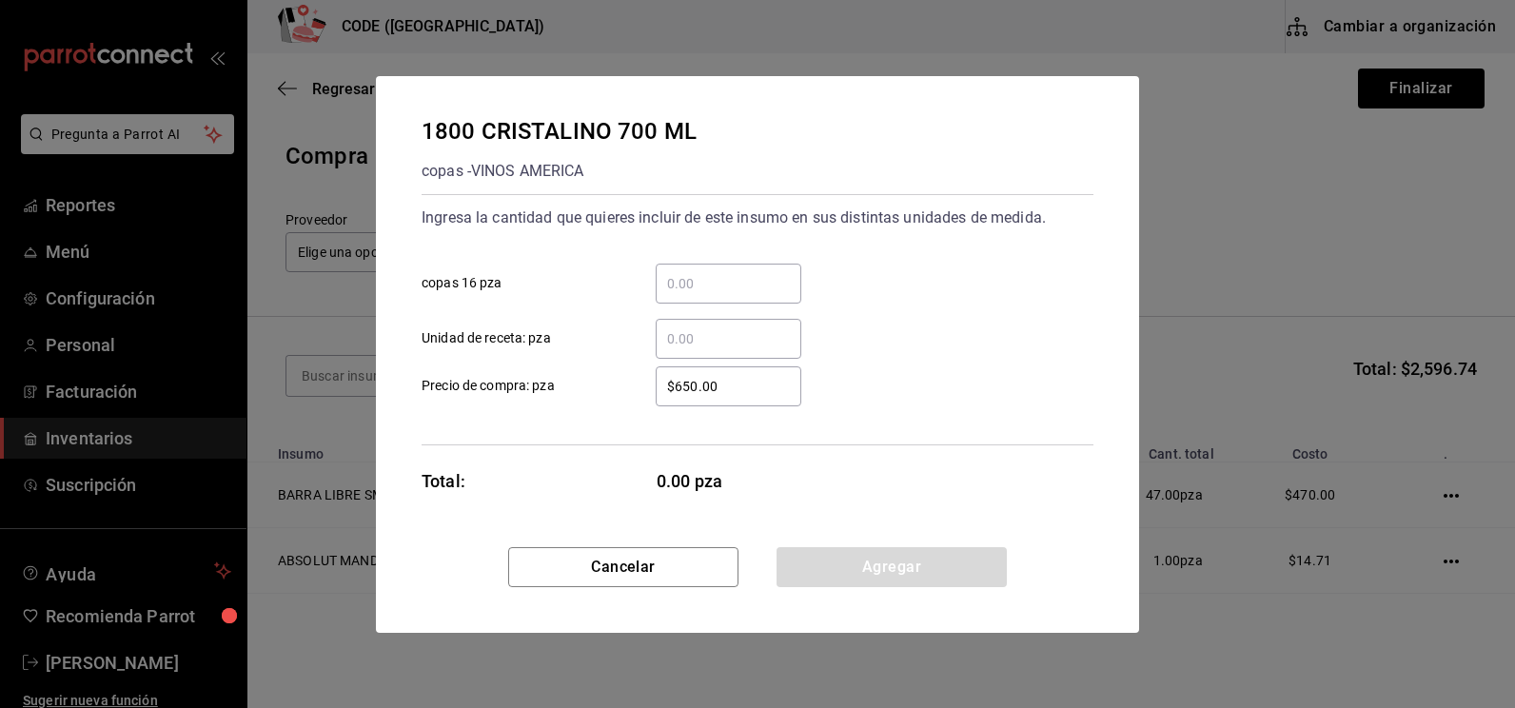
click at [719, 345] on input "​ Unidad de receta: pza" at bounding box center [728, 338] width 146 height 23
type input "4"
click at [893, 562] on button "Agregar" at bounding box center [891, 567] width 230 height 40
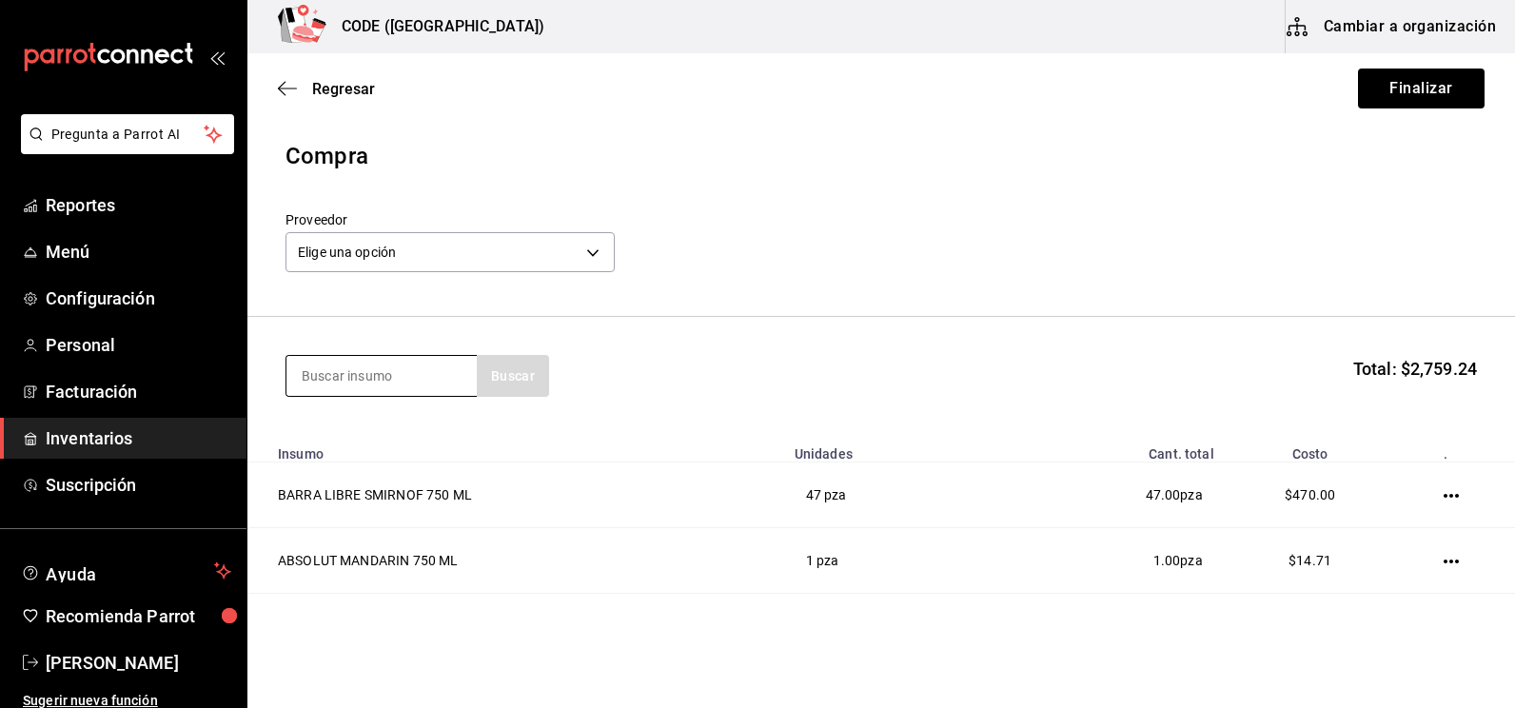
click at [415, 385] on input at bounding box center [381, 376] width 190 height 40
click at [433, 378] on input at bounding box center [381, 376] width 190 height 40
type input "BACAR"
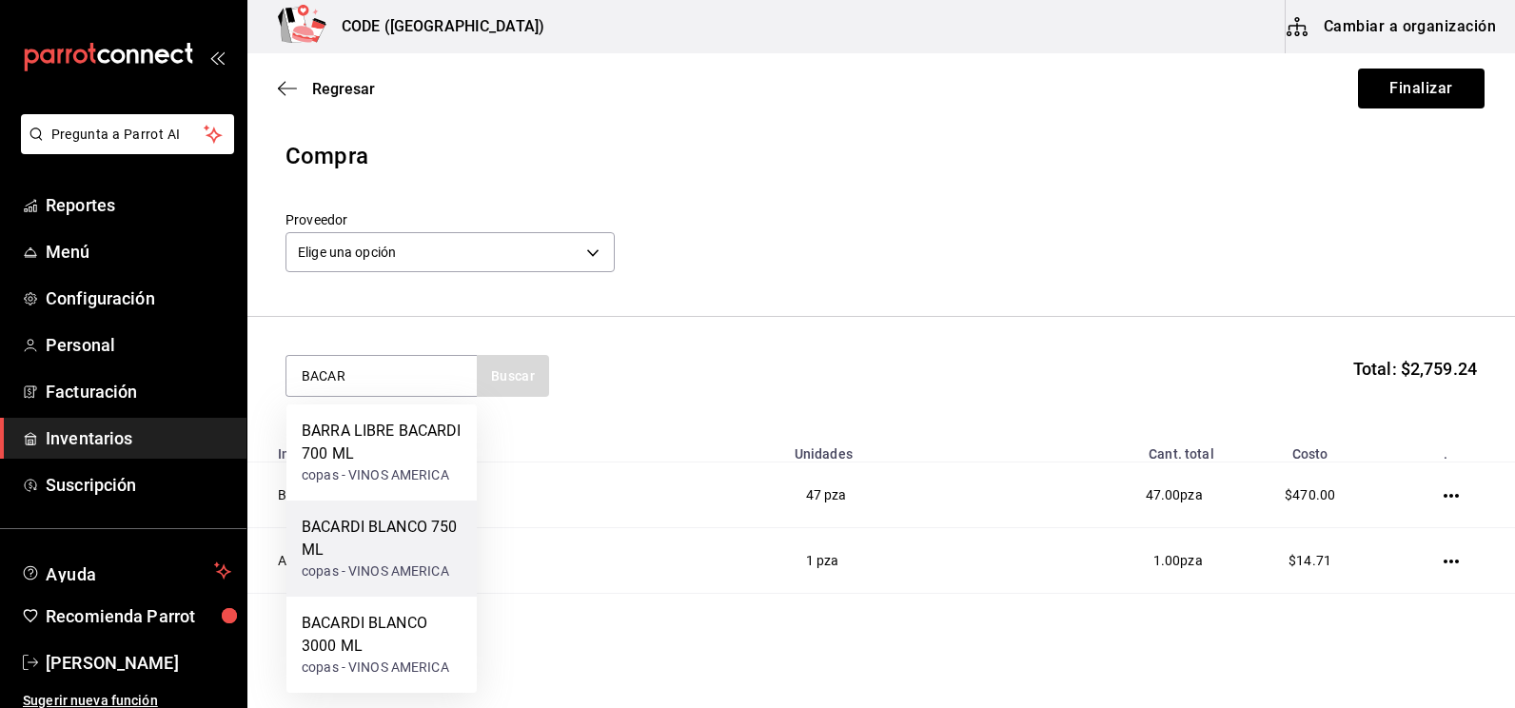
click at [379, 563] on div "copas - VINOS AMERICA" at bounding box center [382, 571] width 160 height 20
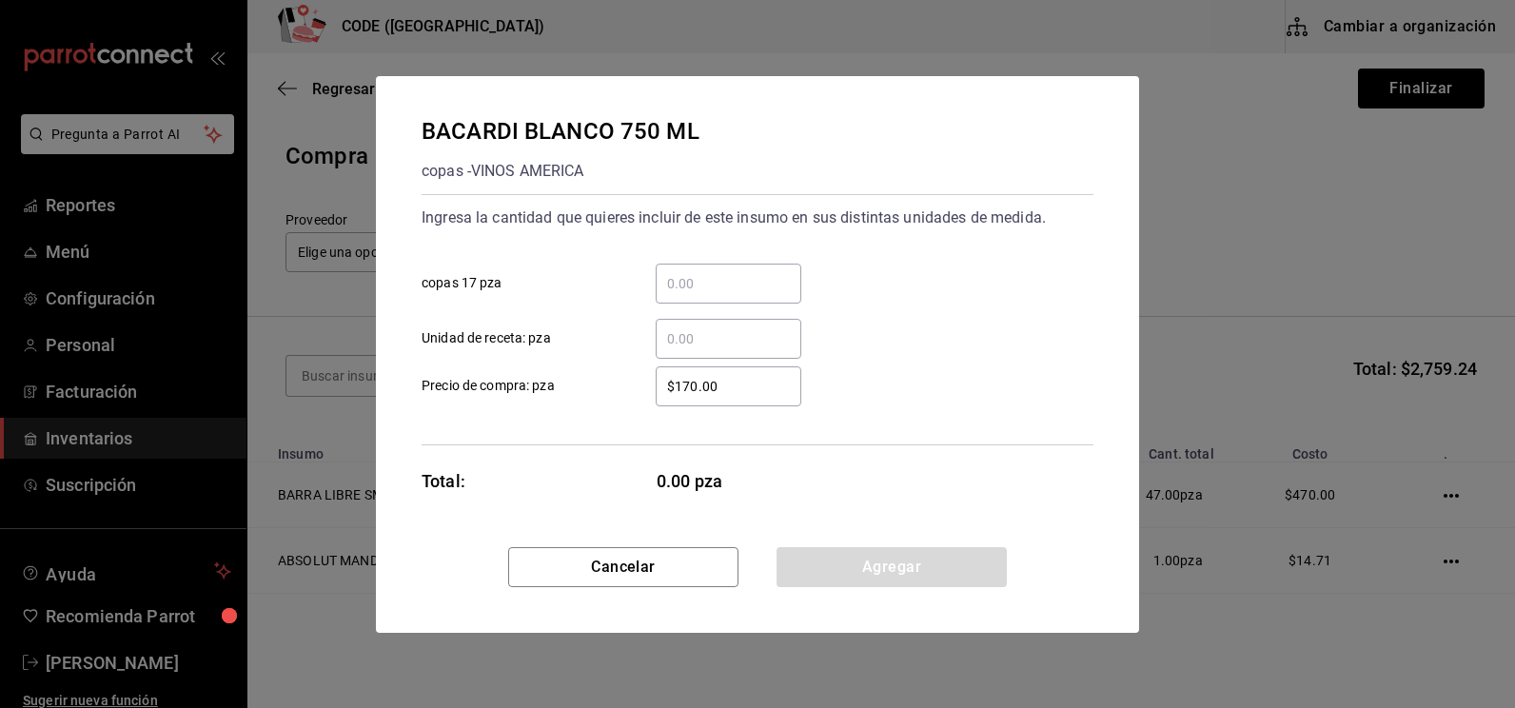
click at [694, 353] on div "​" at bounding box center [728, 339] width 146 height 40
click at [694, 350] on input "​ Unidad de receta: pza" at bounding box center [728, 338] width 146 height 23
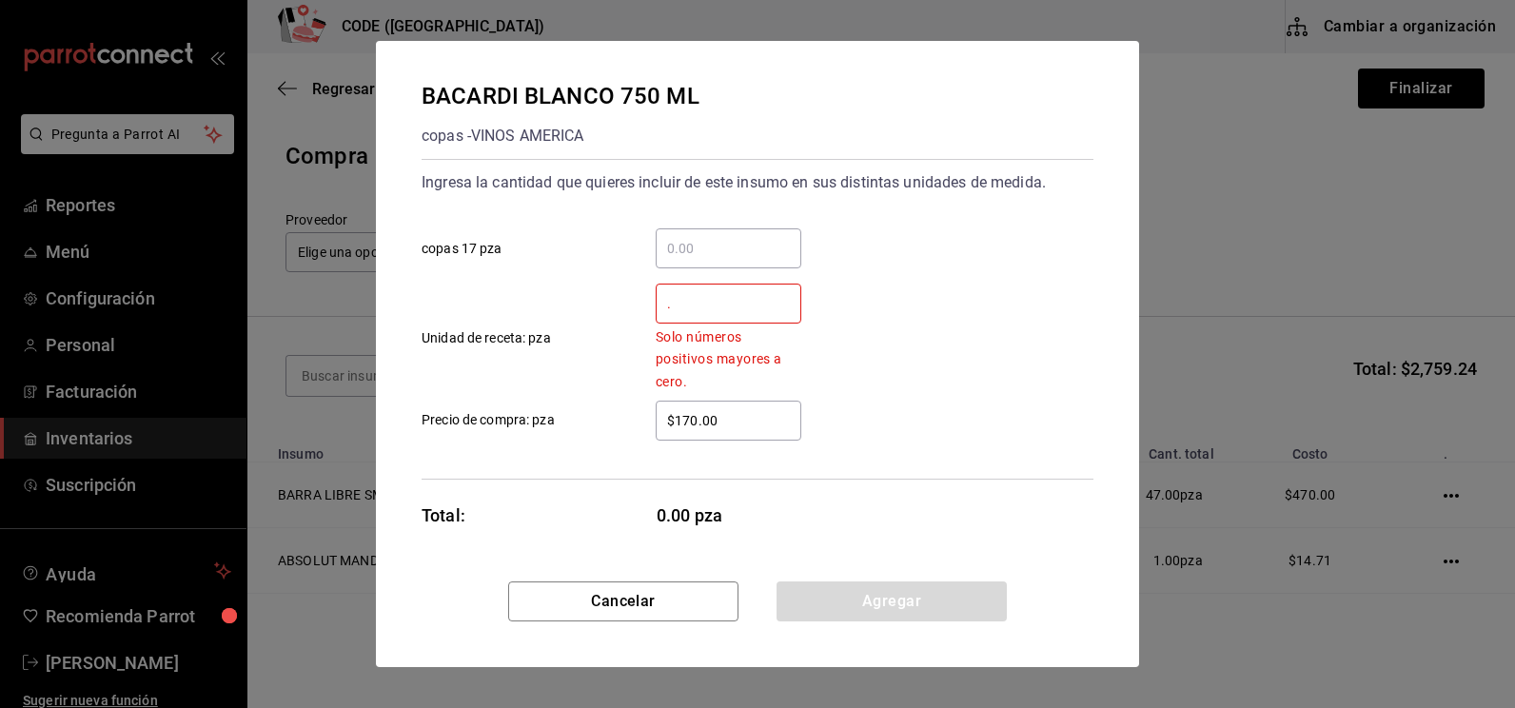
type input ".5"
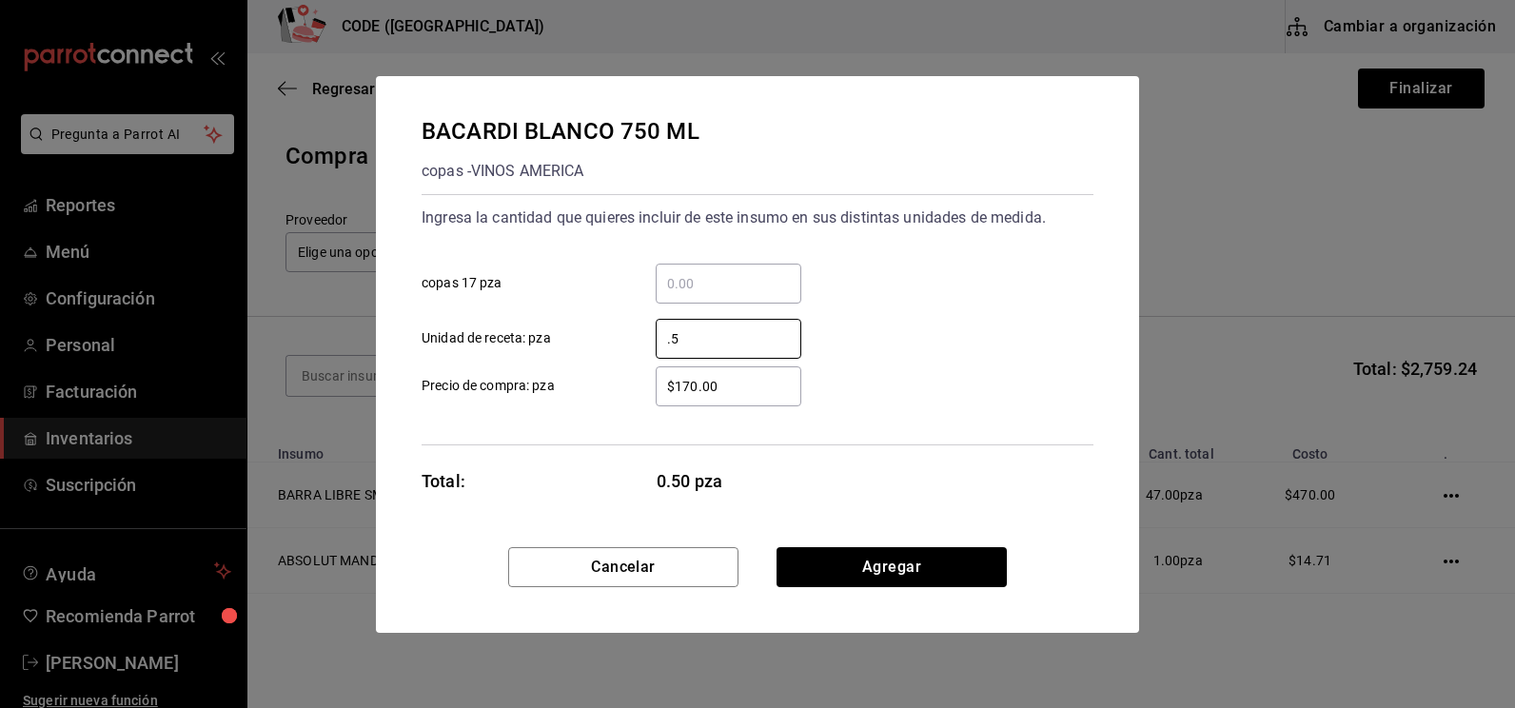
drag, startPoint x: 694, startPoint y: 348, endPoint x: 604, endPoint y: 325, distance: 93.2
click at [608, 328] on label ".5 ​ Unidad de receta: pza" at bounding box center [611, 339] width 380 height 40
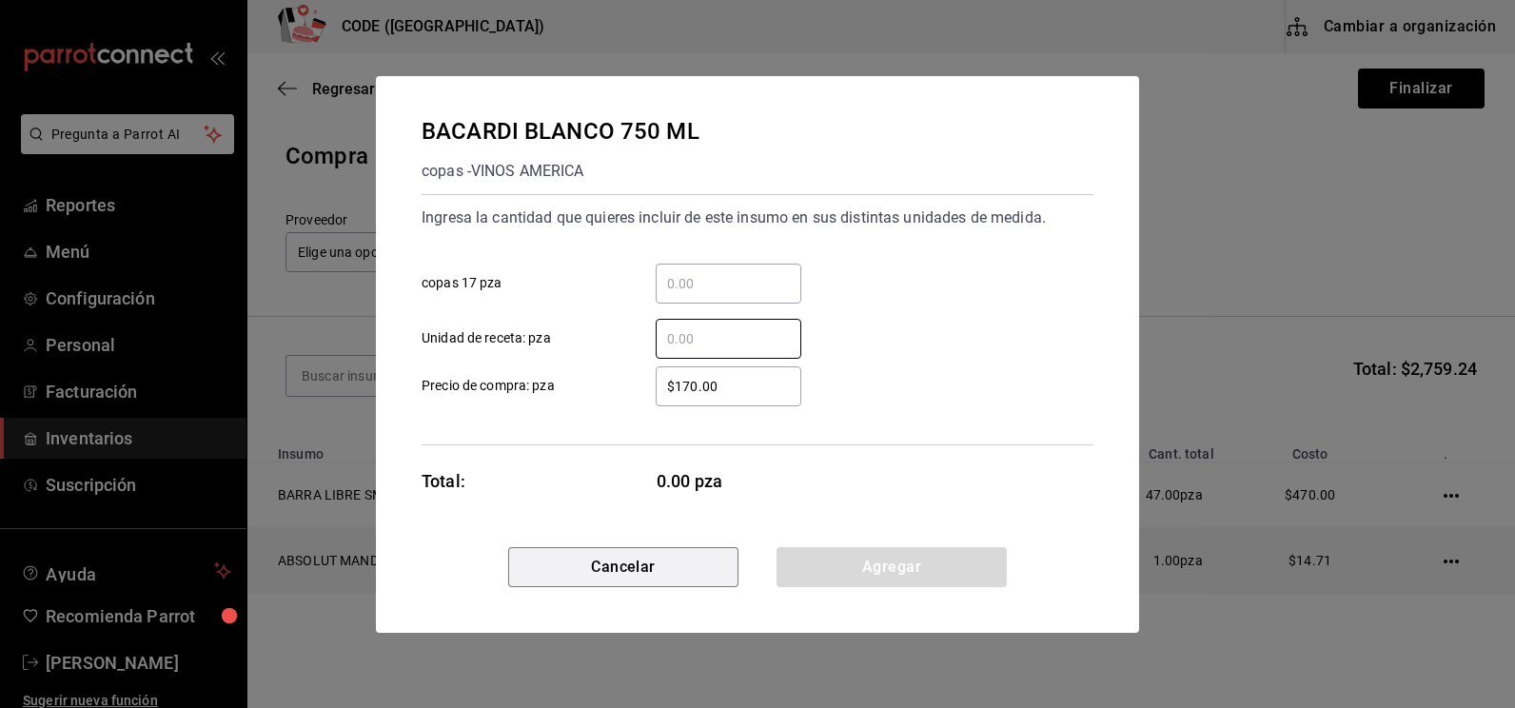
click at [676, 568] on button "Cancelar" at bounding box center [623, 567] width 230 height 40
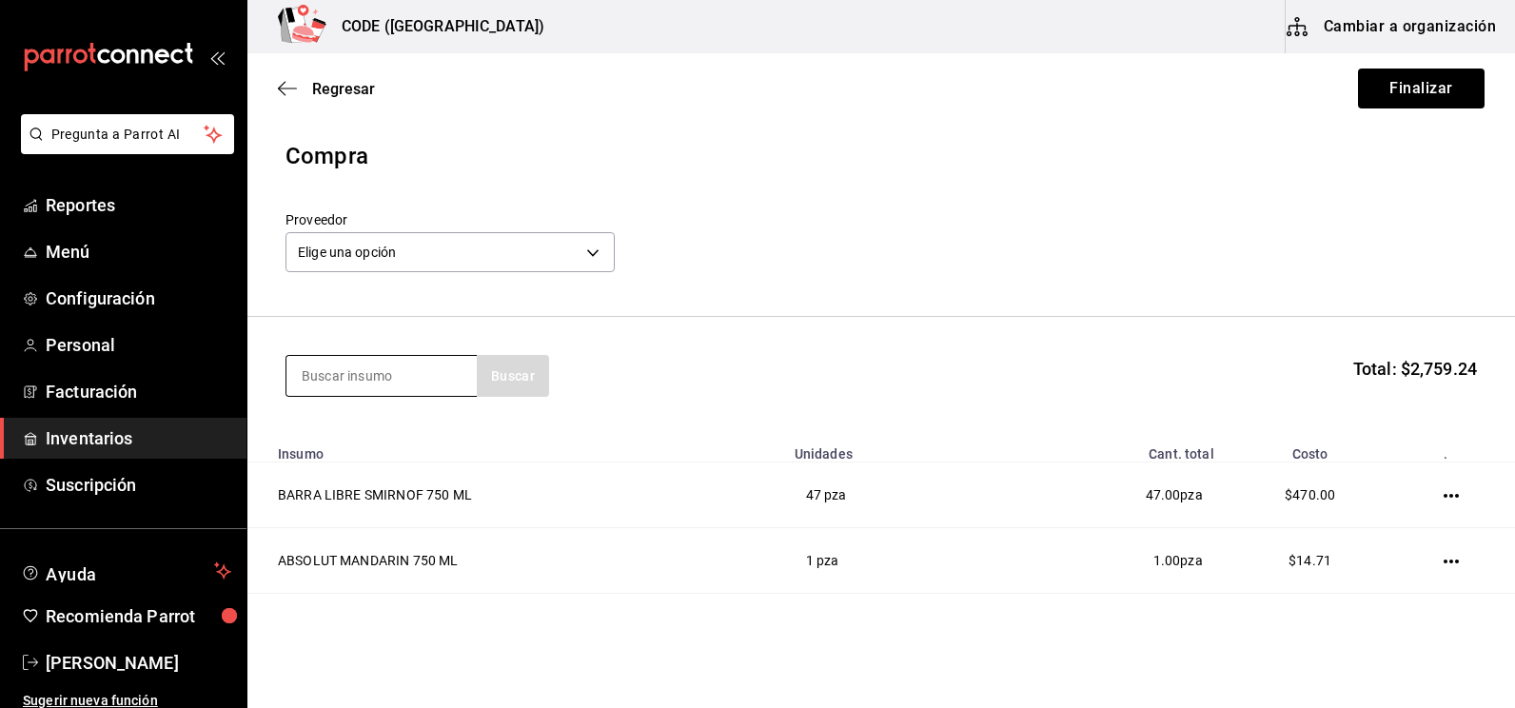
click at [372, 372] on input at bounding box center [381, 376] width 190 height 40
type input "FLAMI"
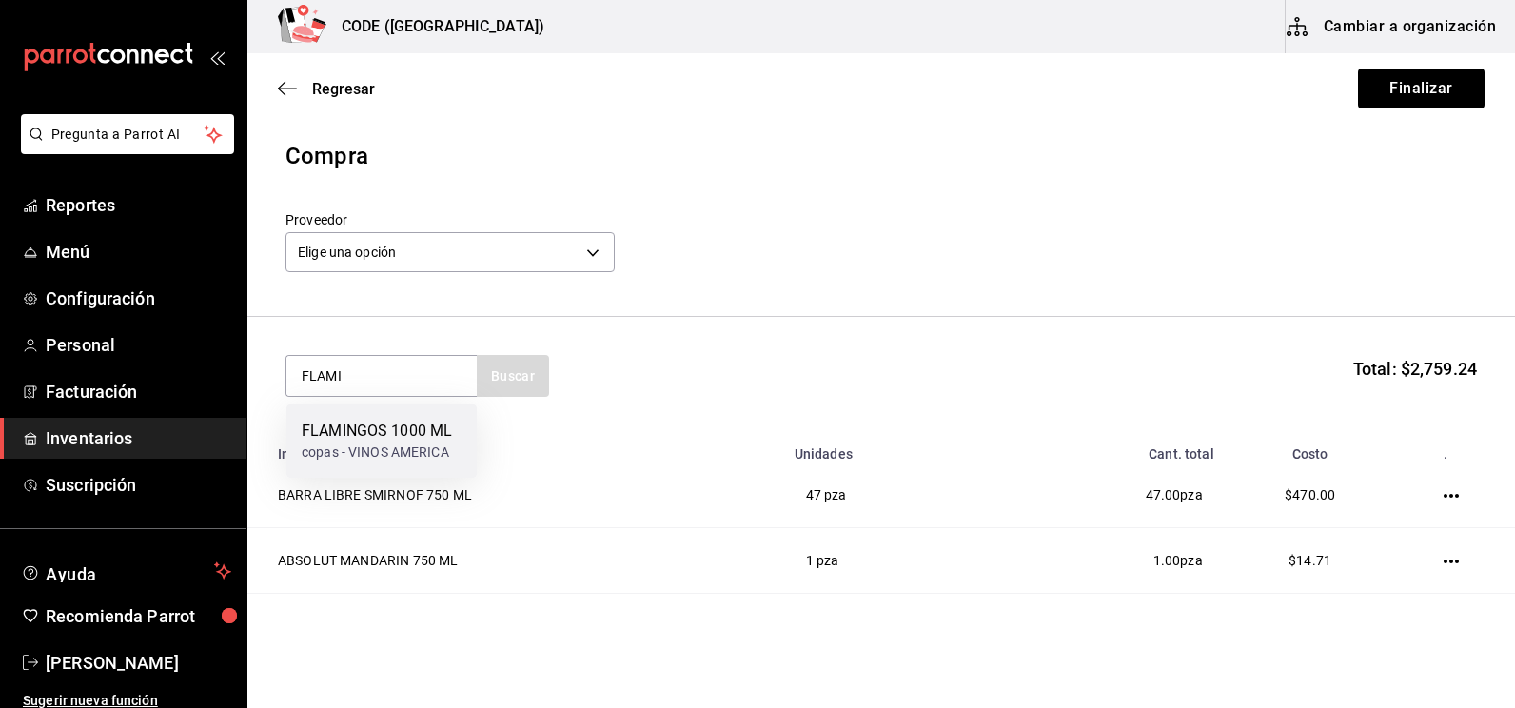
click at [401, 447] on div "copas - VINOS AMERICA" at bounding box center [377, 452] width 150 height 20
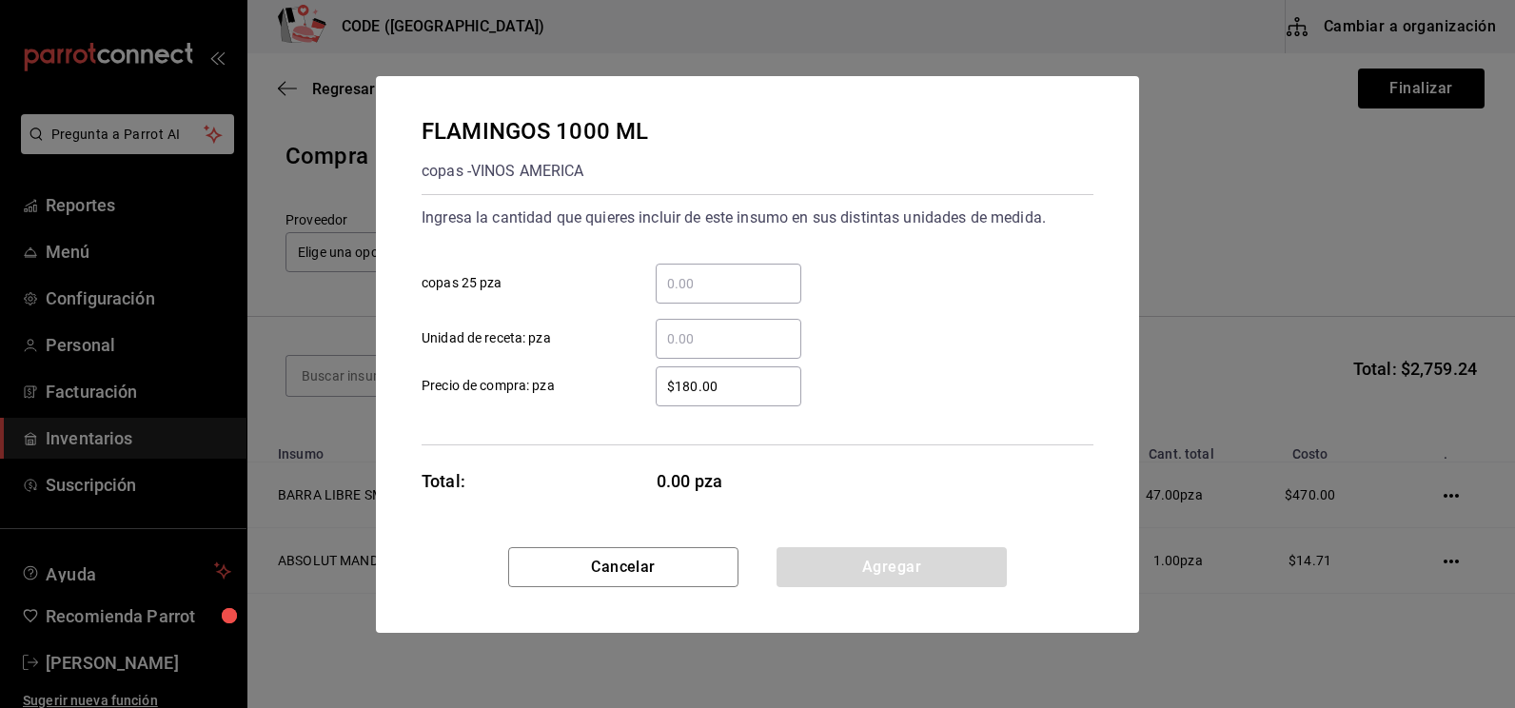
click at [700, 323] on div "​" at bounding box center [728, 339] width 146 height 40
click at [700, 327] on input "​ Unidad de receta: pza" at bounding box center [728, 338] width 146 height 23
type input "4"
click at [892, 578] on button "Agregar" at bounding box center [891, 567] width 230 height 40
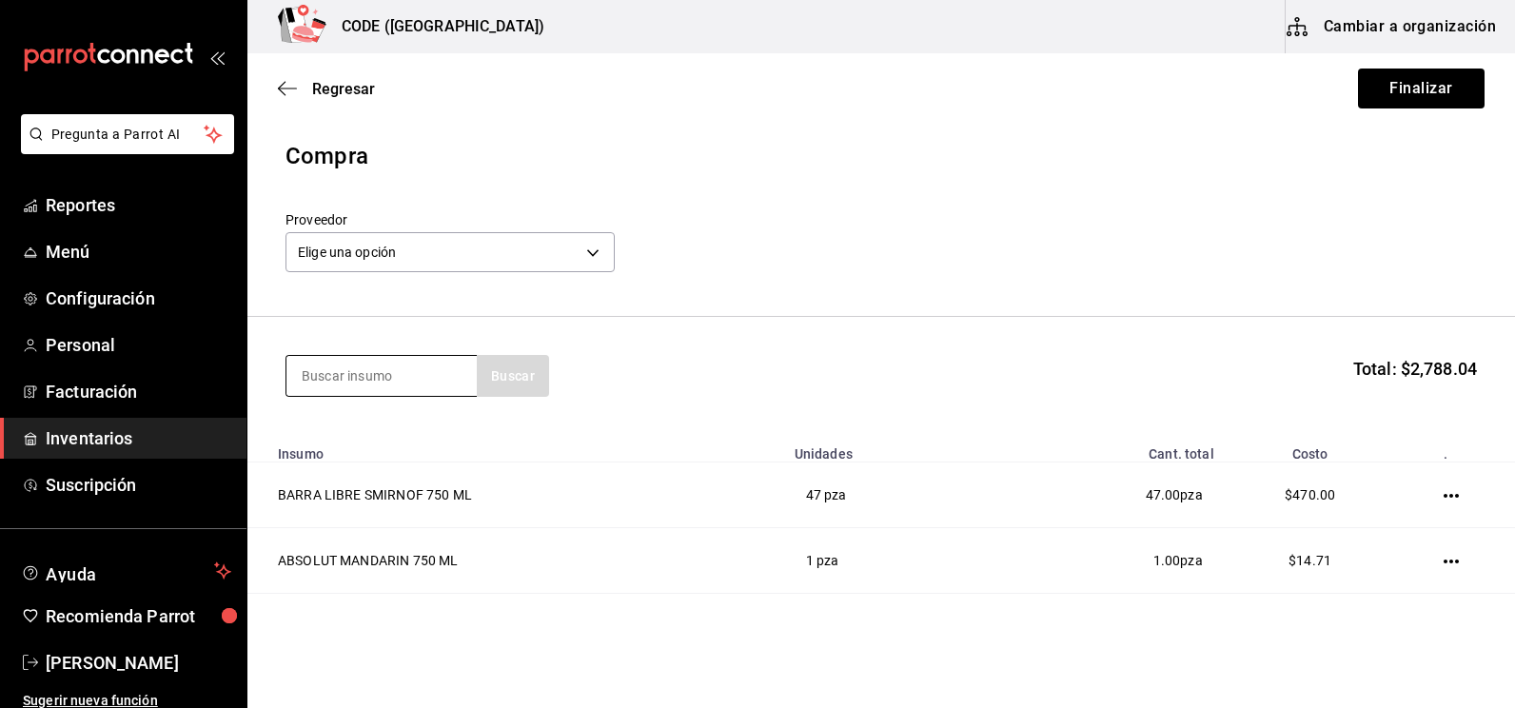
click at [362, 377] on input at bounding box center [381, 376] width 190 height 40
type input "LICOR"
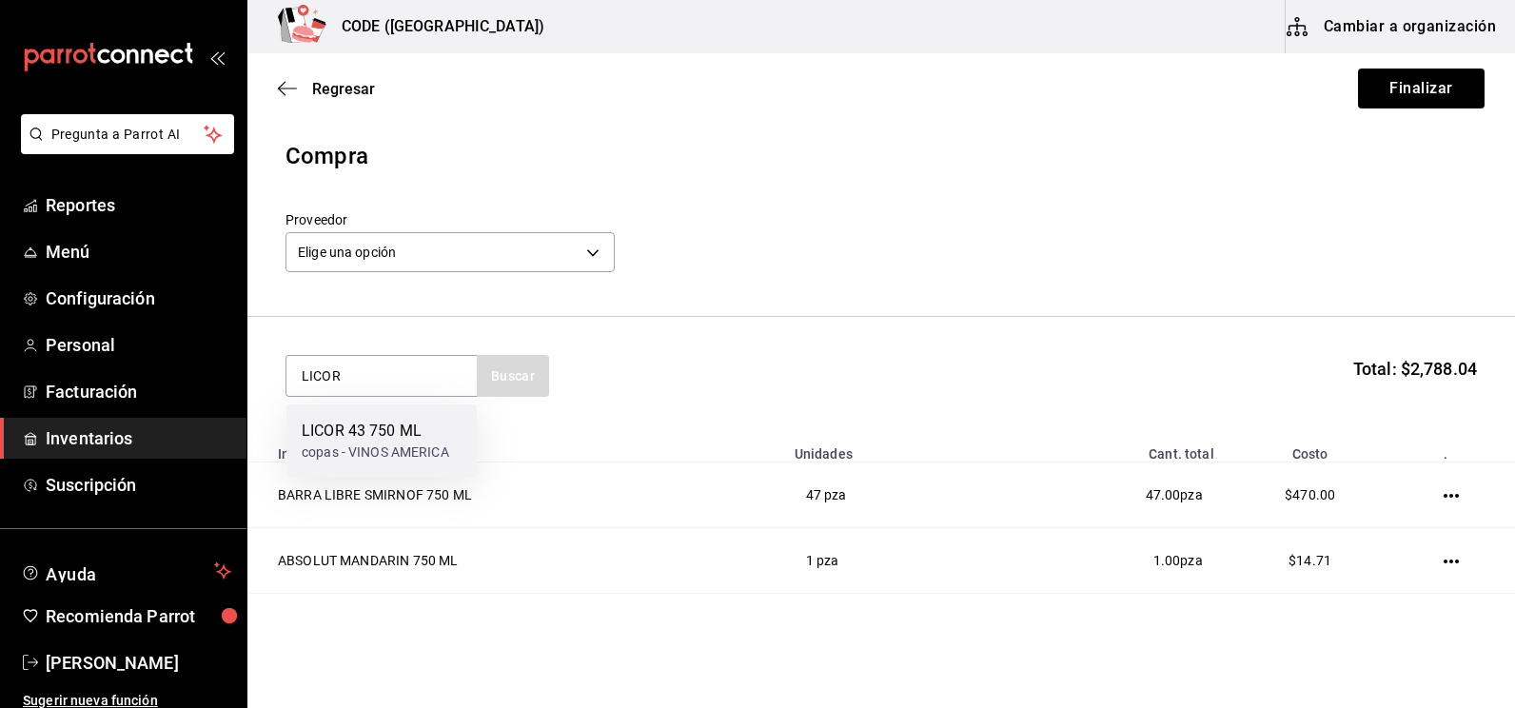
click at [357, 418] on div "LICOR 43 750 ML copas - VINOS AMERICA" at bounding box center [381, 440] width 190 height 73
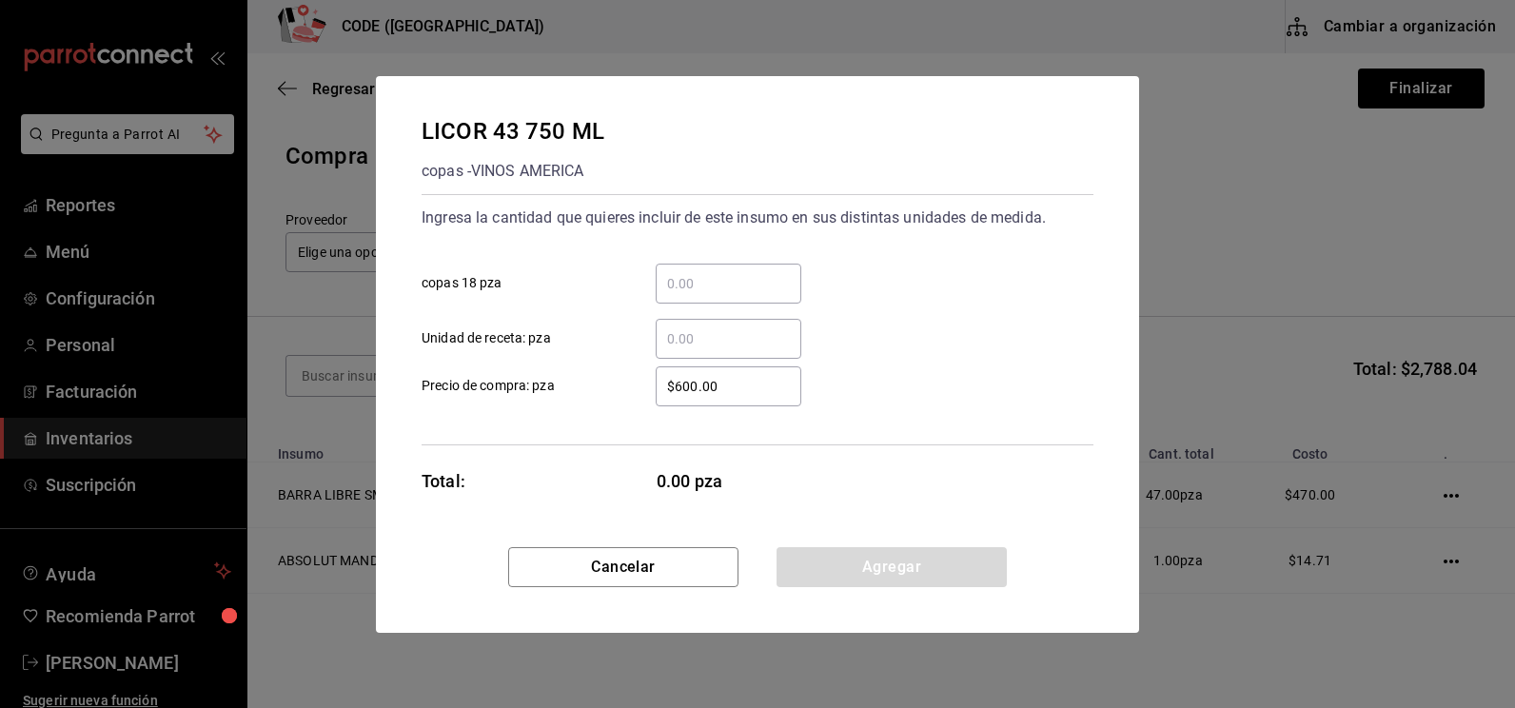
click at [707, 325] on div "​" at bounding box center [728, 339] width 146 height 40
click at [707, 327] on input "​ Unidad de receta: pza" at bounding box center [728, 338] width 146 height 23
type input "1"
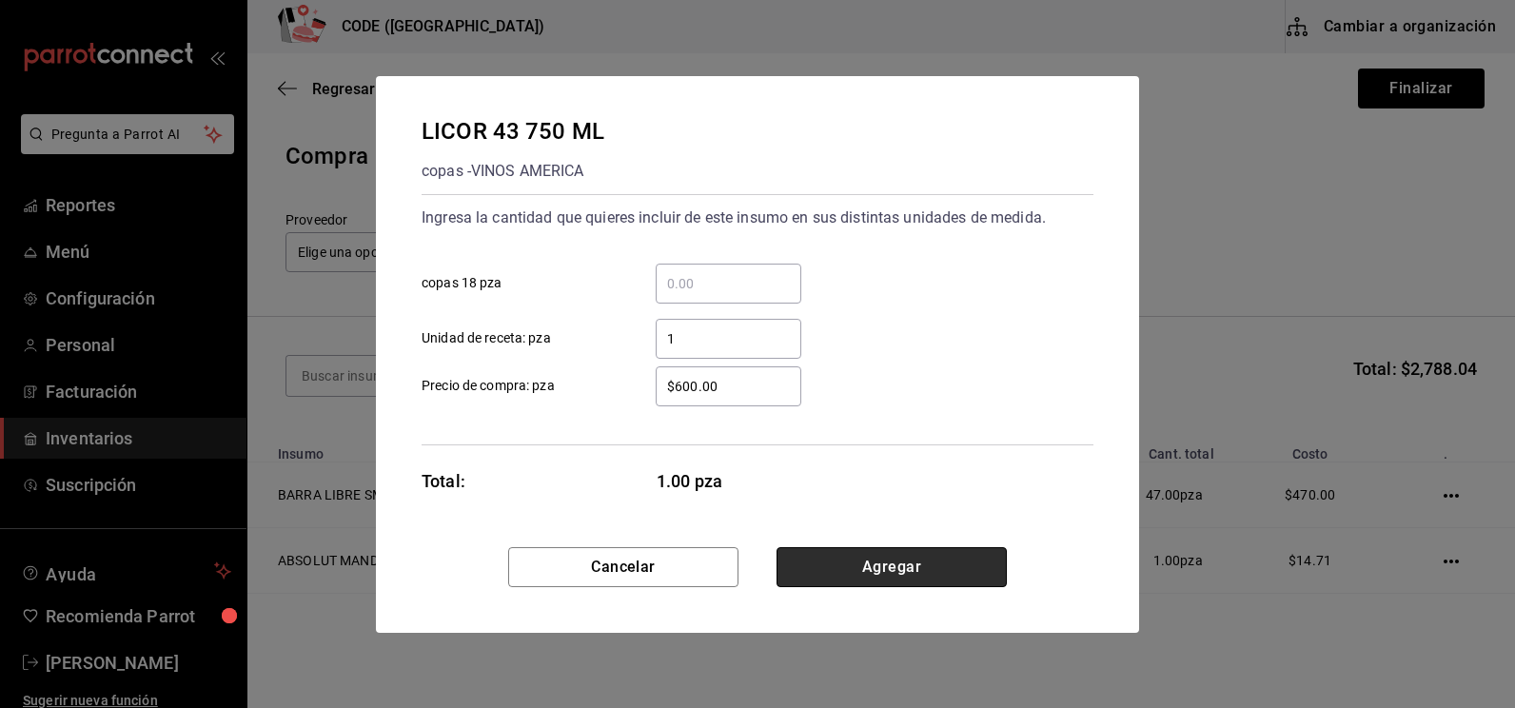
click at [860, 559] on button "Agregar" at bounding box center [891, 567] width 230 height 40
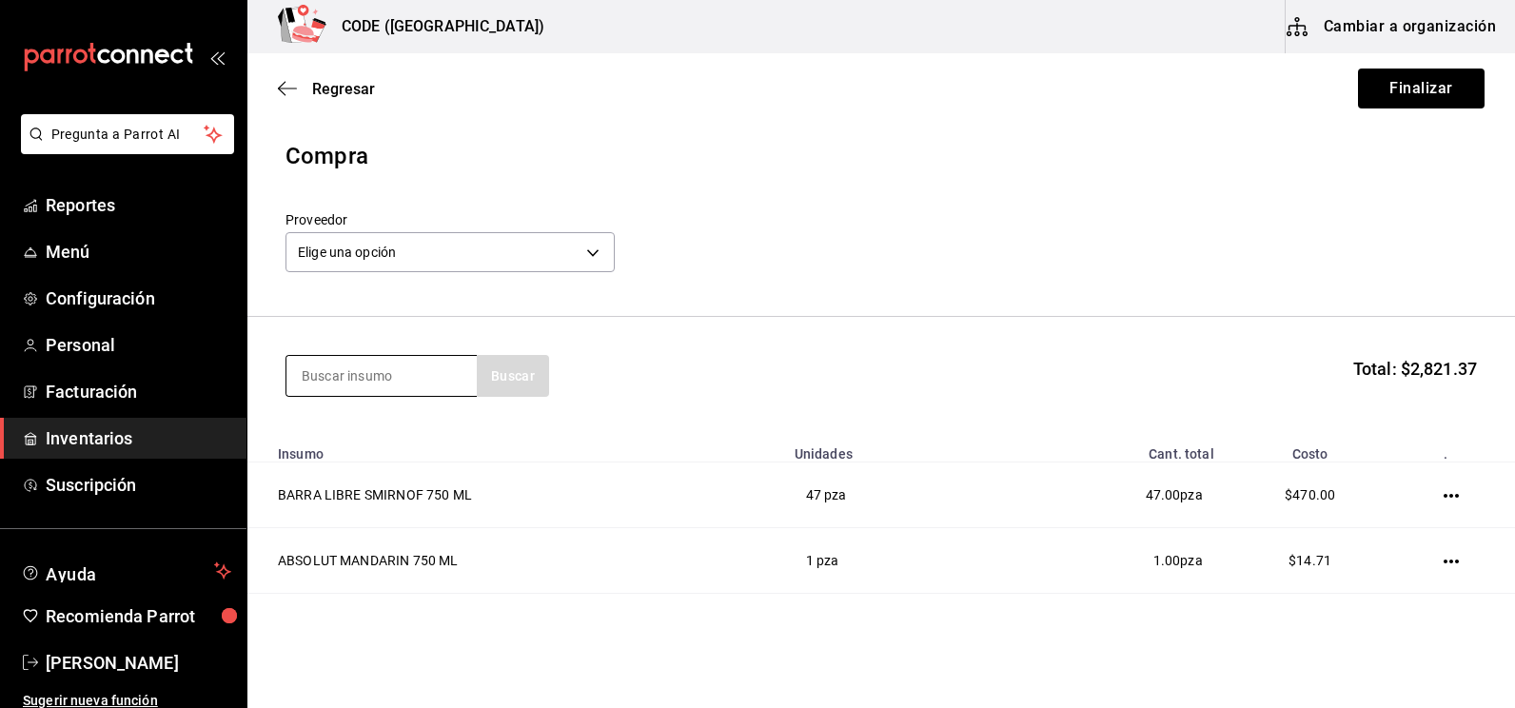
click at [394, 367] on input at bounding box center [381, 376] width 190 height 40
type input "HPN"
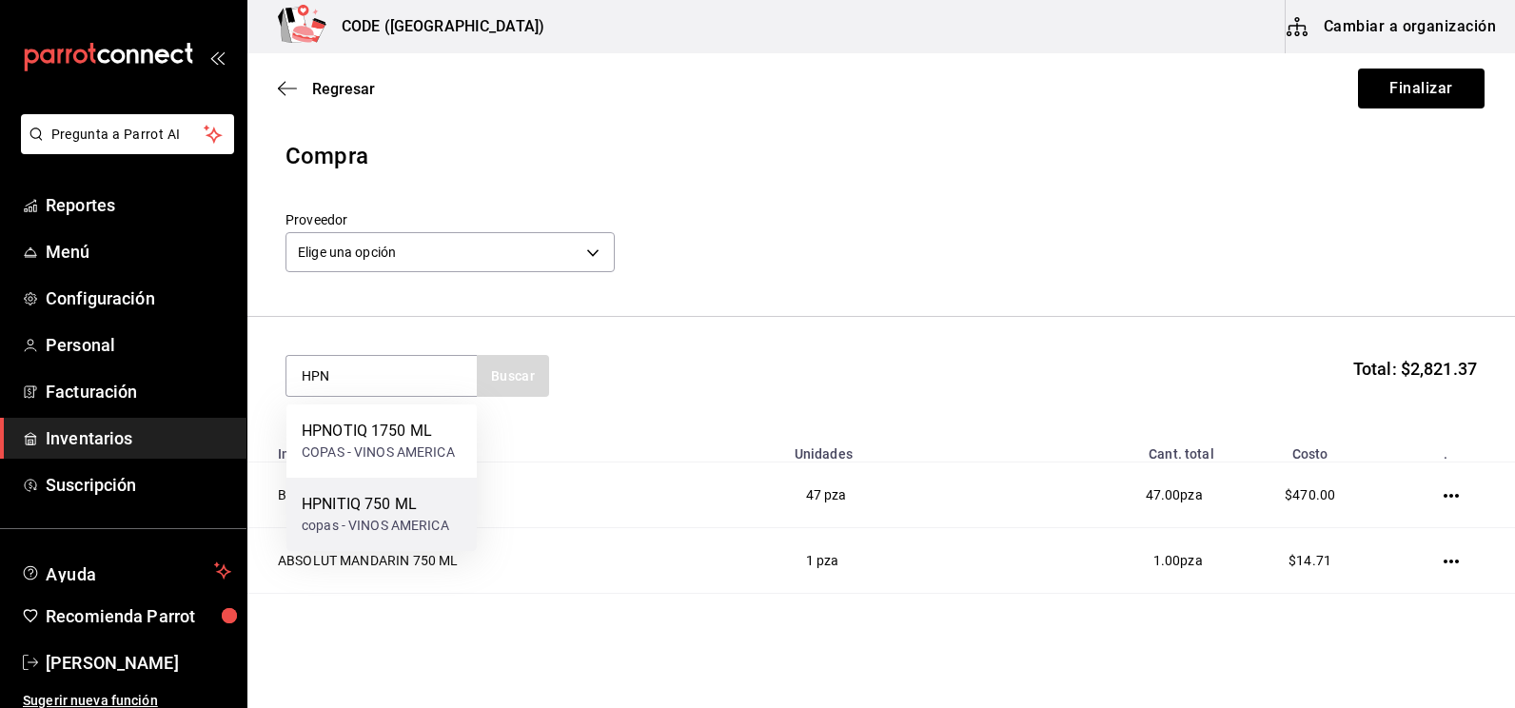
click at [343, 533] on div "copas - VINOS AMERICA" at bounding box center [375, 526] width 147 height 20
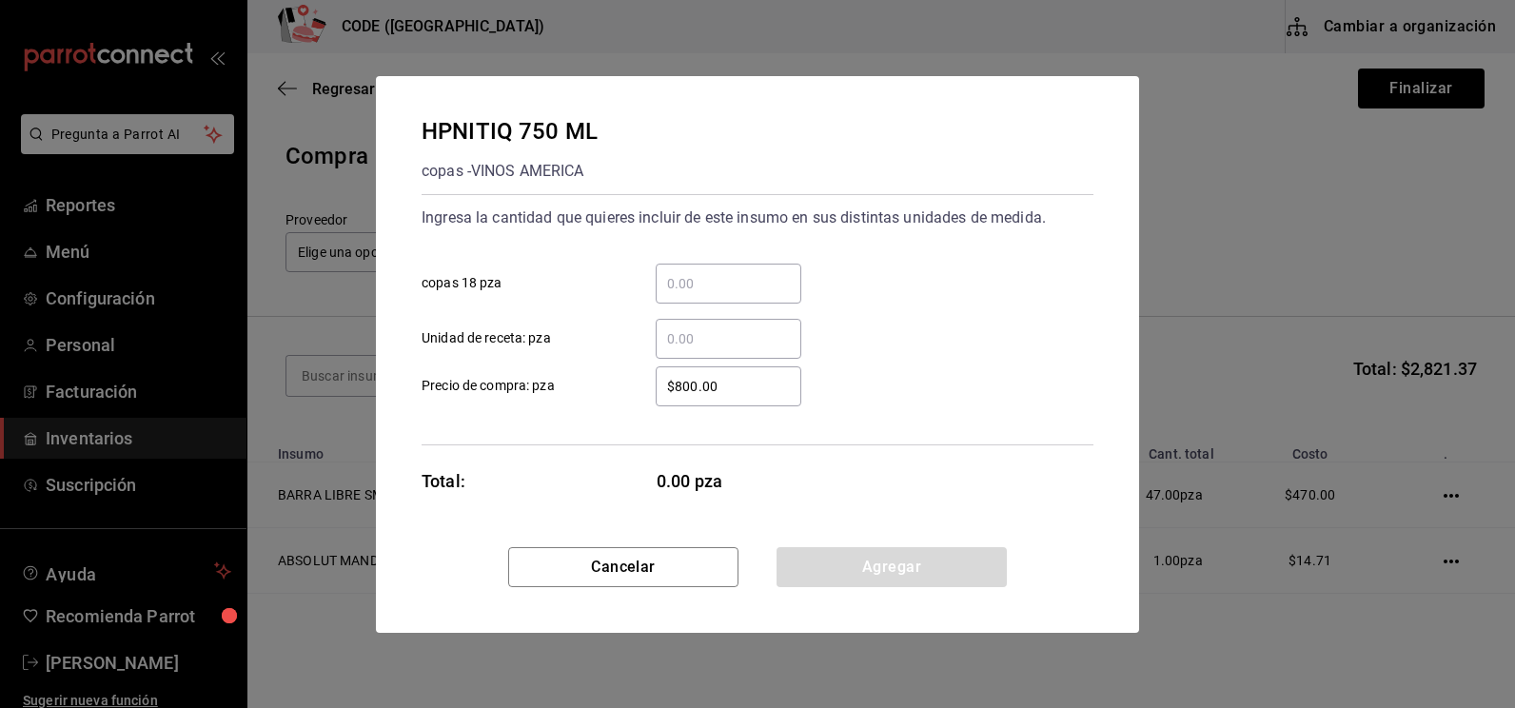
click at [671, 341] on input "​ Unidad de receta: pza" at bounding box center [728, 338] width 146 height 23
type input "3"
click at [841, 567] on button "Agregar" at bounding box center [891, 567] width 230 height 40
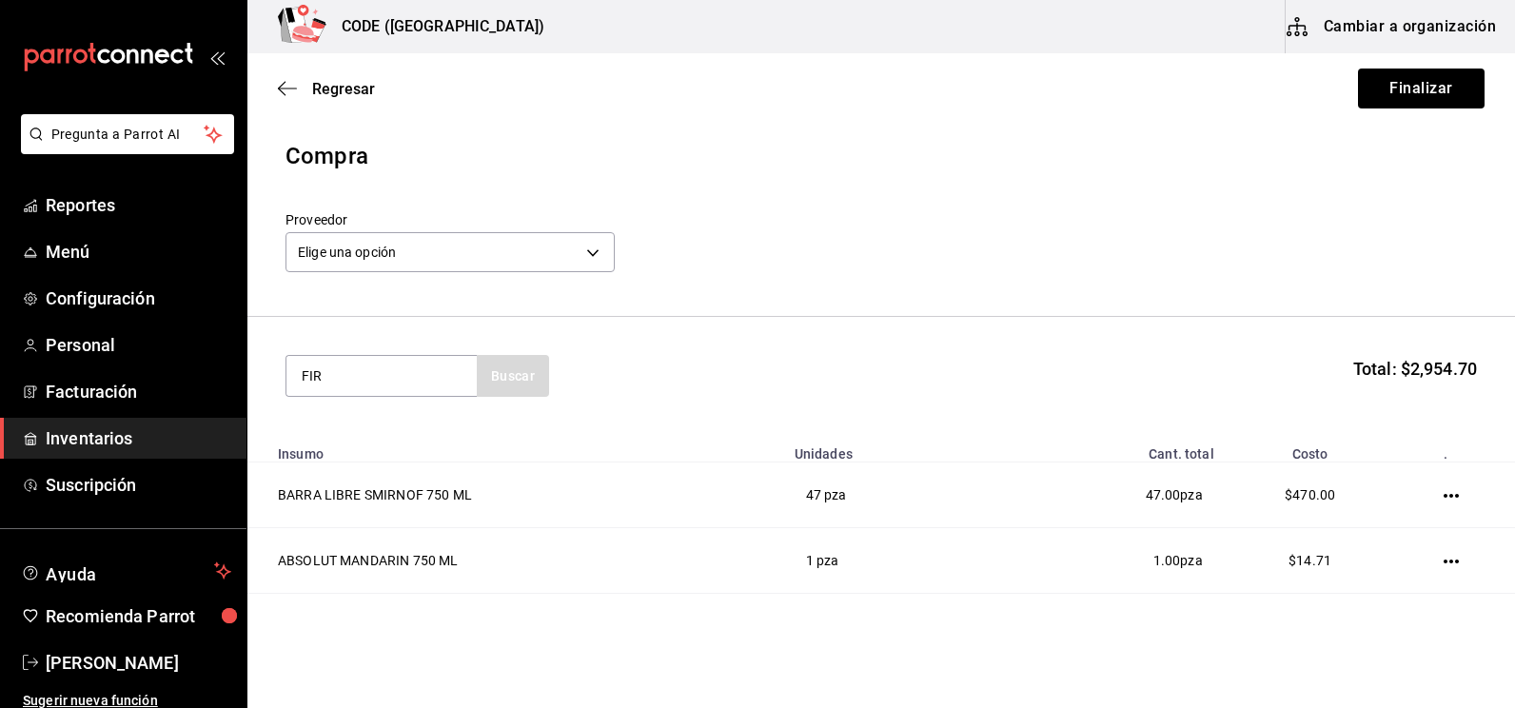
type input "FIR"
click at [348, 404] on div "FIREBALL 750 ML copas - VINOS AMERICA" at bounding box center [381, 440] width 190 height 73
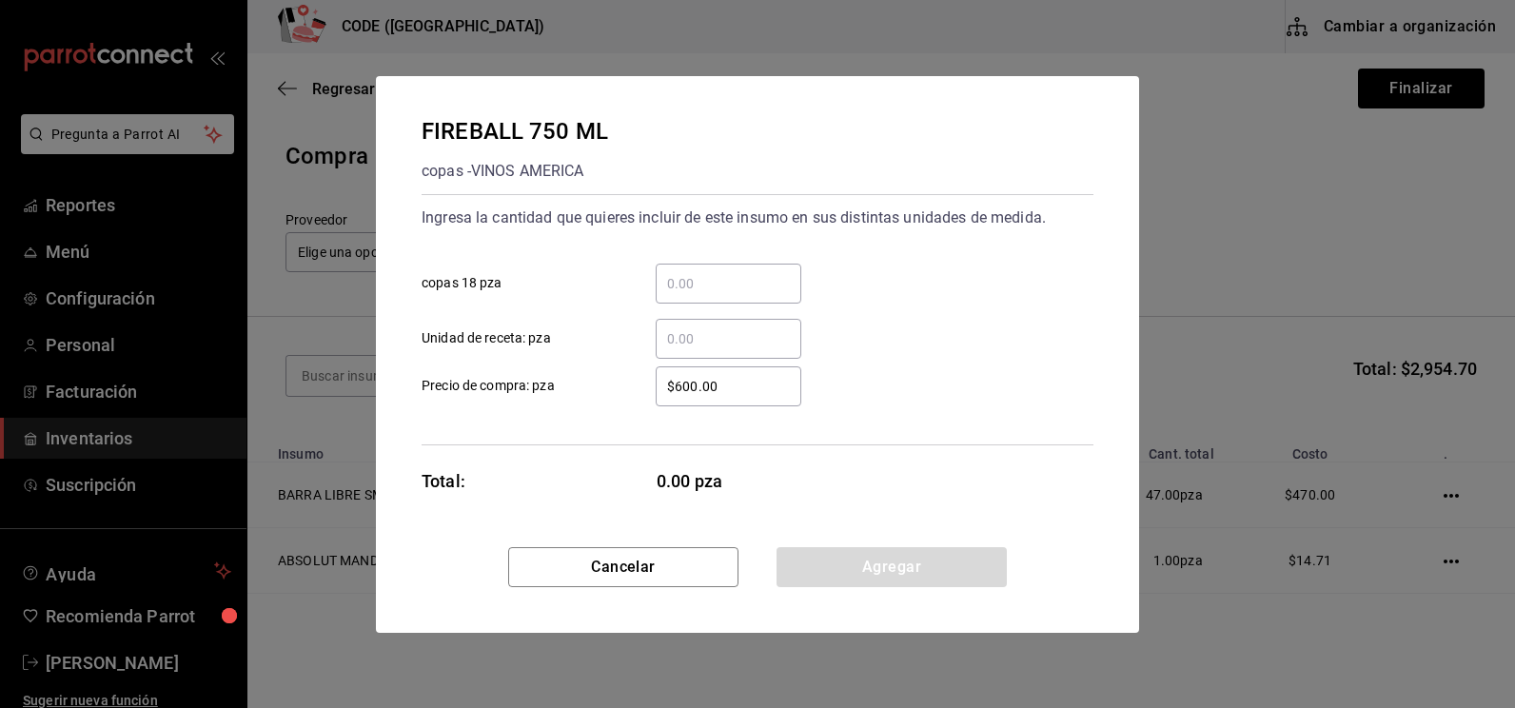
click at [692, 334] on input "​ Unidad de receta: pza" at bounding box center [728, 338] width 146 height 23
type input "2"
click at [885, 571] on button "Agregar" at bounding box center [891, 567] width 230 height 40
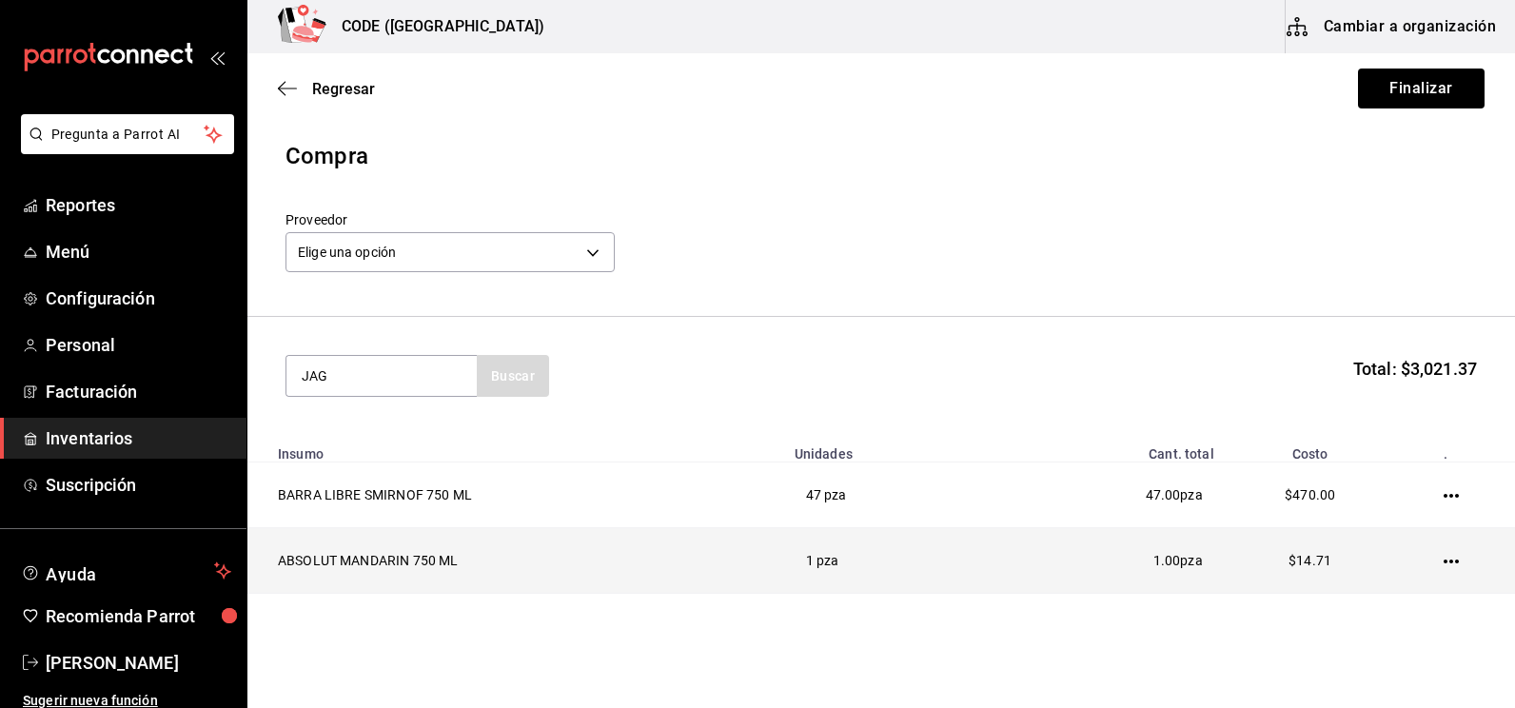
type input "JAG"
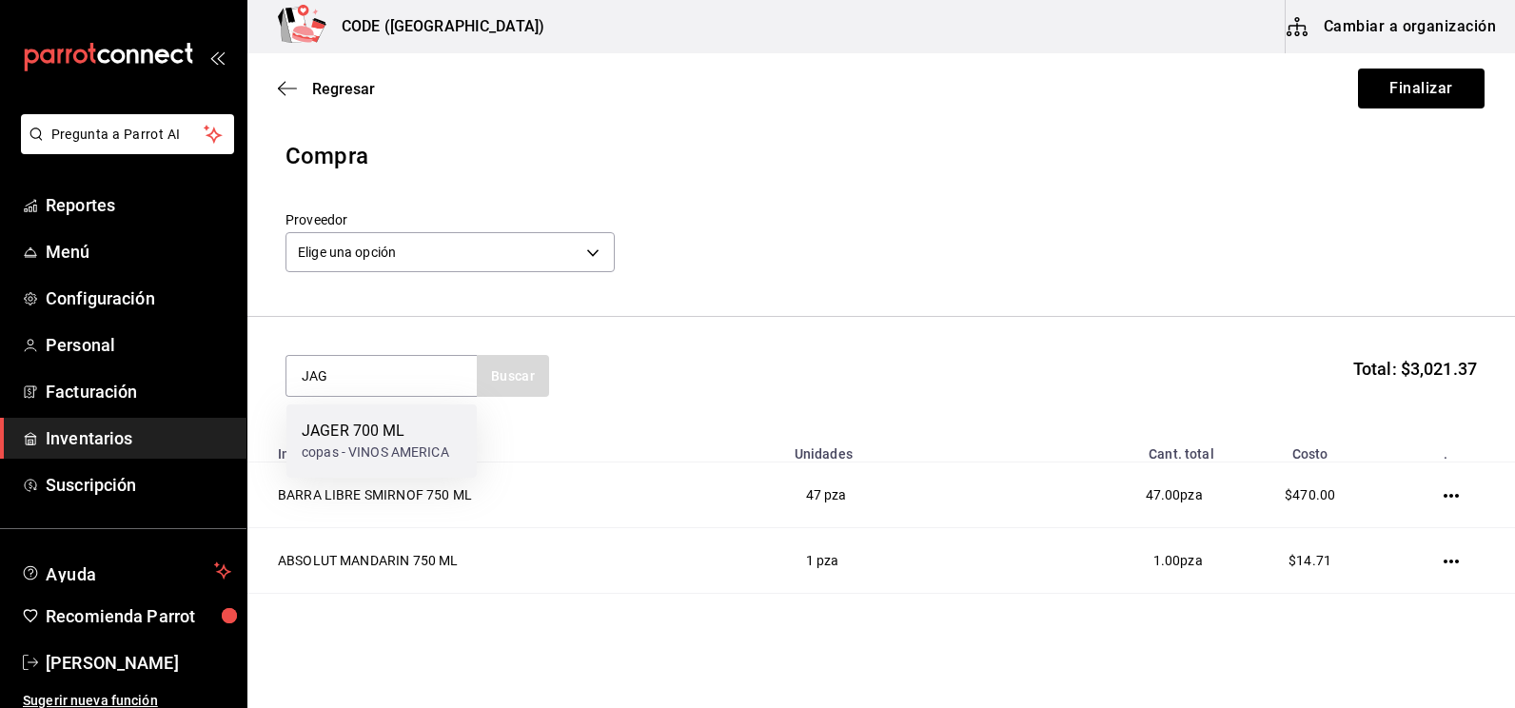
click at [346, 423] on div "JAGER 700 ML" at bounding box center [375, 431] width 147 height 23
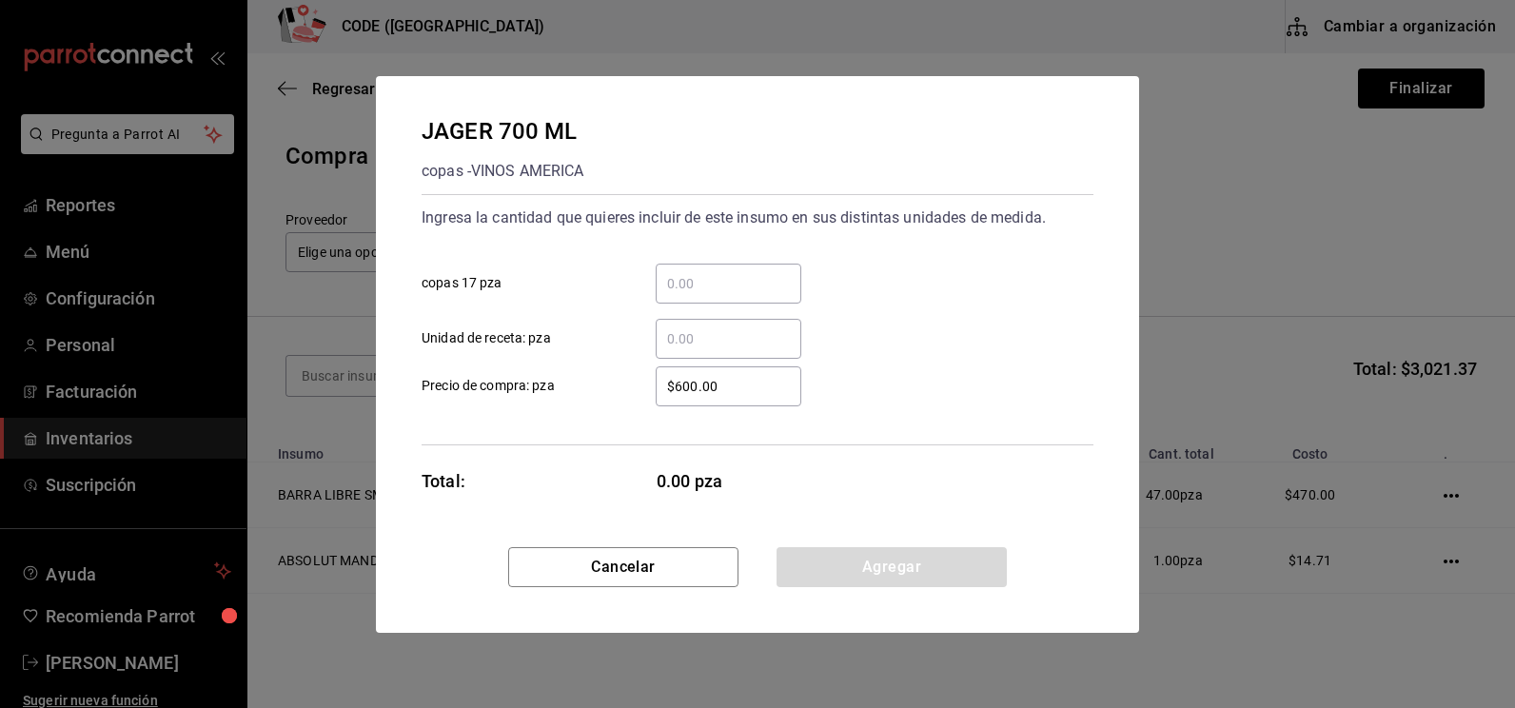
click at [708, 327] on input "​ Unidad de receta: pza" at bounding box center [728, 338] width 146 height 23
type input "4"
click at [887, 555] on button "Agregar" at bounding box center [891, 567] width 230 height 40
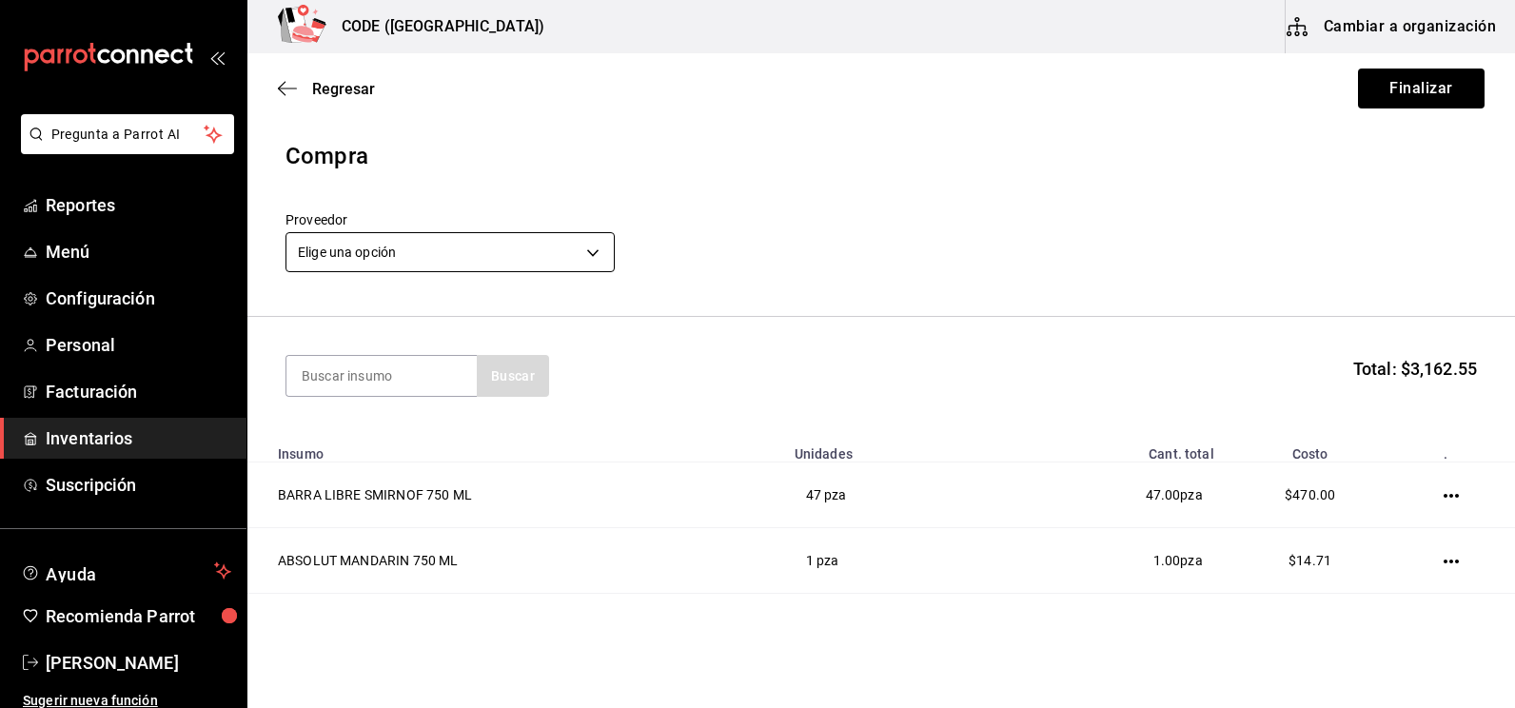
click at [478, 256] on body "Pregunta a Parrot AI Reportes Menú Configuración Personal Facturación Inventari…" at bounding box center [757, 300] width 1515 height 600
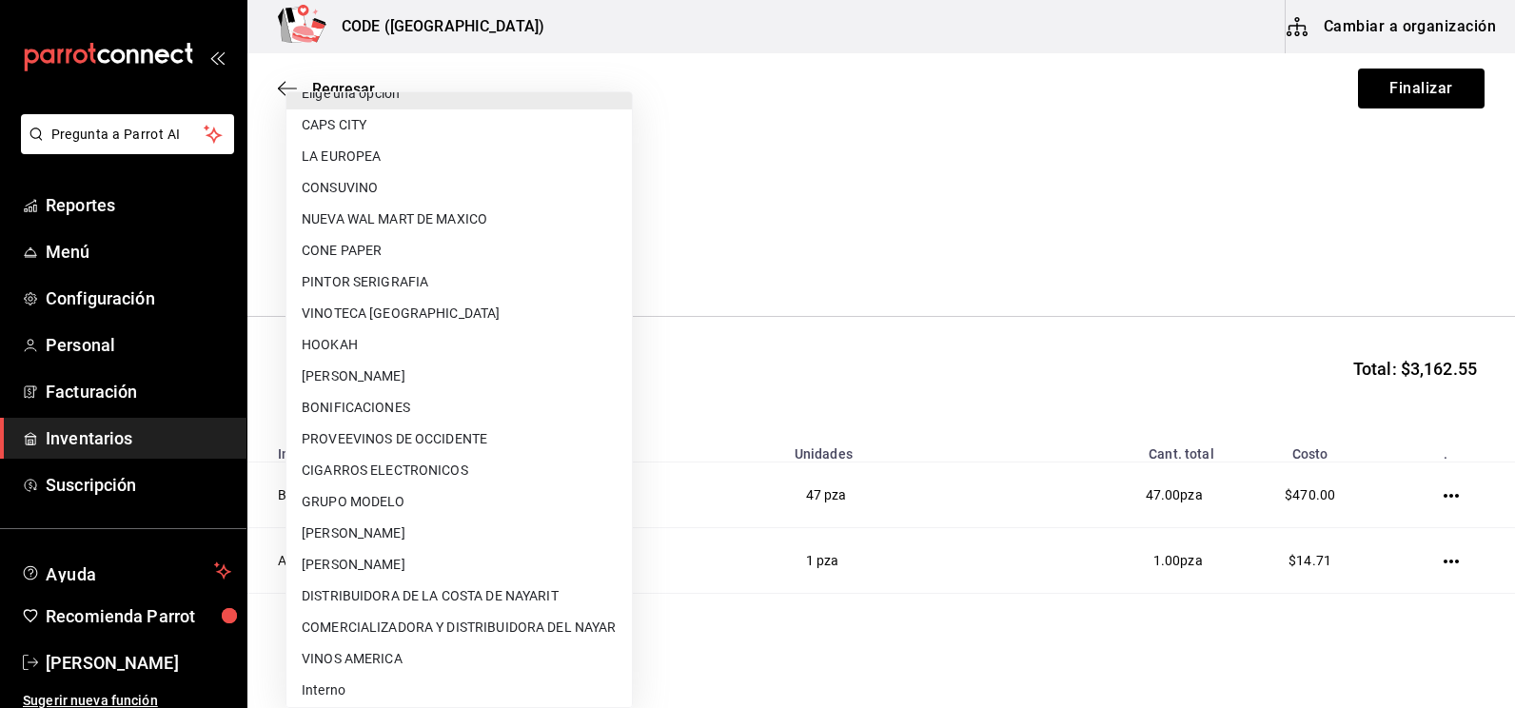
scroll to position [29, 0]
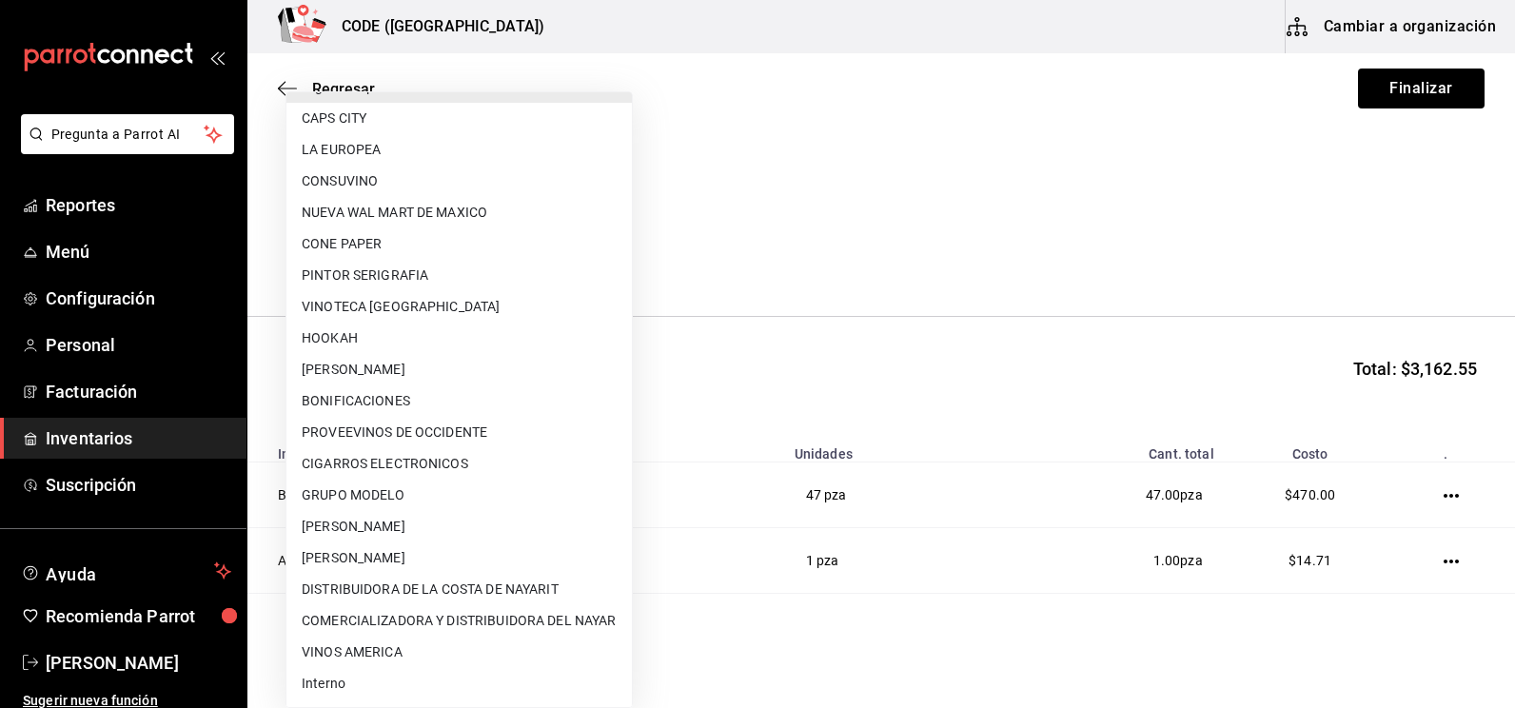
click at [372, 676] on li "Interno" at bounding box center [458, 683] width 345 height 31
type input "3a07a19e-be62-4050-a472-e8de4feefa02"
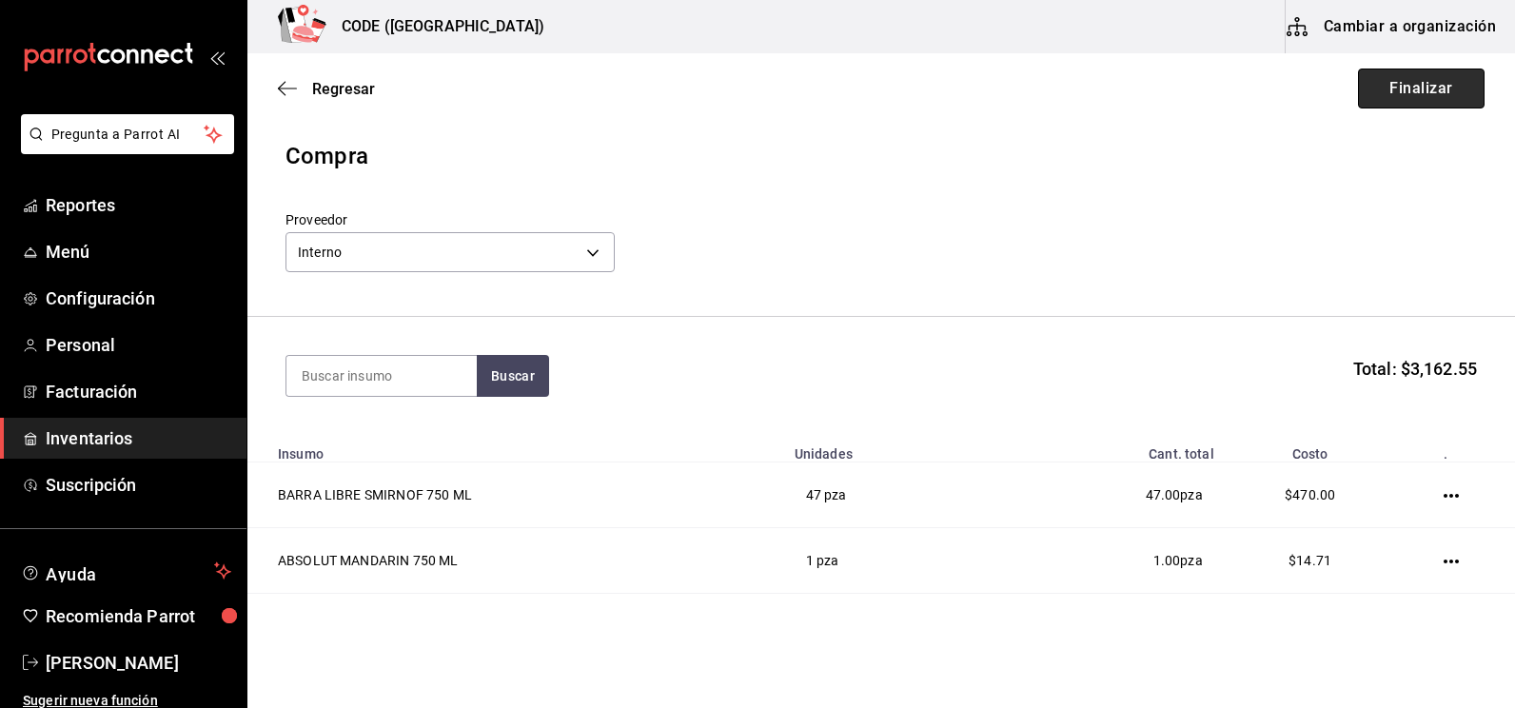
click at [1437, 83] on button "Finalizar" at bounding box center [1421, 88] width 127 height 40
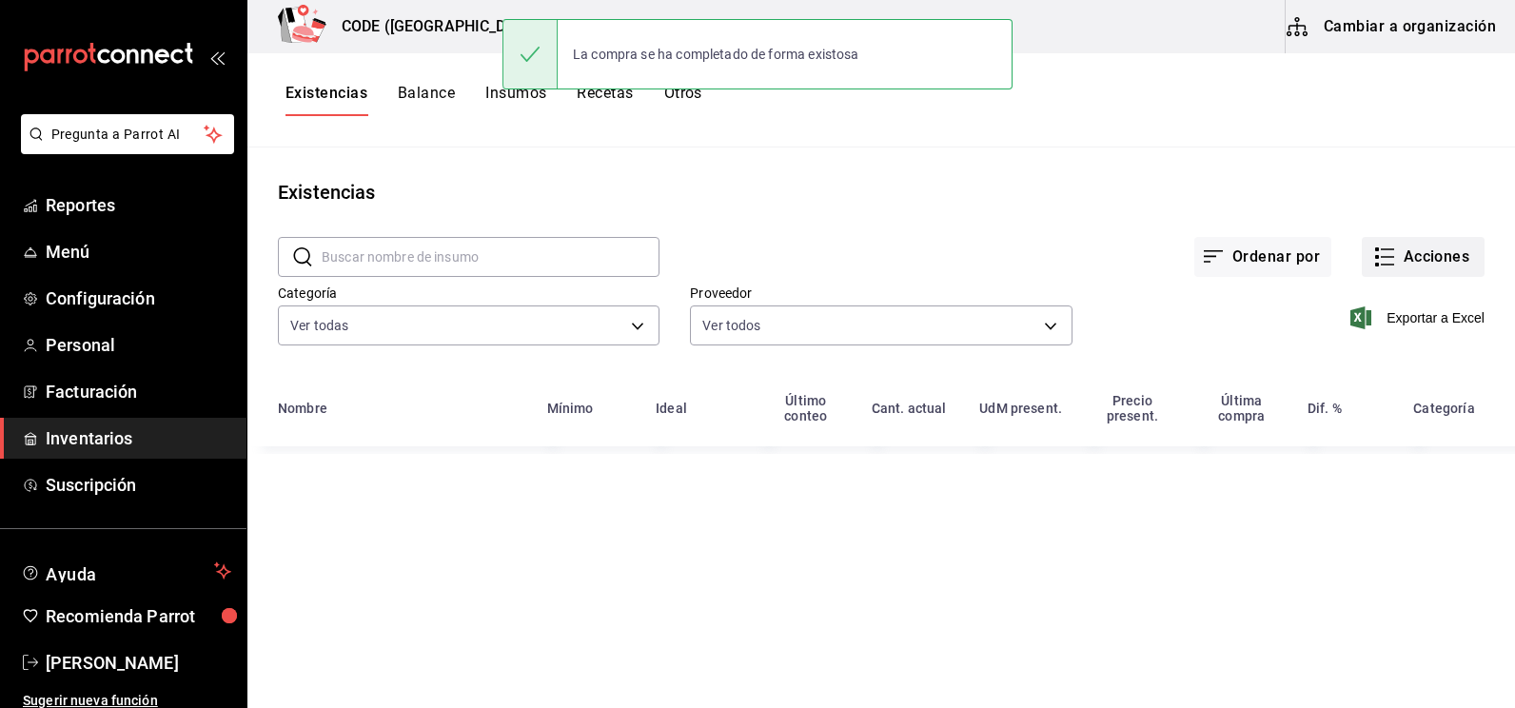
click at [1374, 270] on button "Acciones" at bounding box center [1422, 257] width 123 height 40
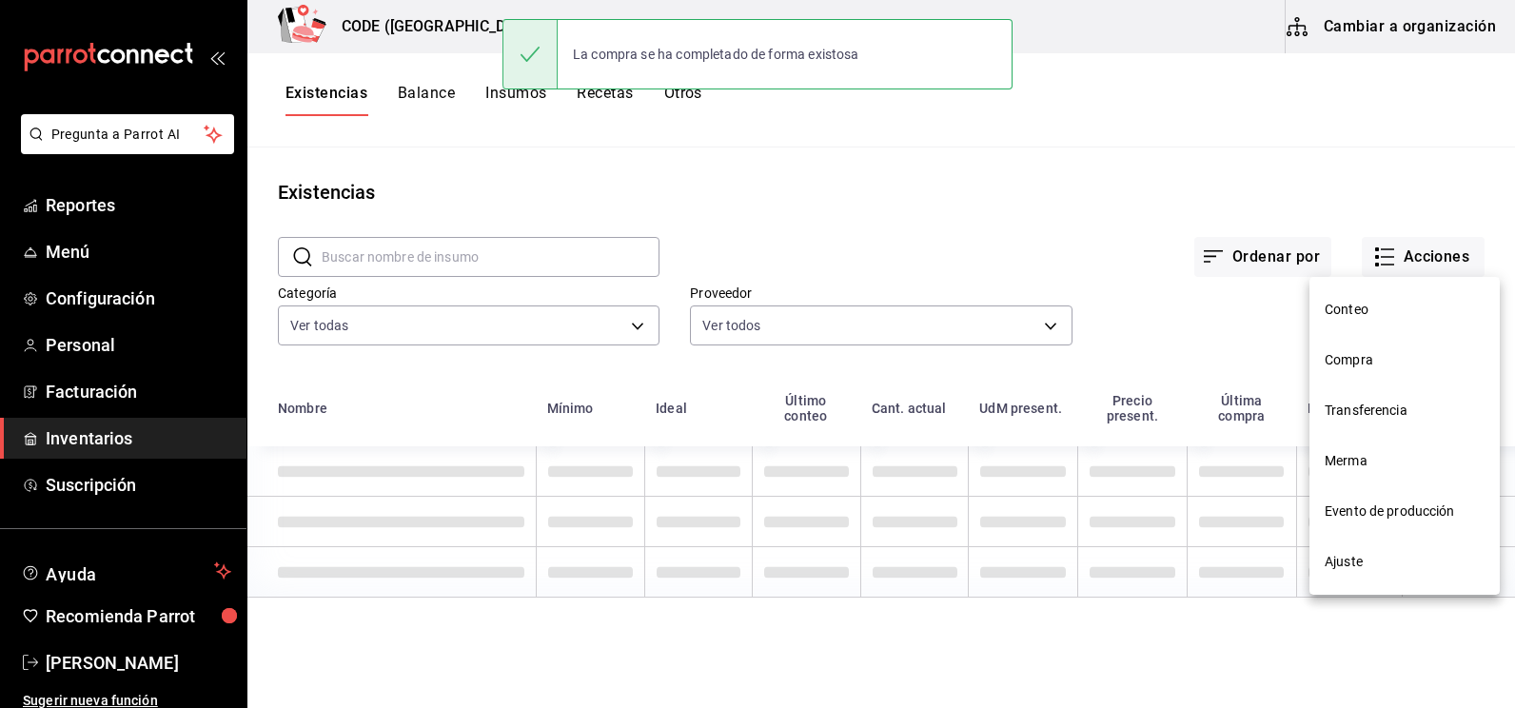
click at [1378, 350] on span "Compra" at bounding box center [1404, 360] width 160 height 20
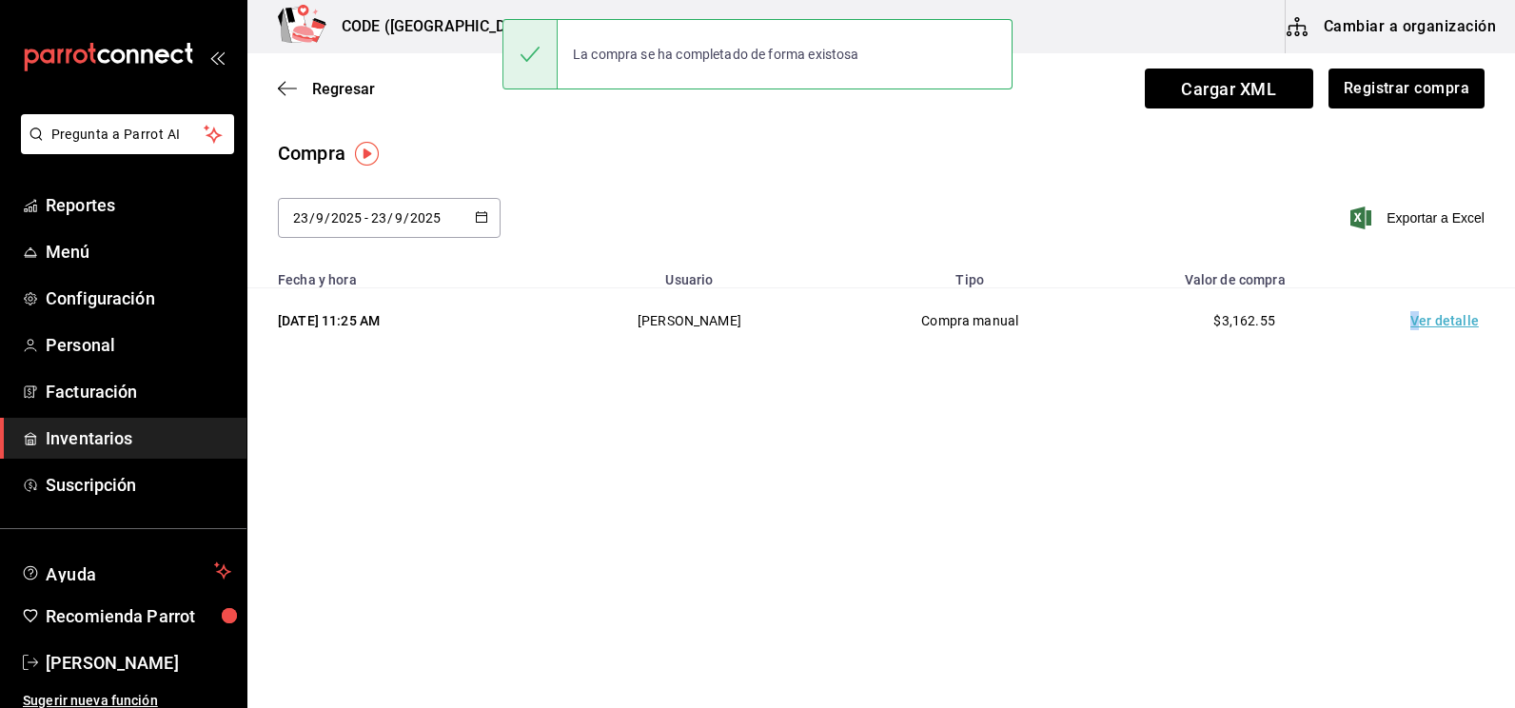
click at [1417, 313] on td "Ver detalle" at bounding box center [1447, 321] width 133 height 66
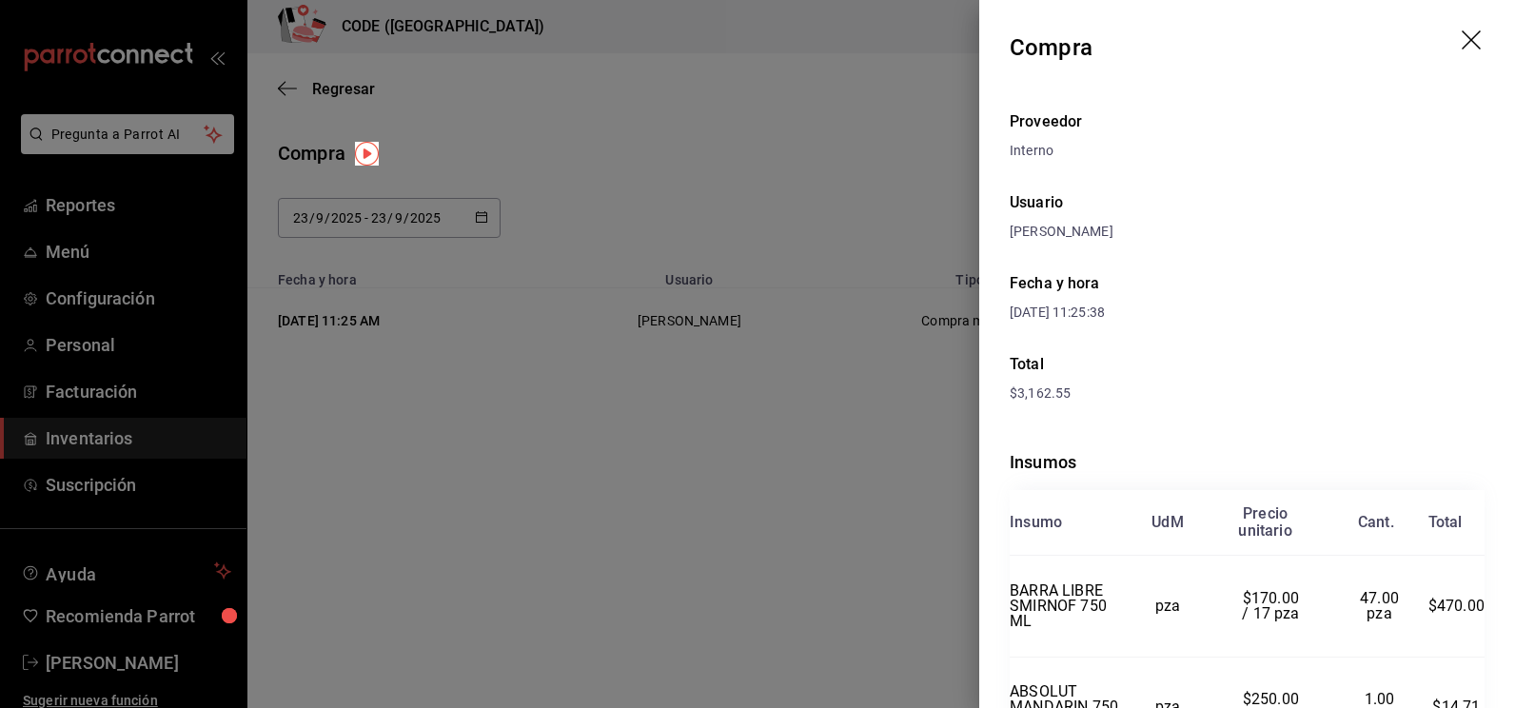
click at [1316, 240] on div "[PERSON_NAME]" at bounding box center [1246, 232] width 475 height 20
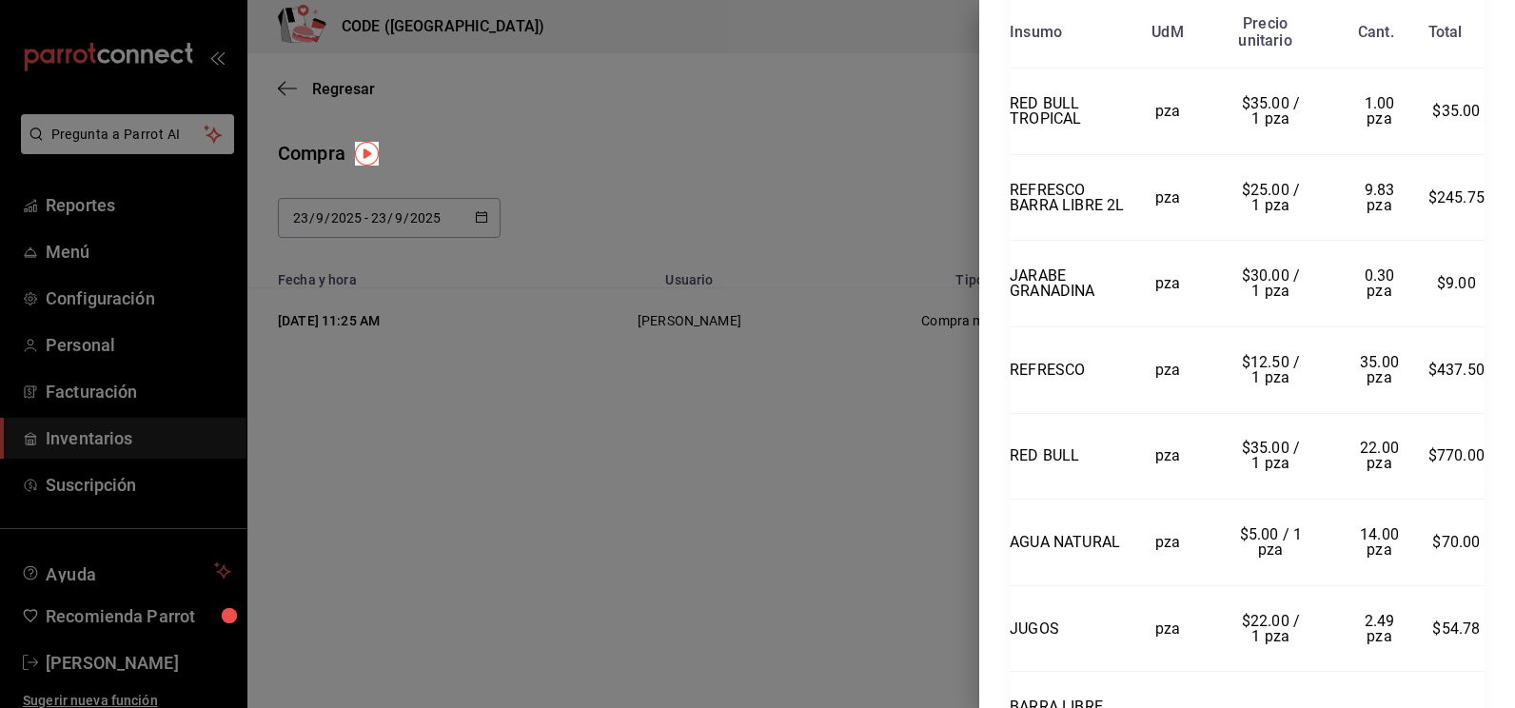
scroll to position [676, 0]
